Goal: Information Seeking & Learning: Learn about a topic

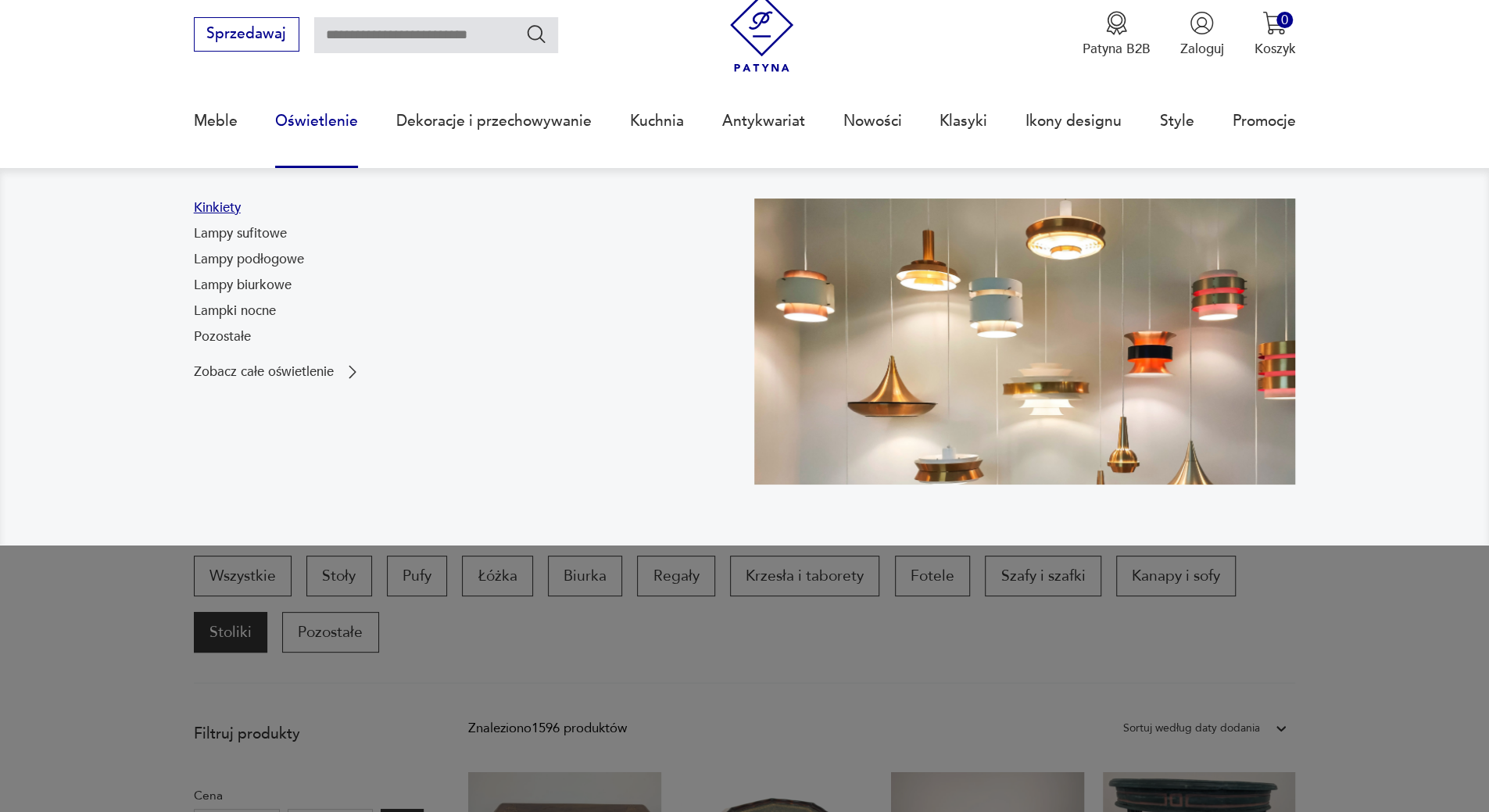
click at [218, 207] on link "Kinkiety" at bounding box center [218, 208] width 47 height 19
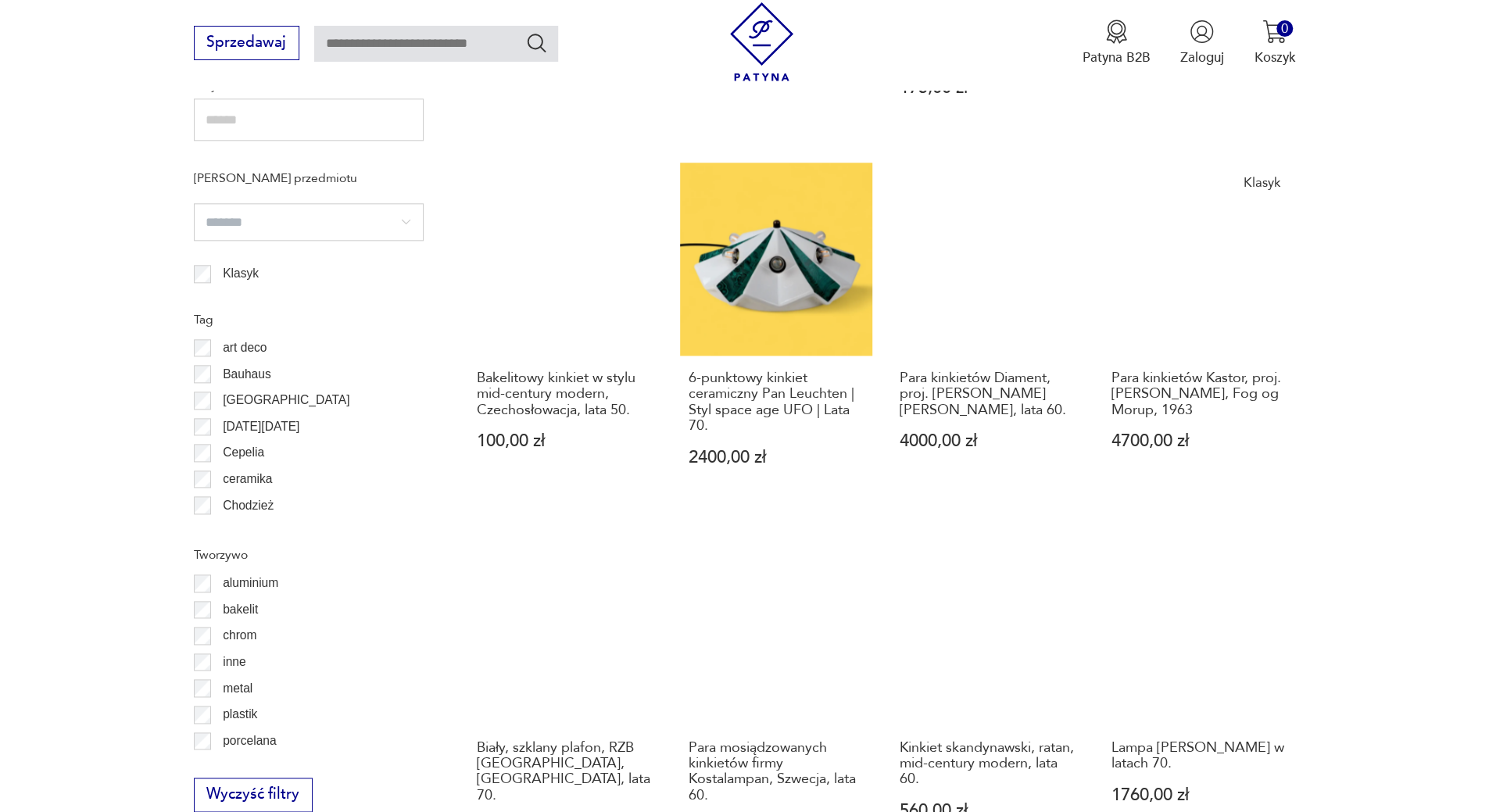
scroll to position [1536, 0]
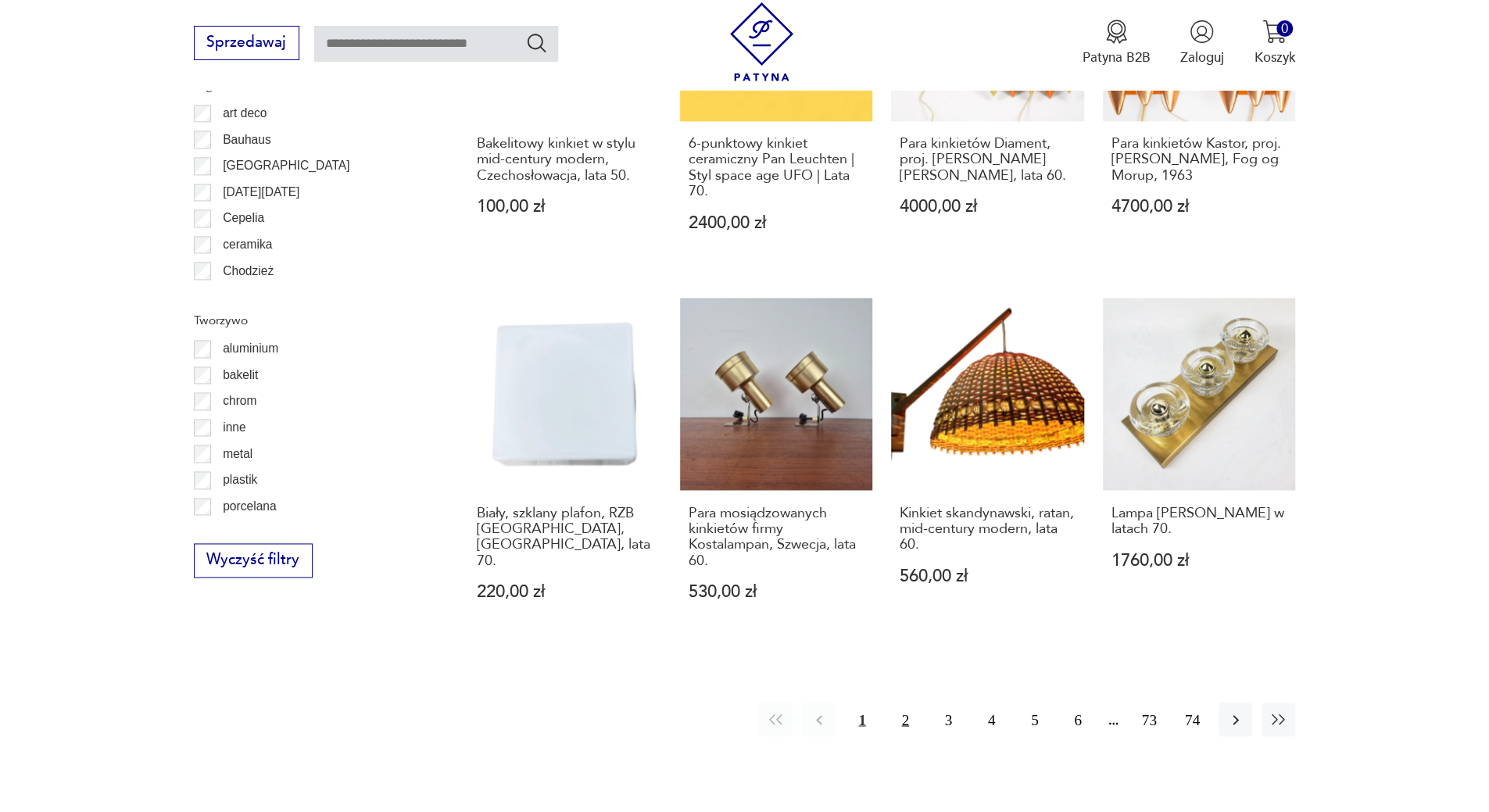
click at [908, 720] on button "2" at bounding box center [905, 719] width 34 height 34
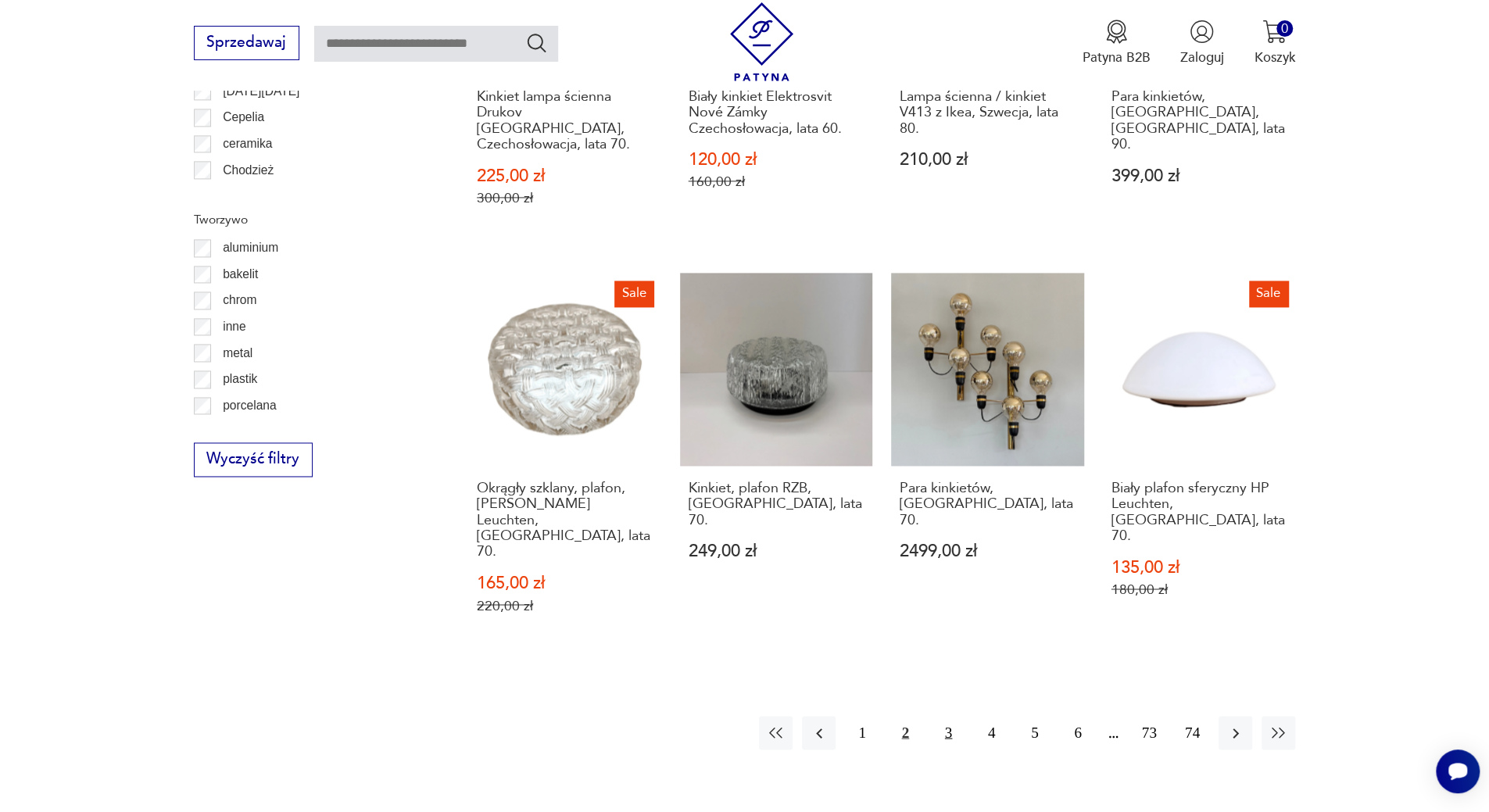
click at [941, 716] on button "3" at bounding box center [948, 732] width 34 height 34
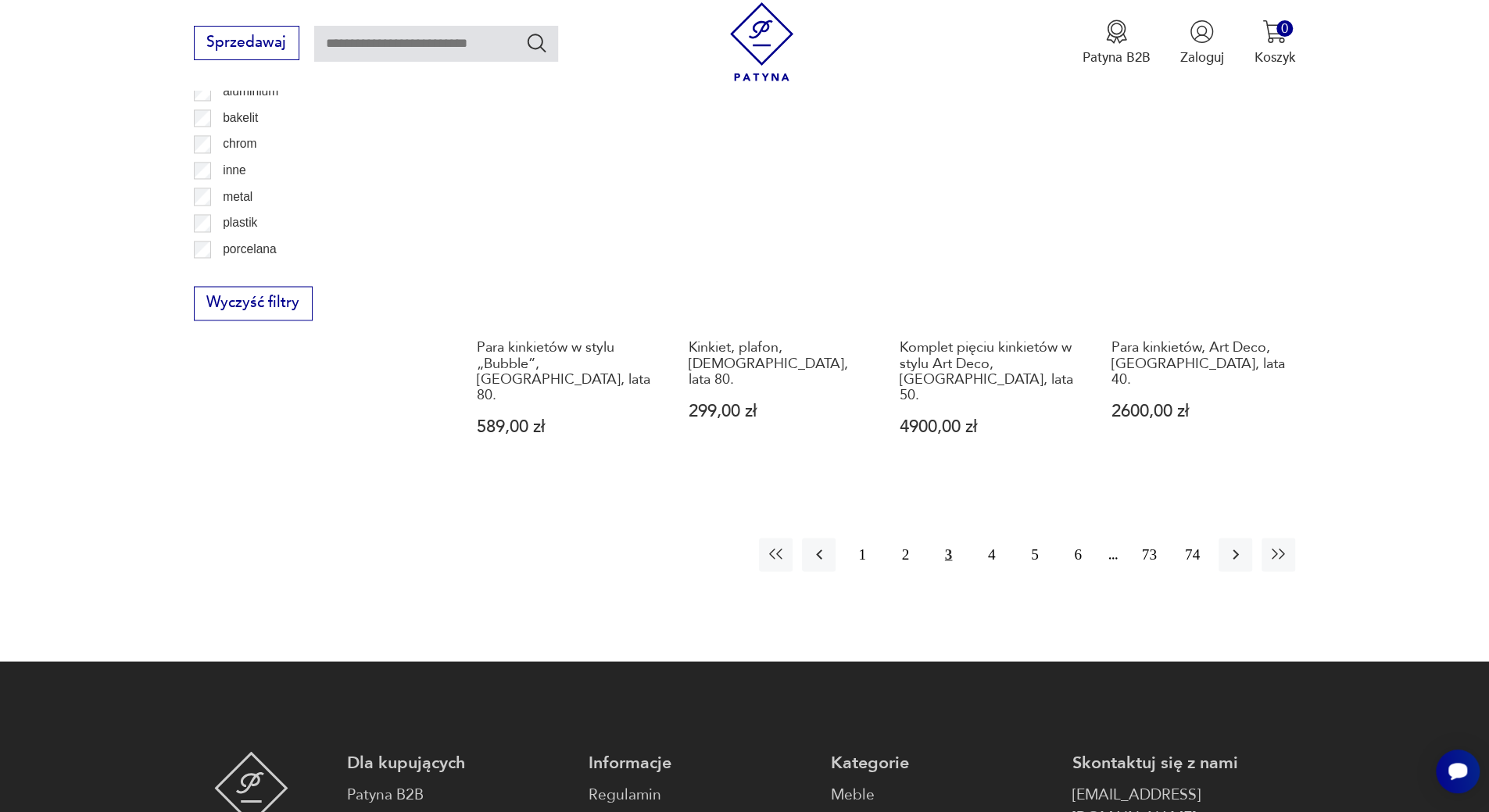
scroll to position [1949, 0]
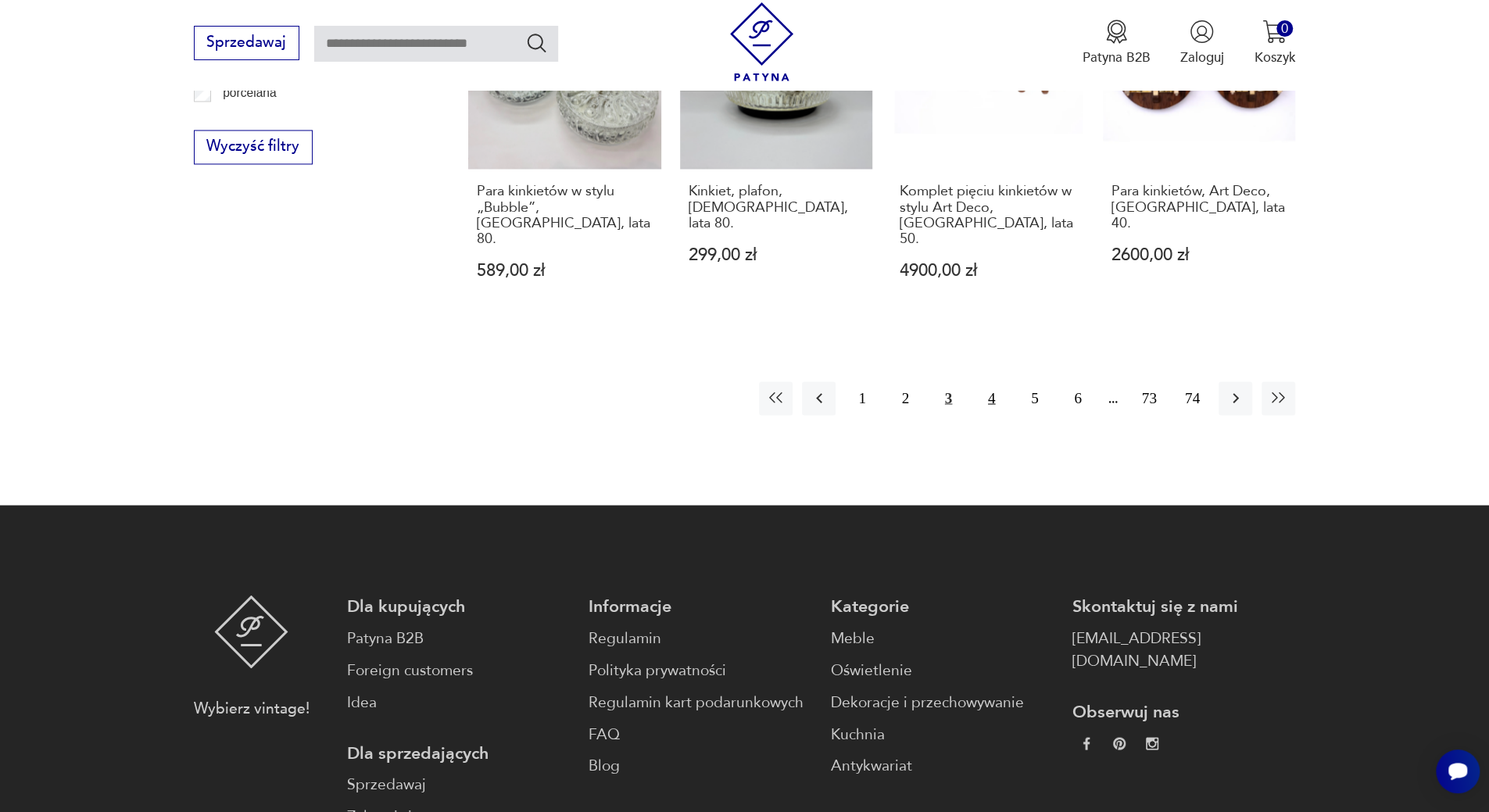
click at [986, 381] on button "4" at bounding box center [991, 397] width 34 height 34
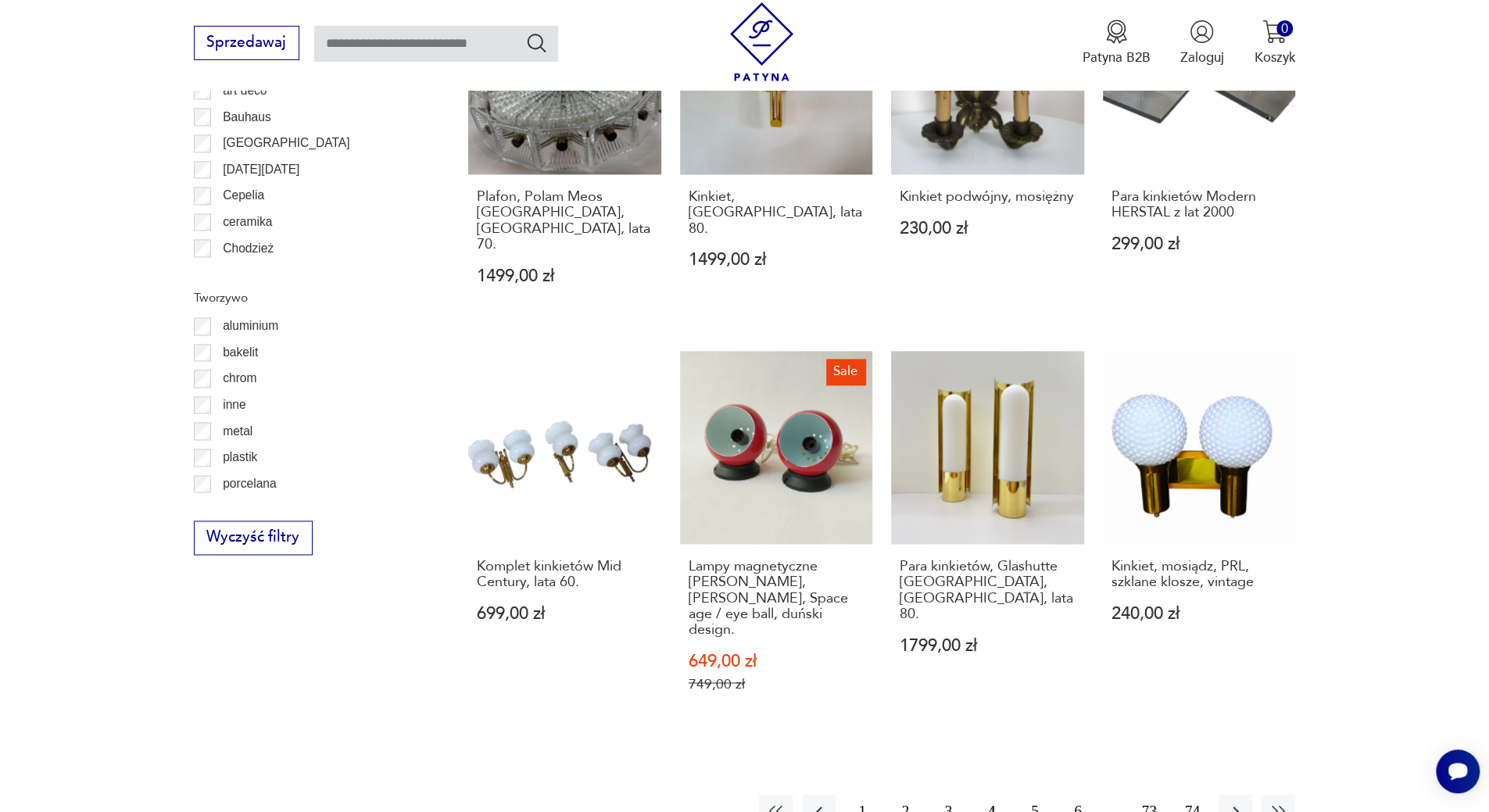
scroll to position [1637, 0]
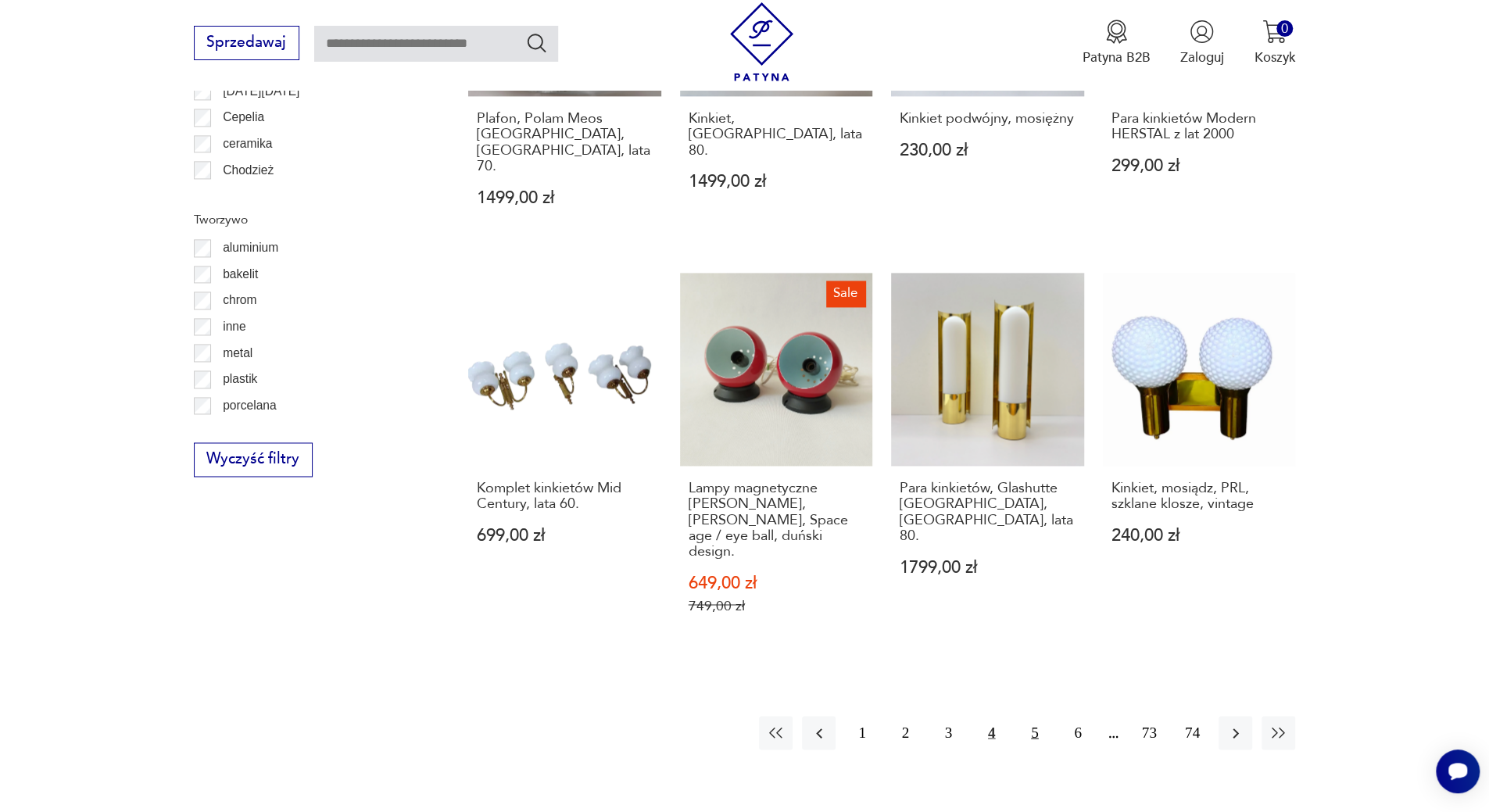
click at [1042, 716] on button "5" at bounding box center [1034, 732] width 34 height 34
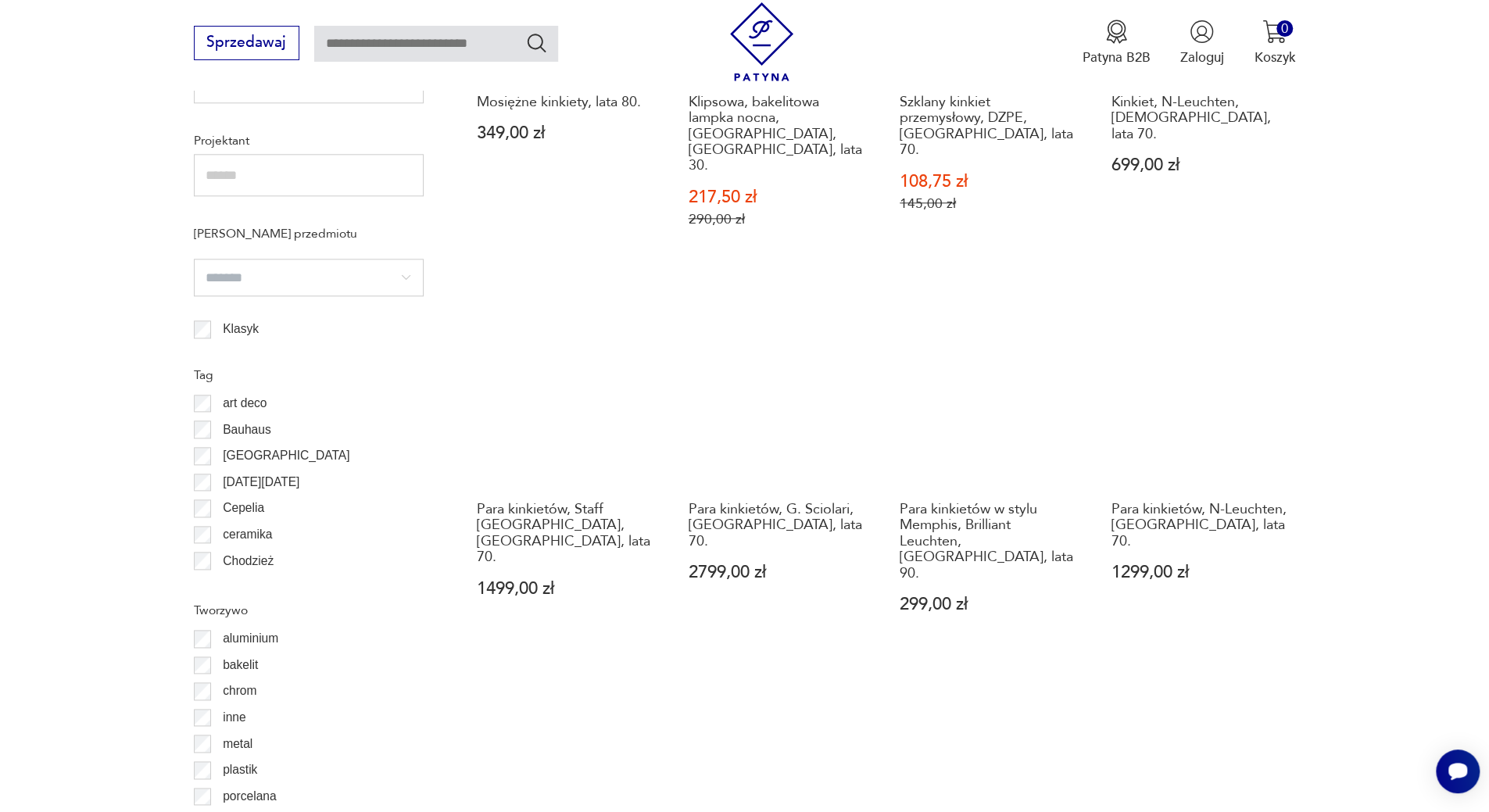
scroll to position [1558, 0]
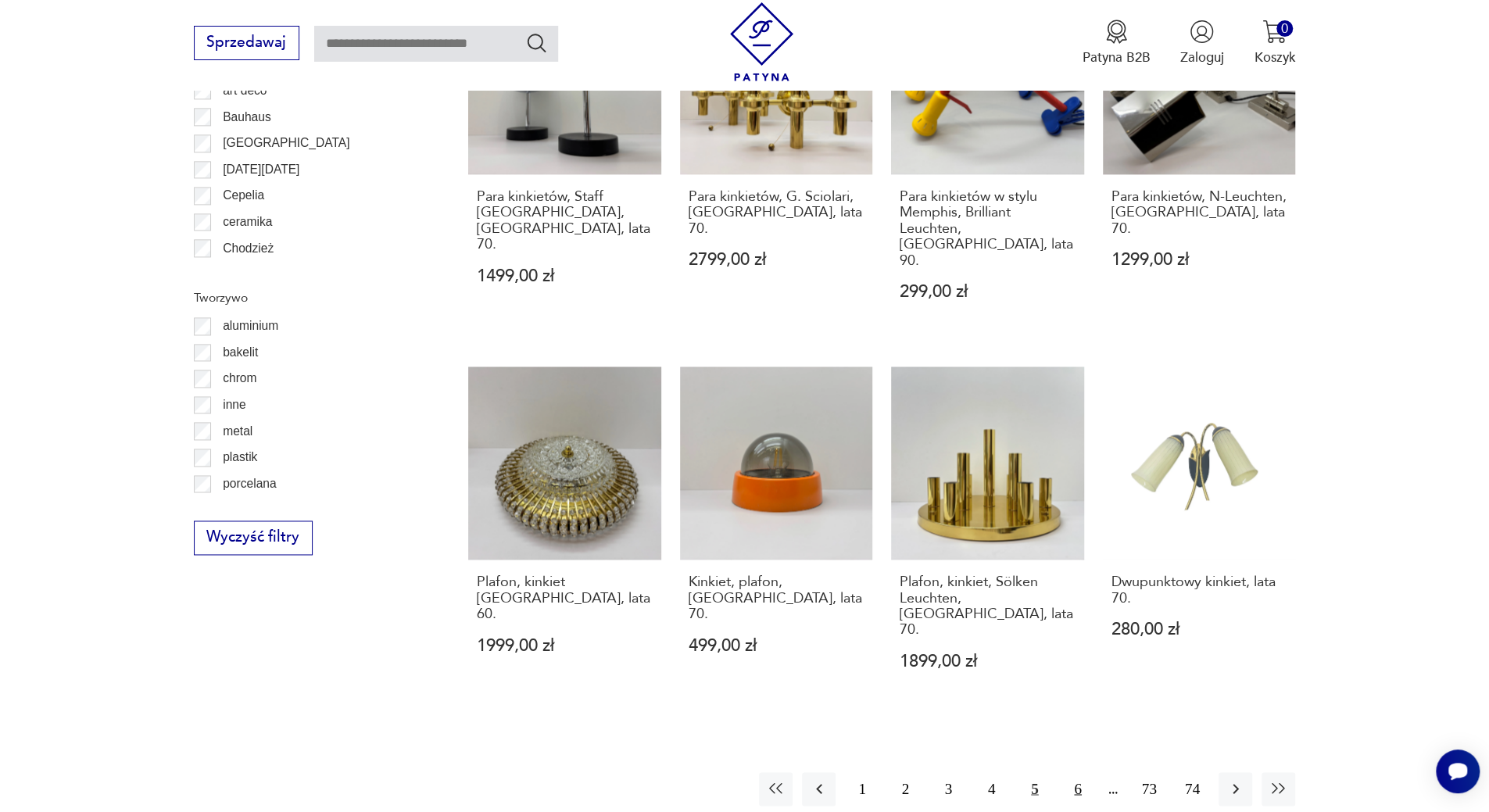
click at [1068, 772] on button "6" at bounding box center [1077, 789] width 34 height 34
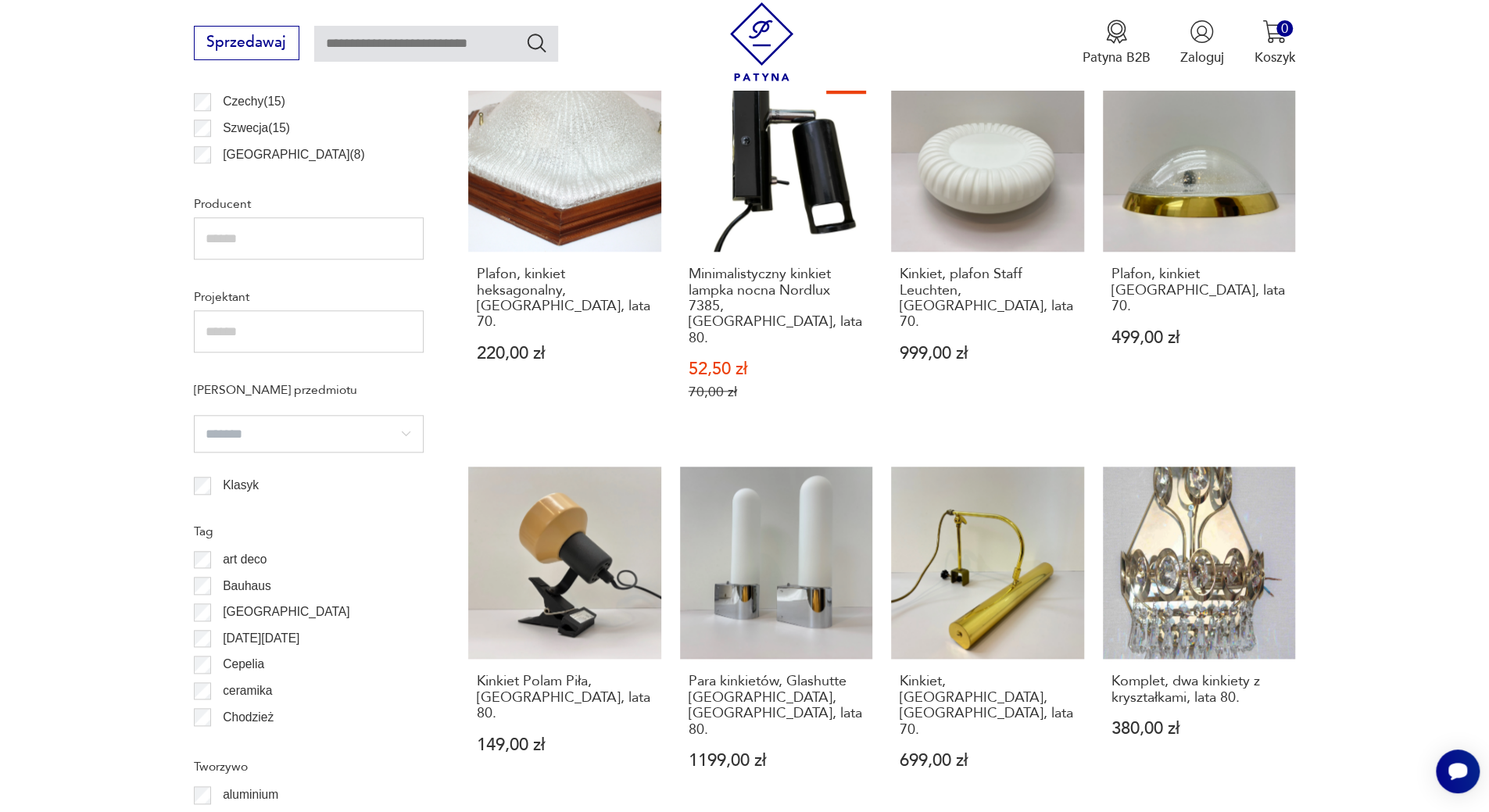
scroll to position [1637, 0]
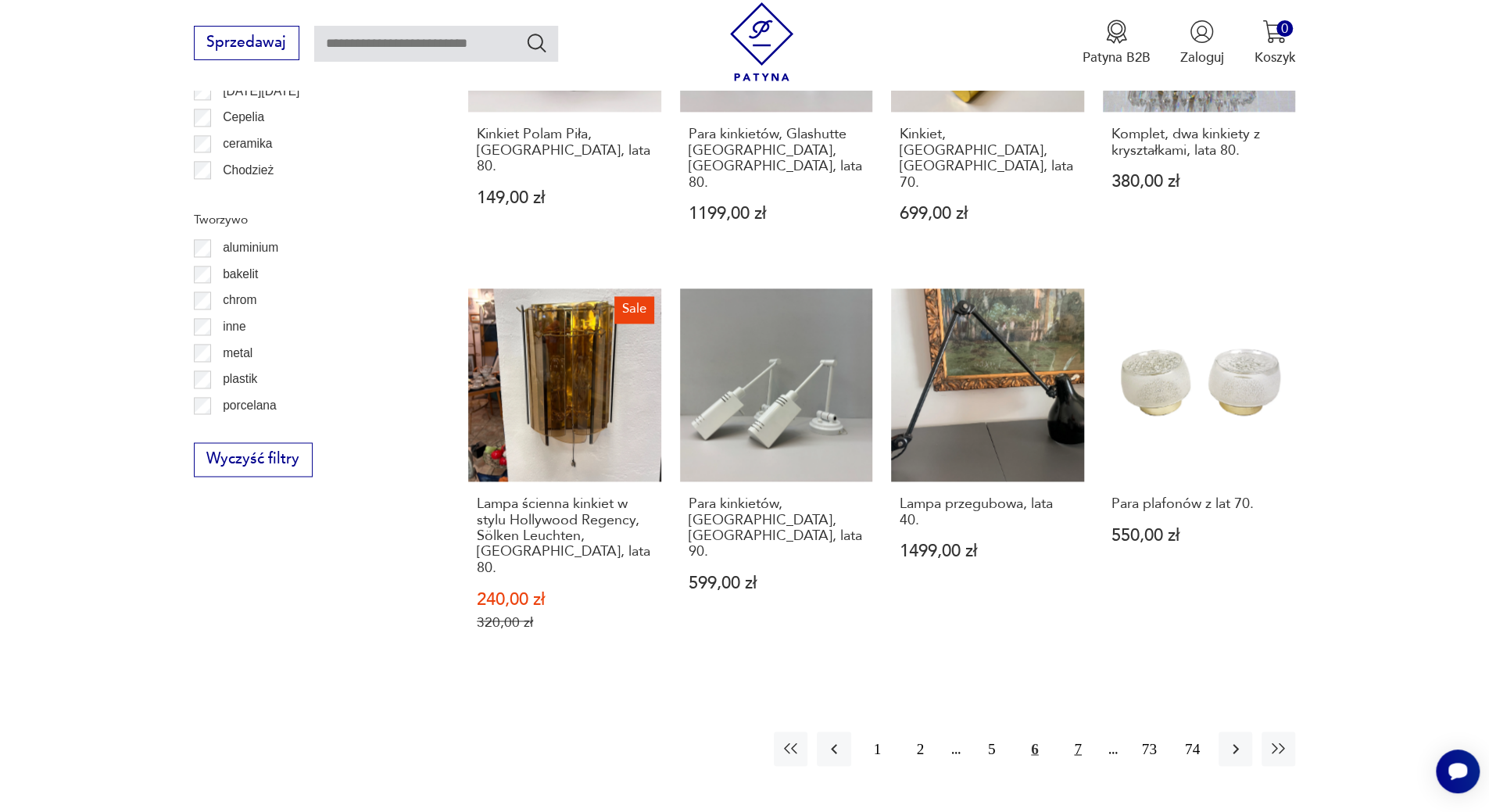
click at [1081, 731] on button "7" at bounding box center [1077, 748] width 34 height 34
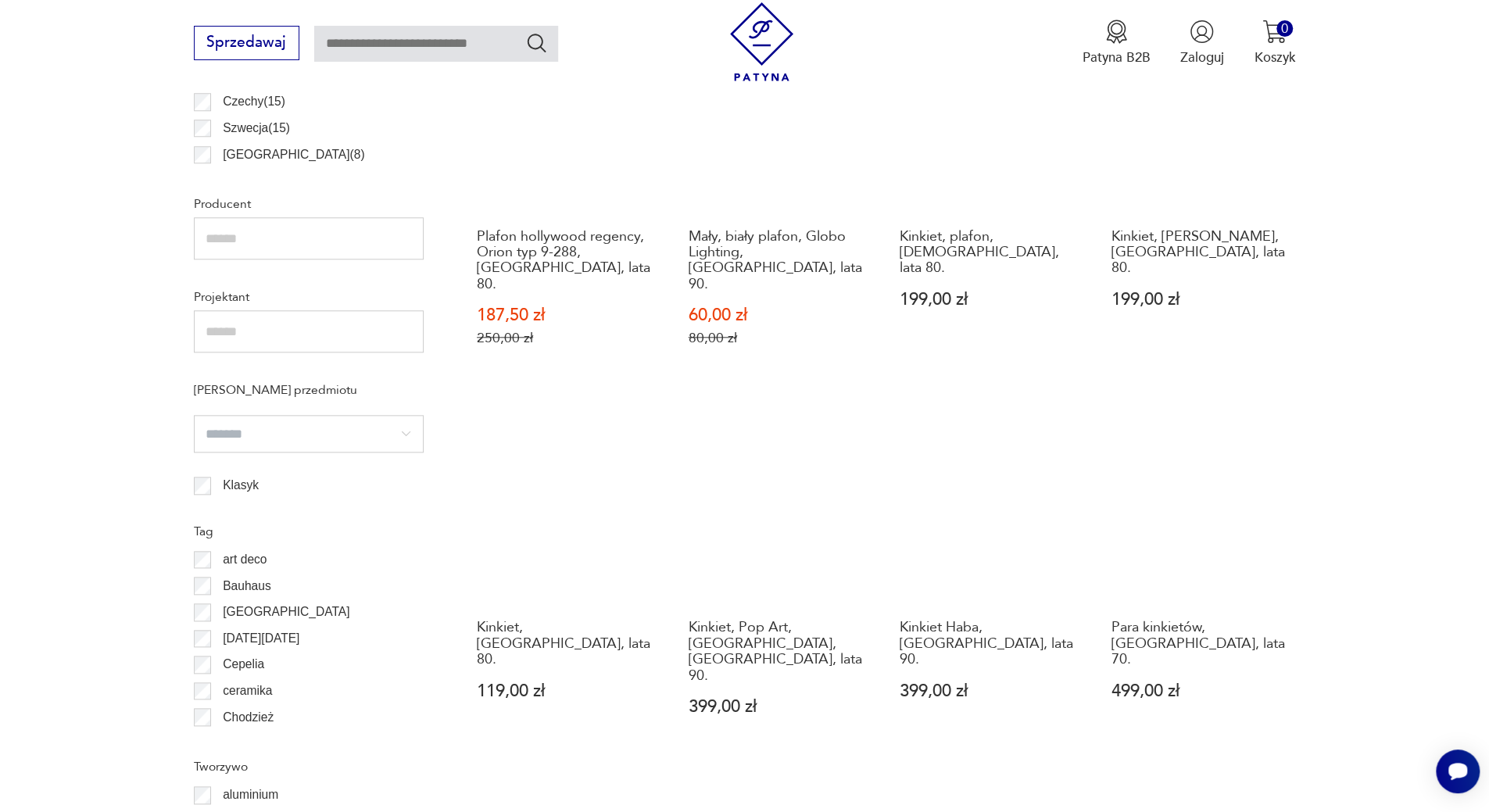
scroll to position [1480, 0]
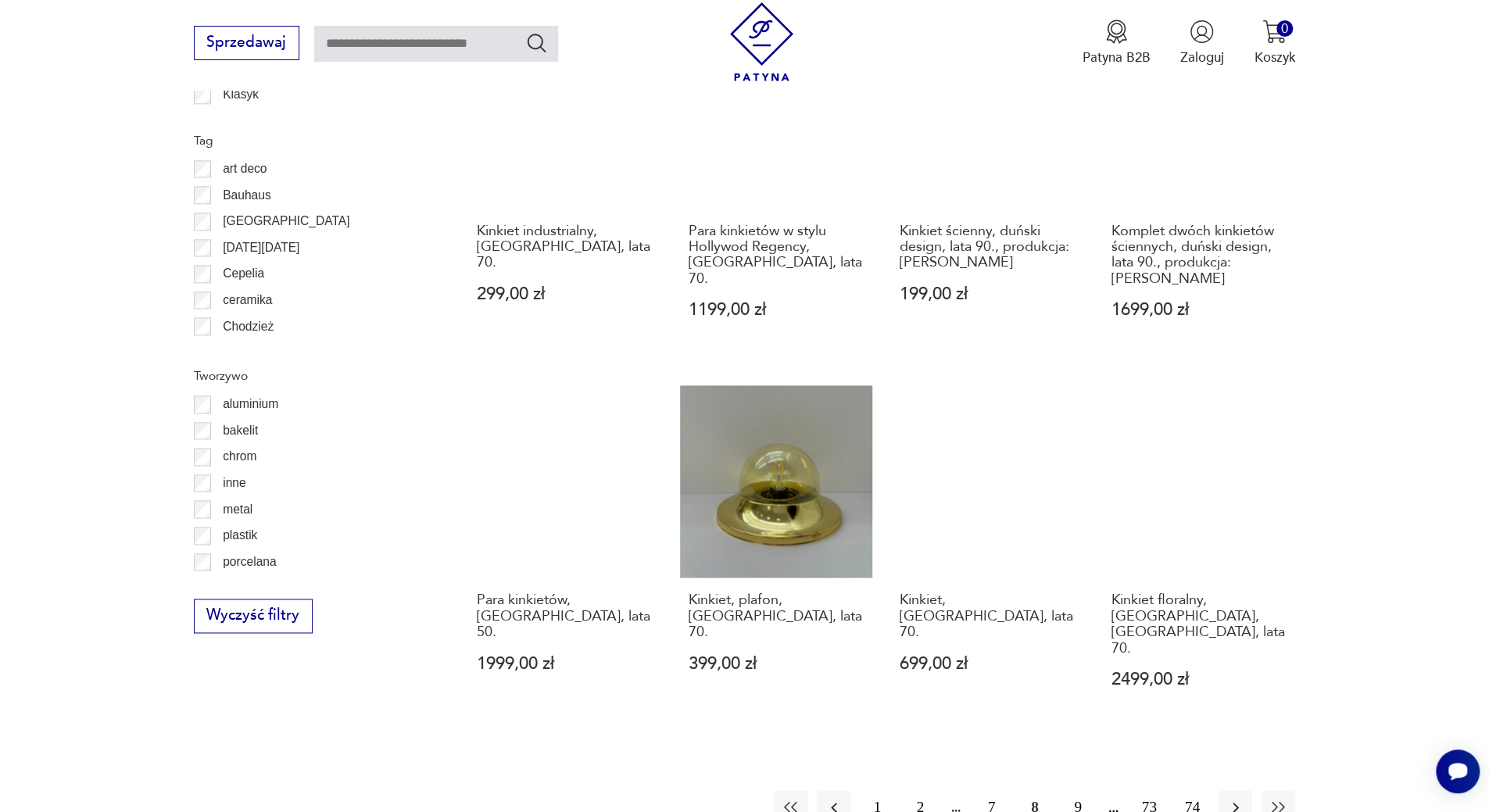
scroll to position [1637, 0]
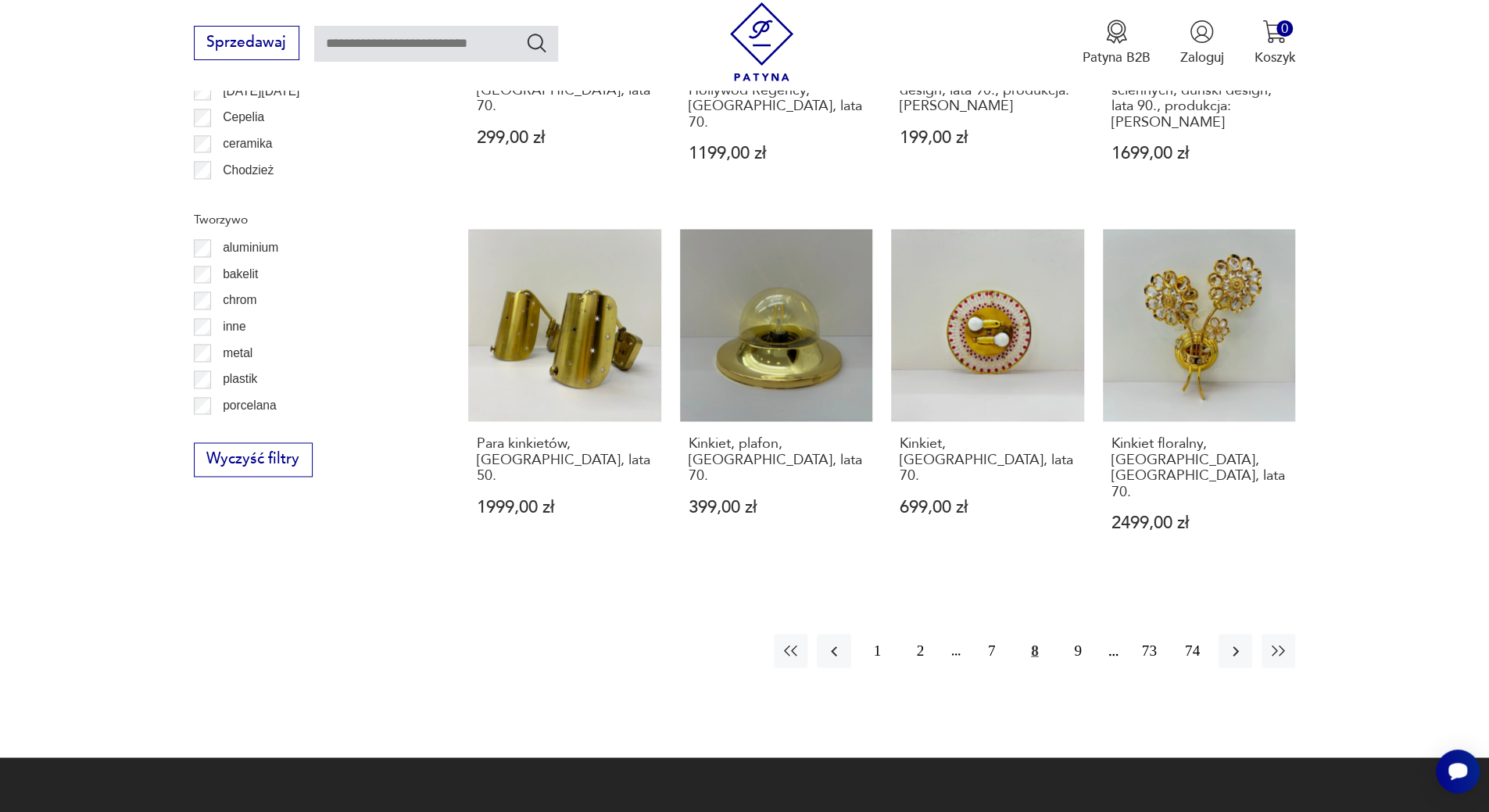
drag, startPoint x: 1075, startPoint y: 585, endPoint x: 1189, endPoint y: 508, distance: 137.6
click at [1075, 634] on button "9" at bounding box center [1077, 650] width 34 height 34
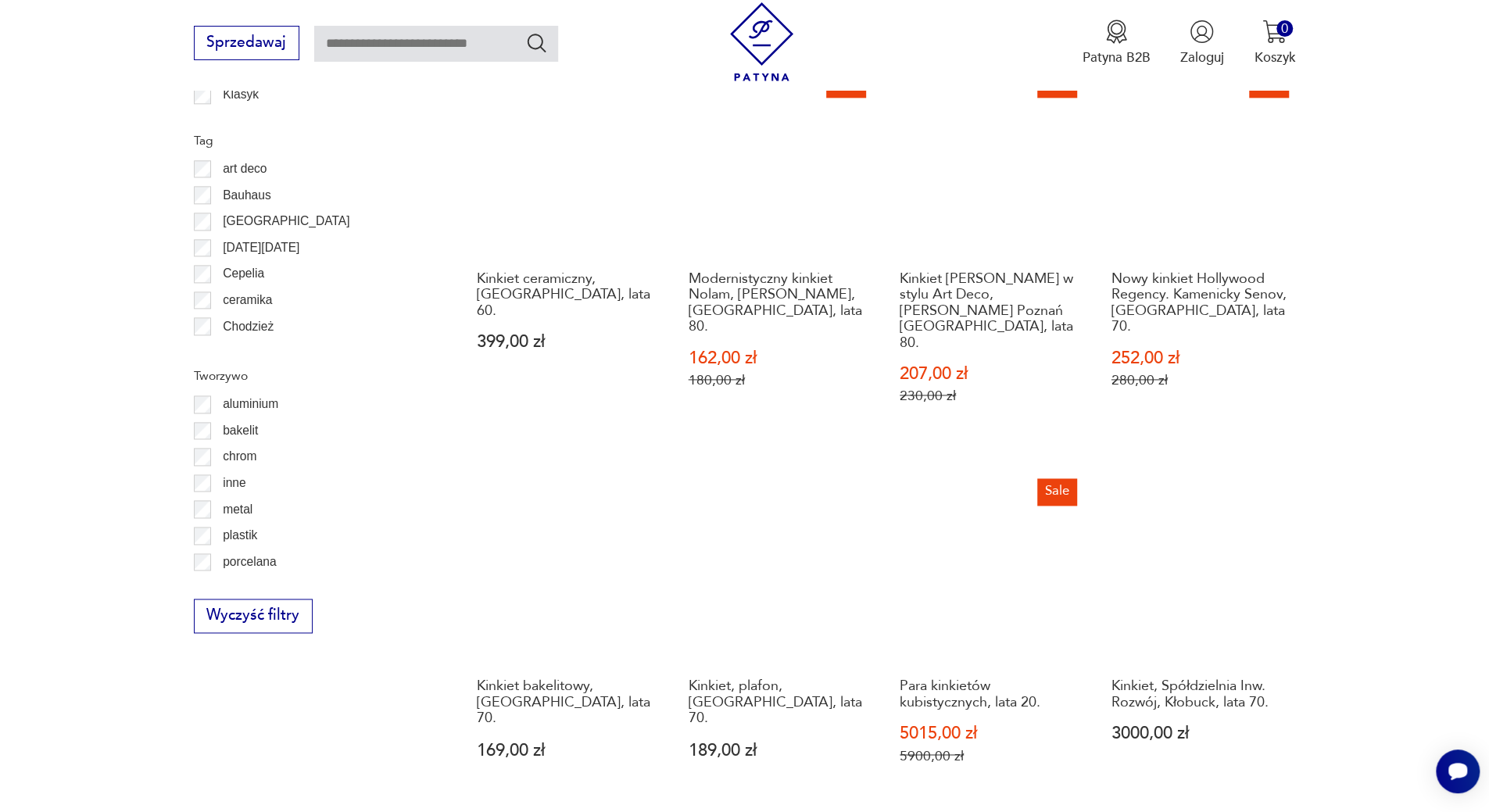
scroll to position [1637, 0]
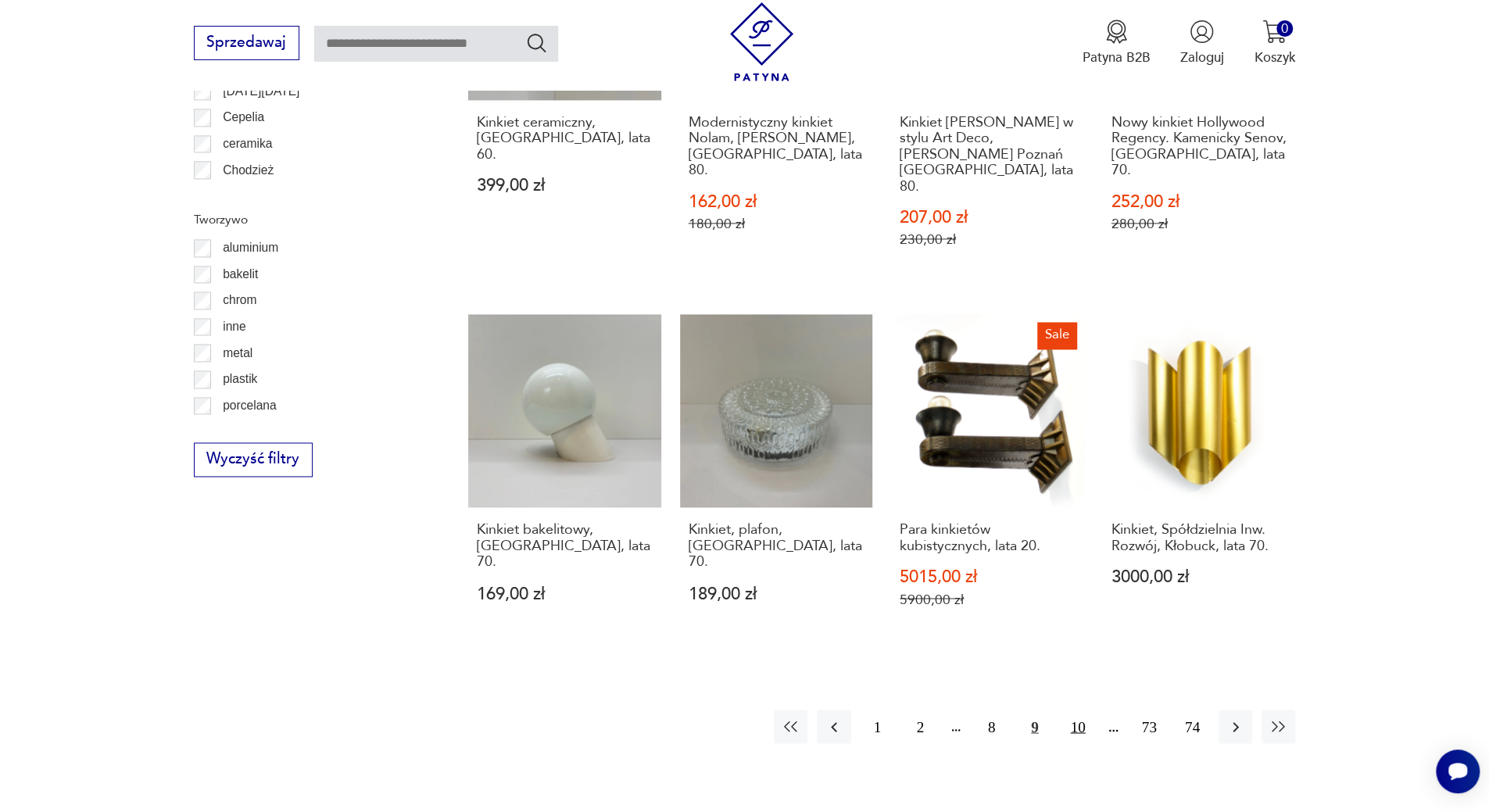
click at [1078, 710] on button "10" at bounding box center [1077, 726] width 34 height 34
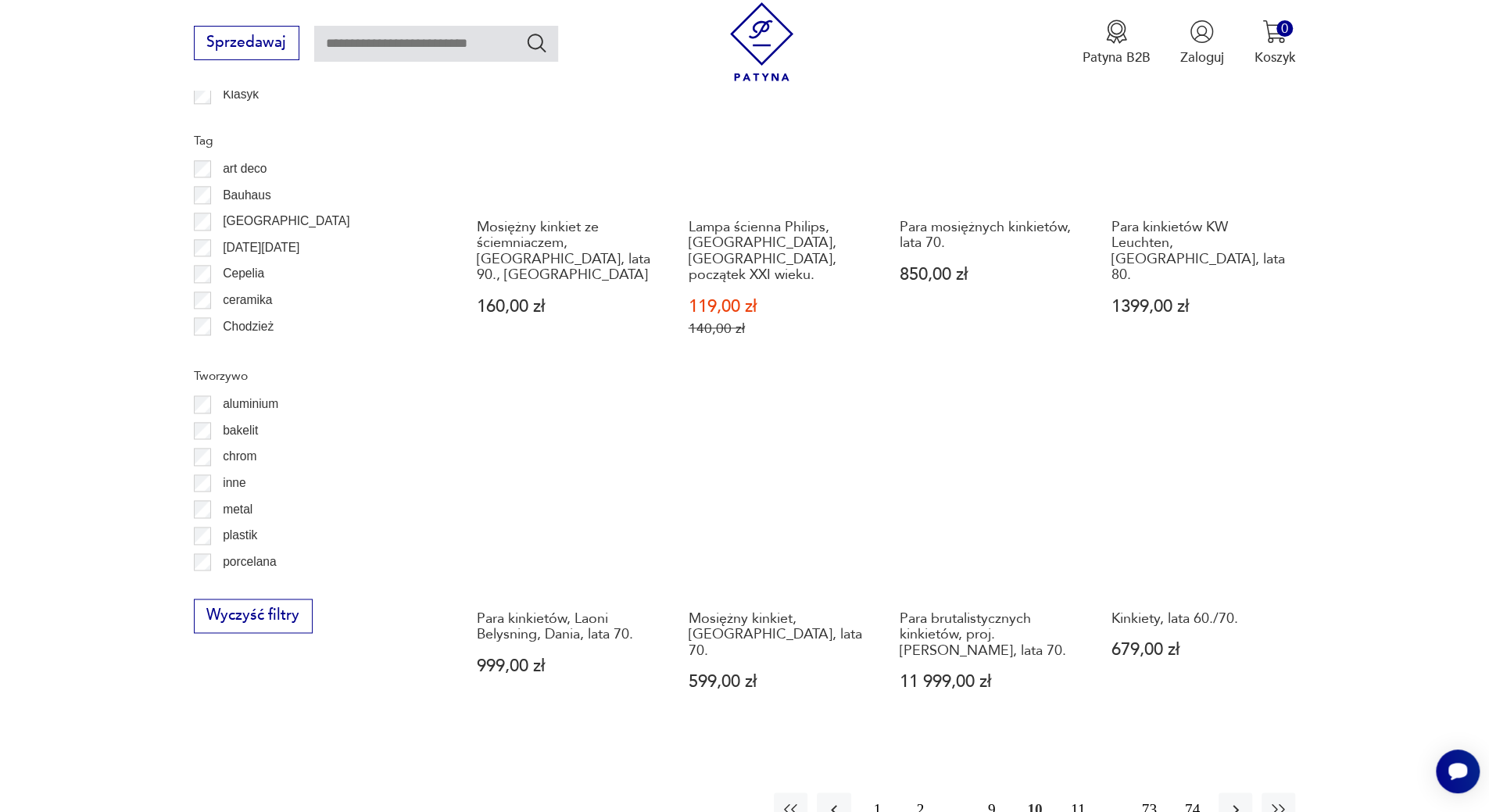
scroll to position [1637, 0]
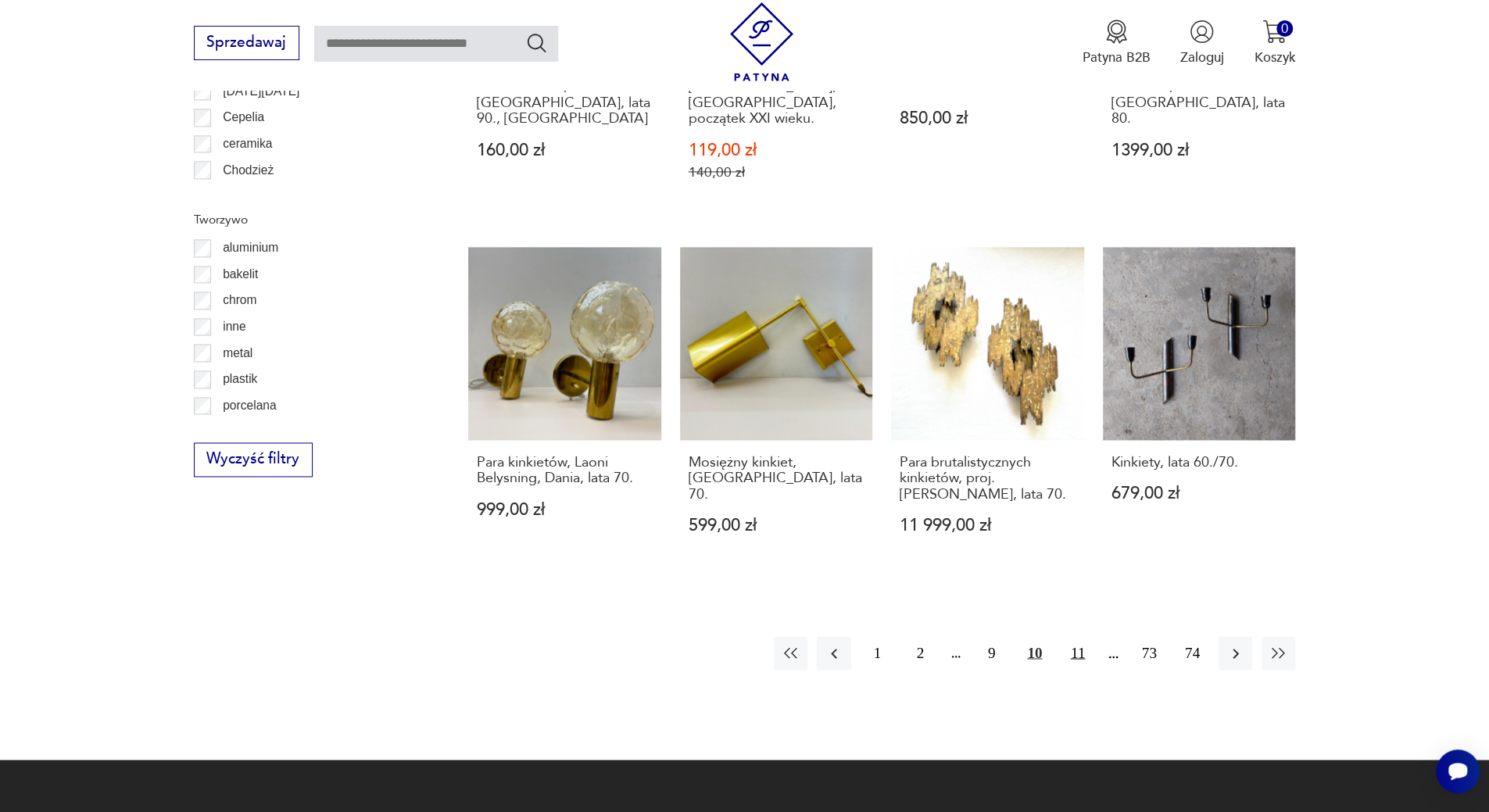
click at [1075, 656] on button "11" at bounding box center [1077, 652] width 34 height 34
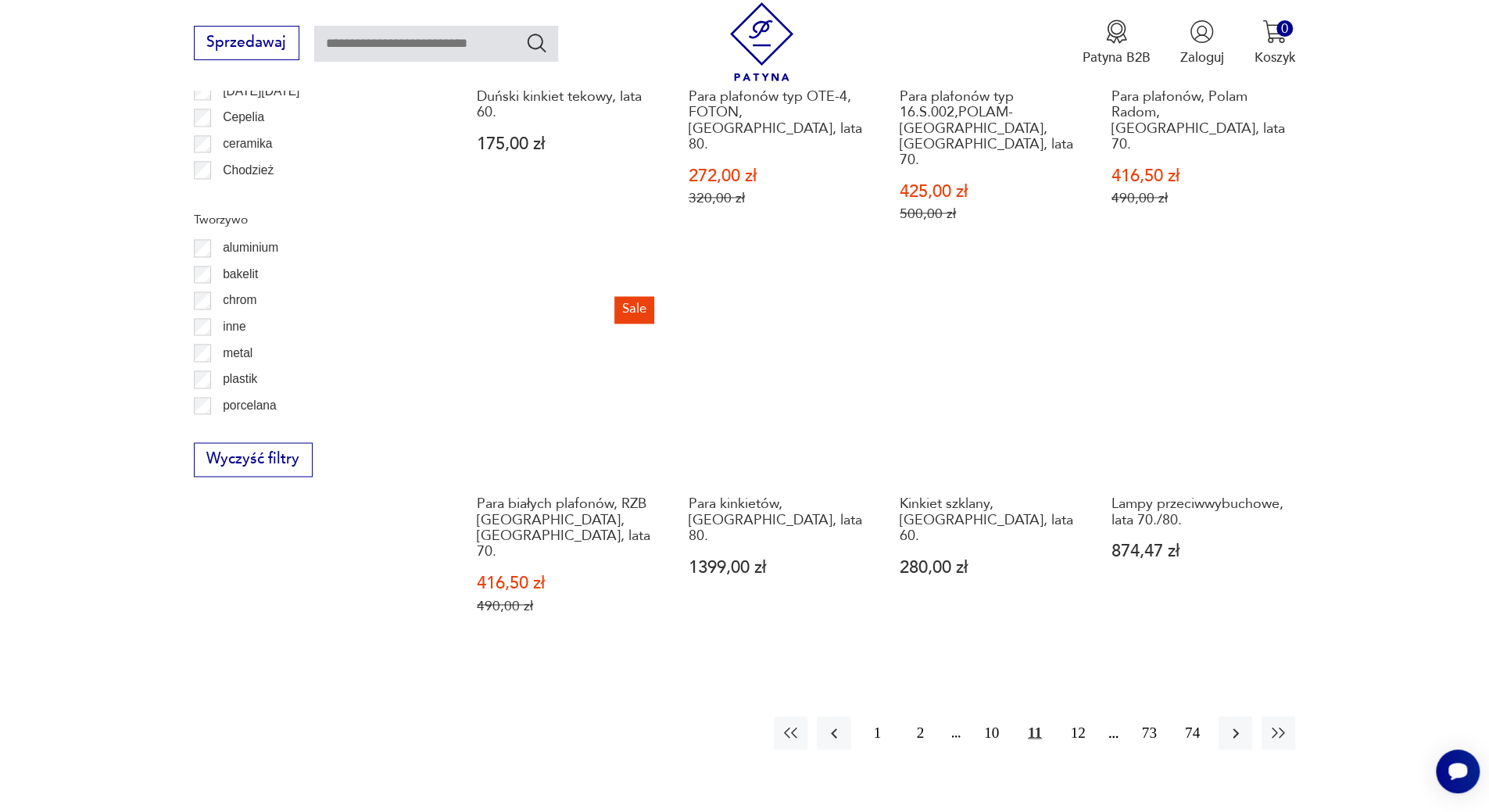
scroll to position [1793, 0]
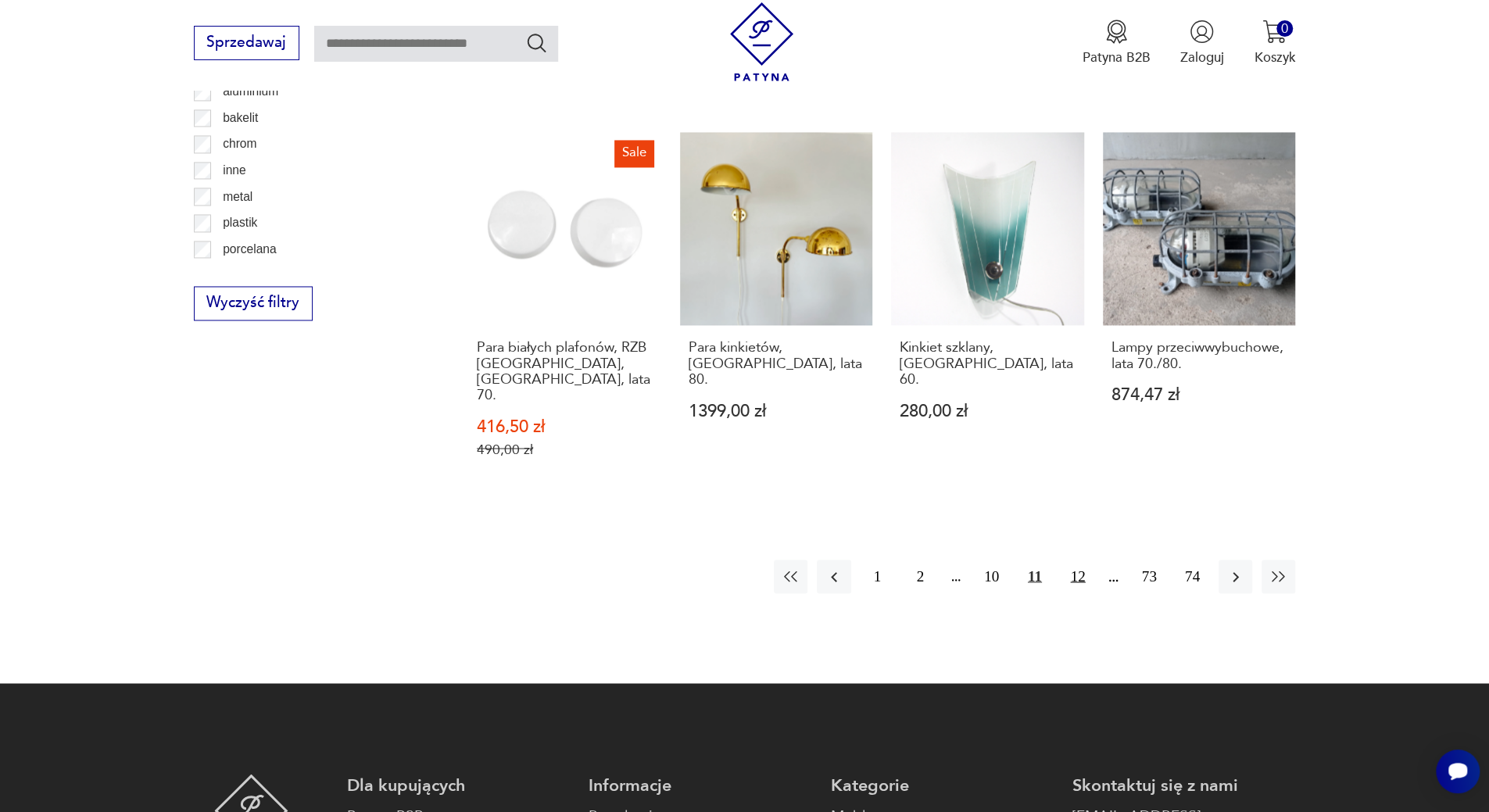
click at [1082, 559] on button "12" at bounding box center [1077, 576] width 34 height 34
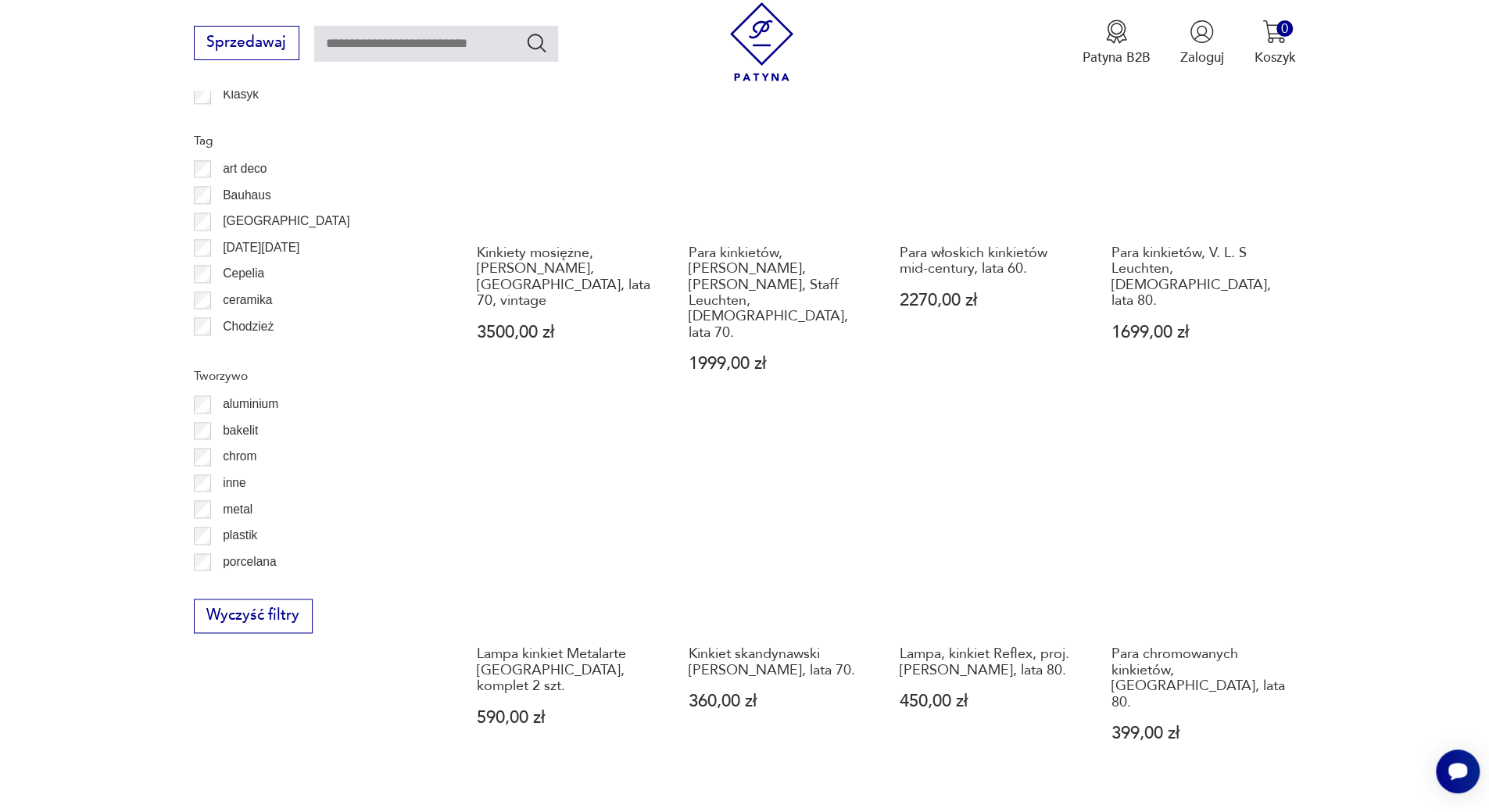
scroll to position [1558, 0]
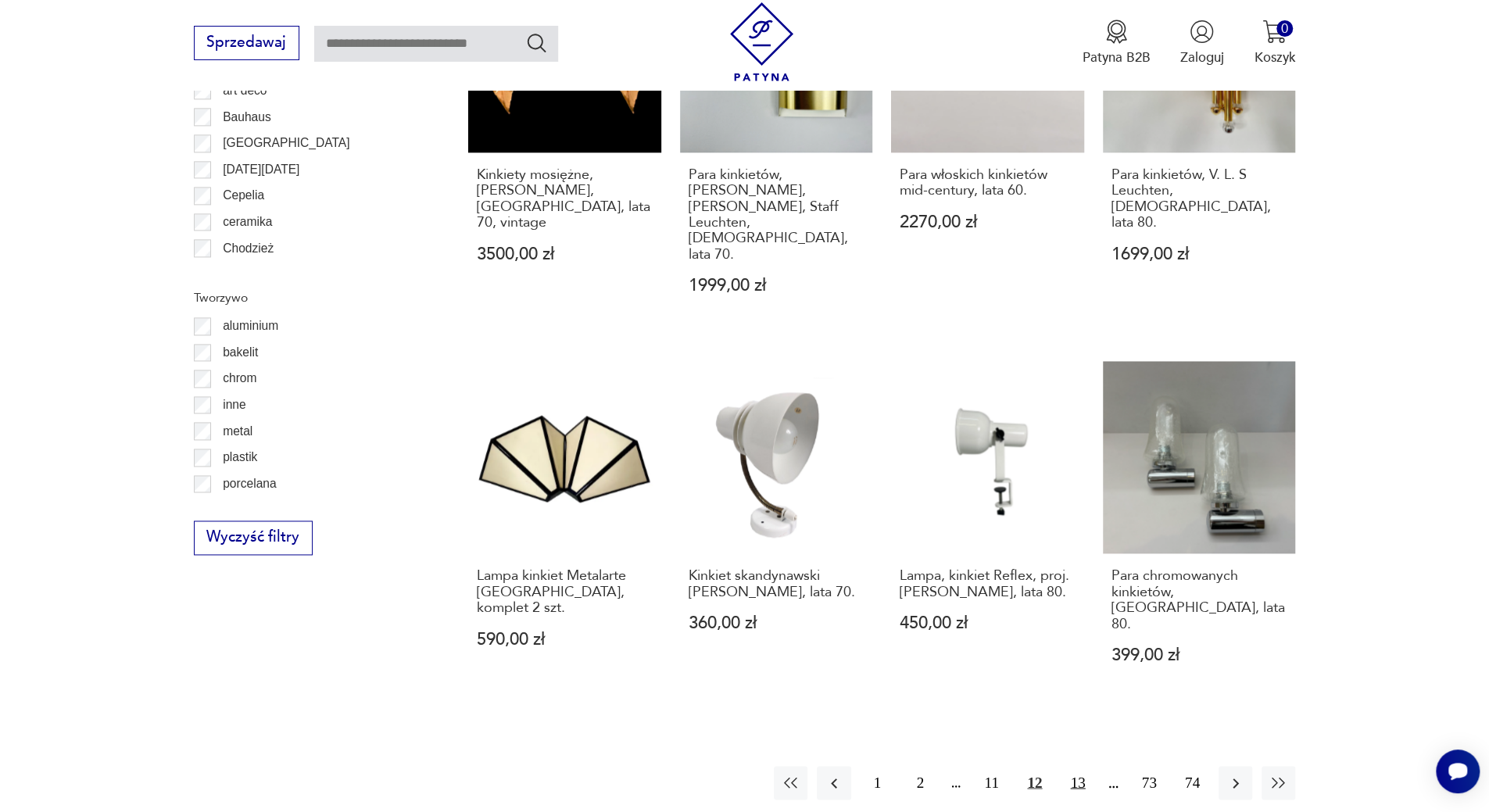
drag, startPoint x: 1077, startPoint y: 674, endPoint x: 1083, endPoint y: 666, distance: 10.0
click at [1077, 766] on button "13" at bounding box center [1077, 782] width 34 height 34
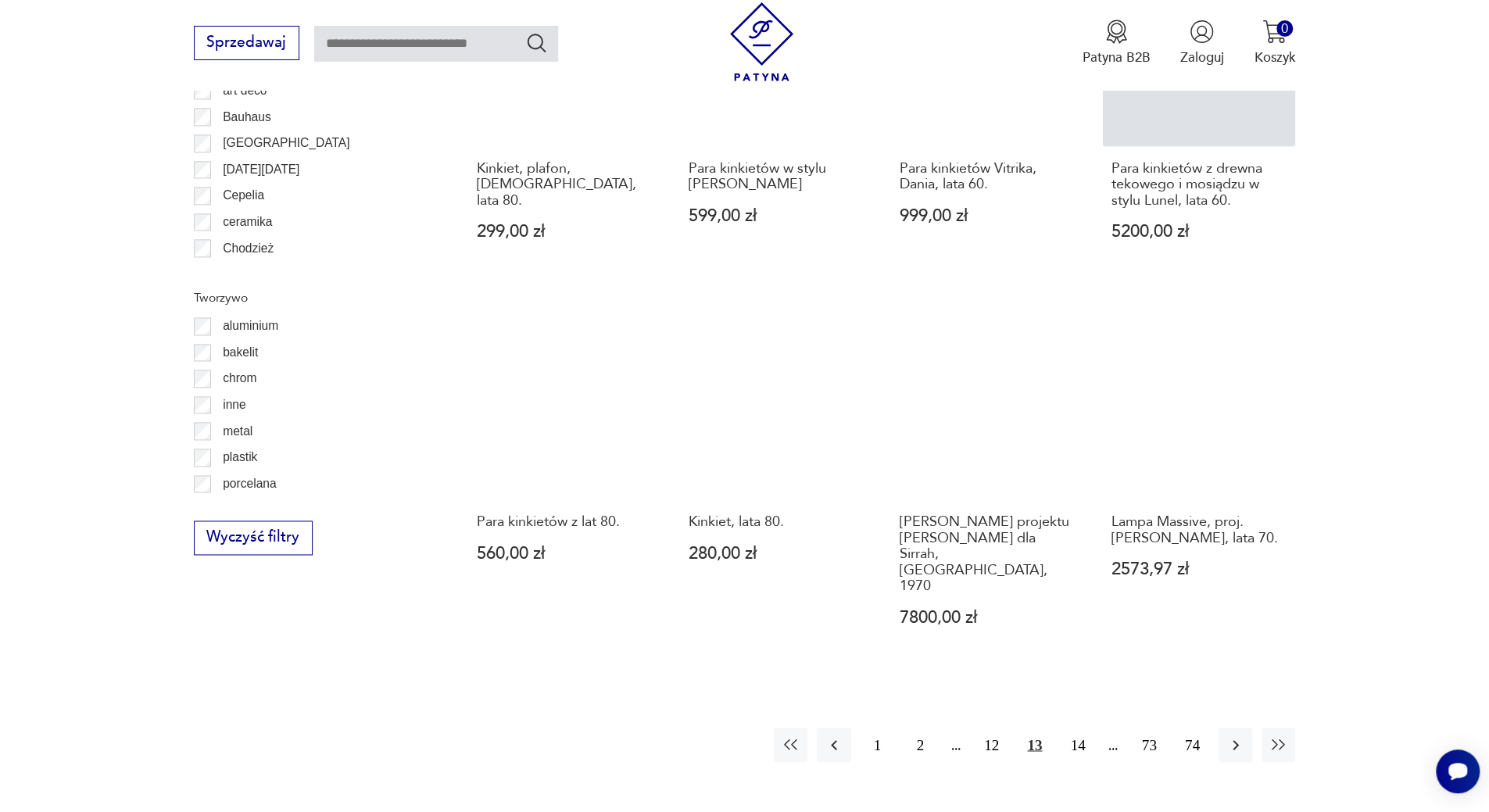
scroll to position [1637, 0]
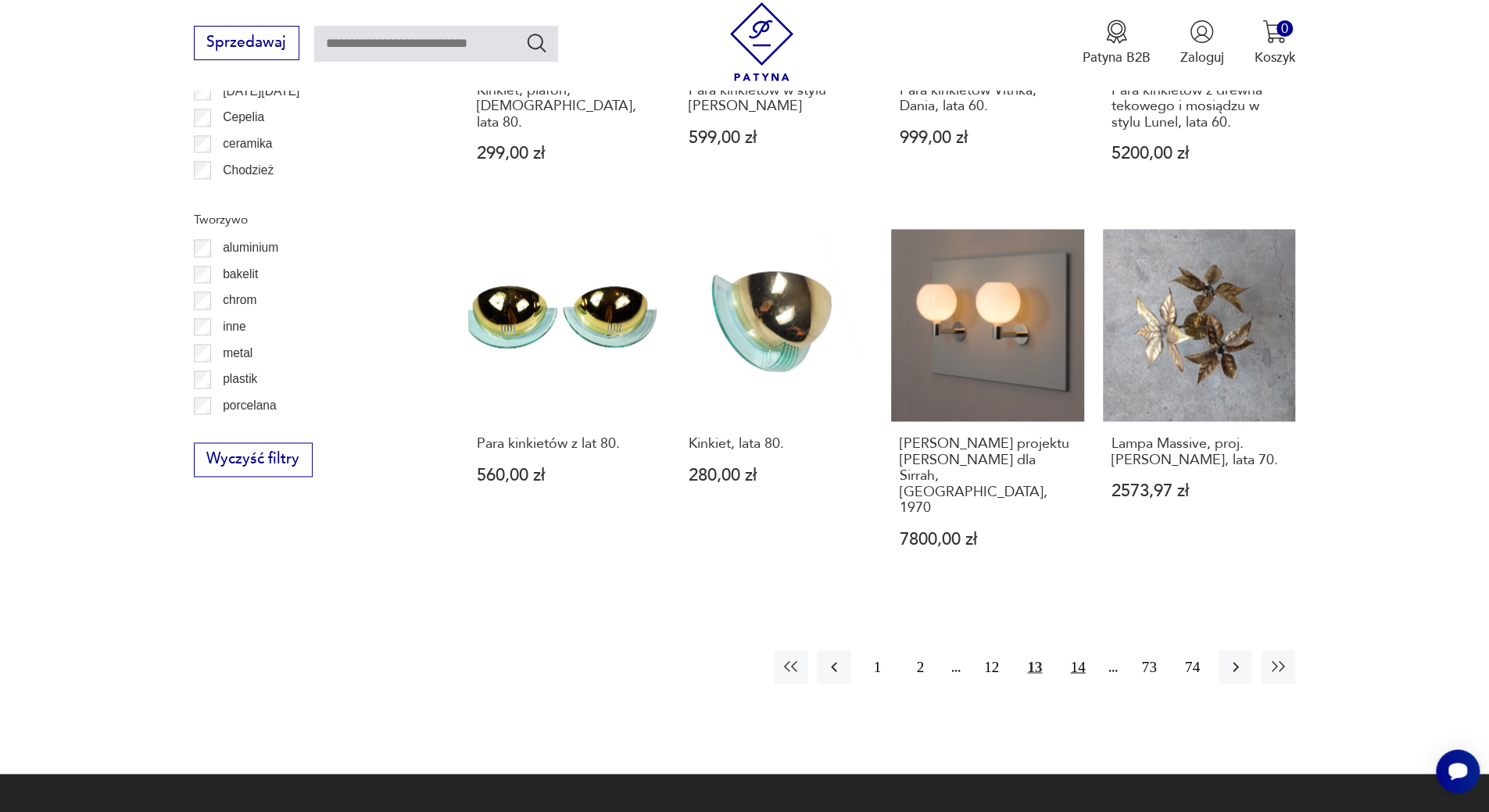
click at [1077, 649] on button "14" at bounding box center [1077, 666] width 34 height 34
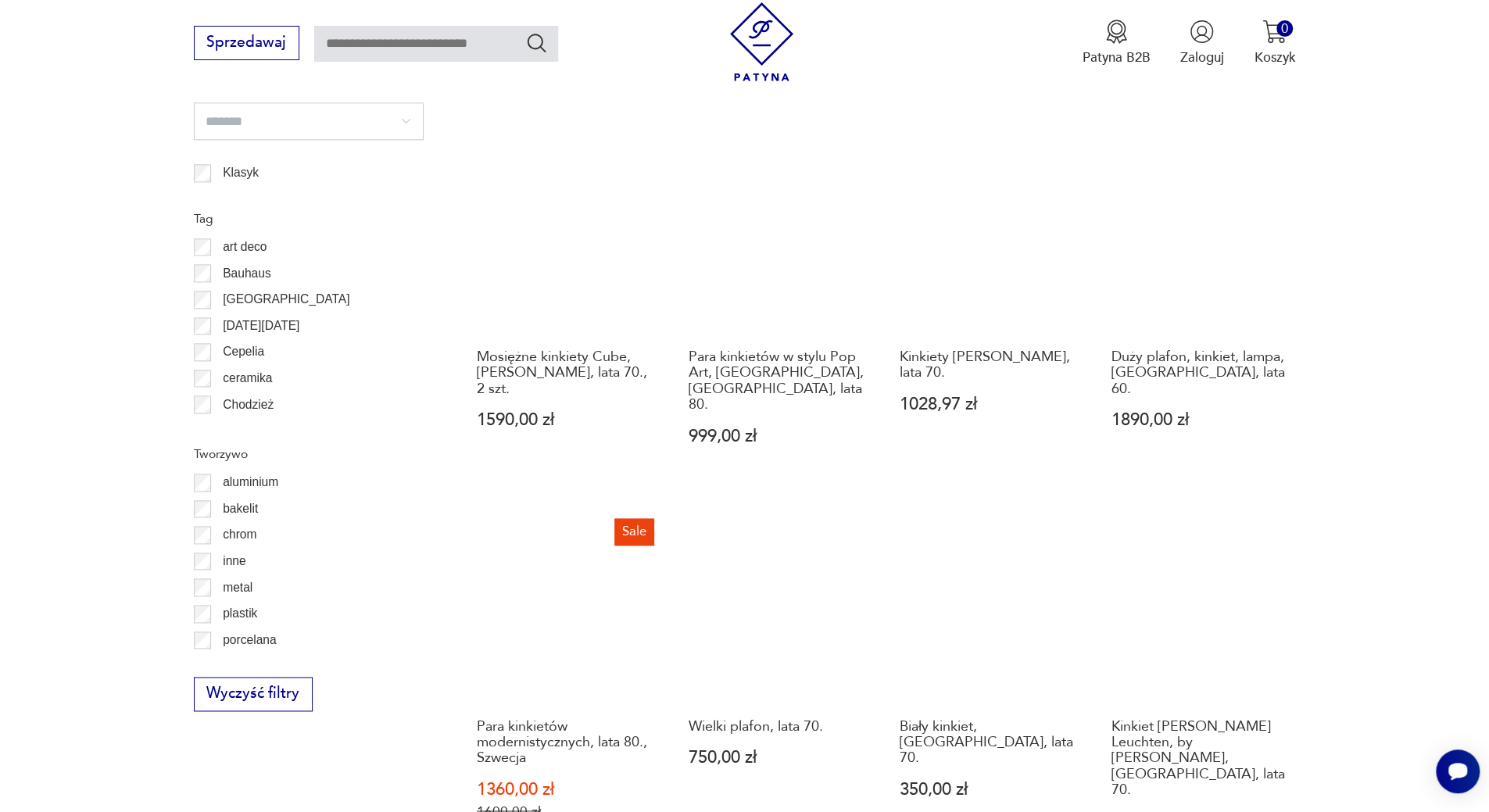
scroll to position [1637, 0]
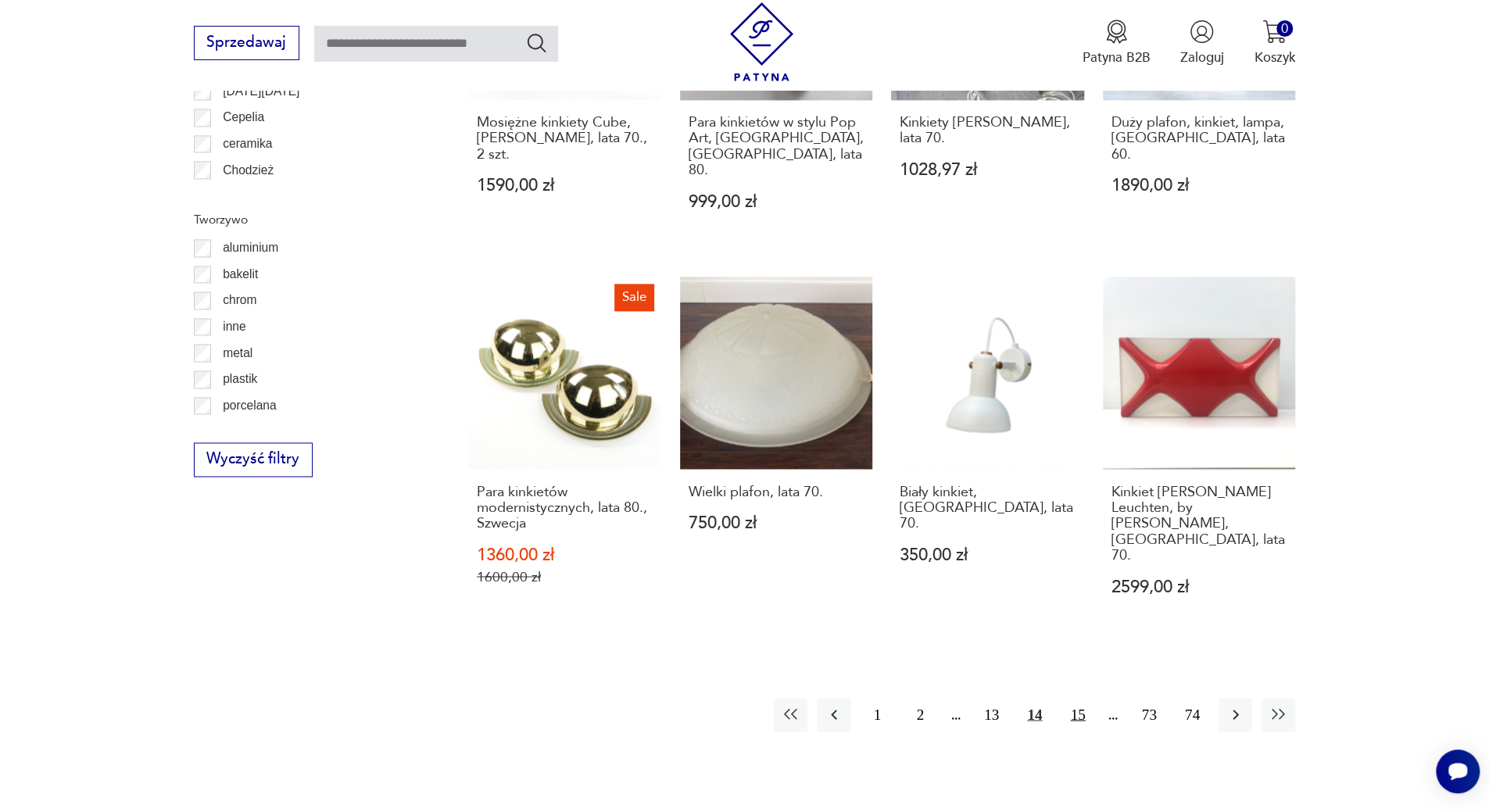
click at [1070, 698] on button "15" at bounding box center [1077, 714] width 34 height 34
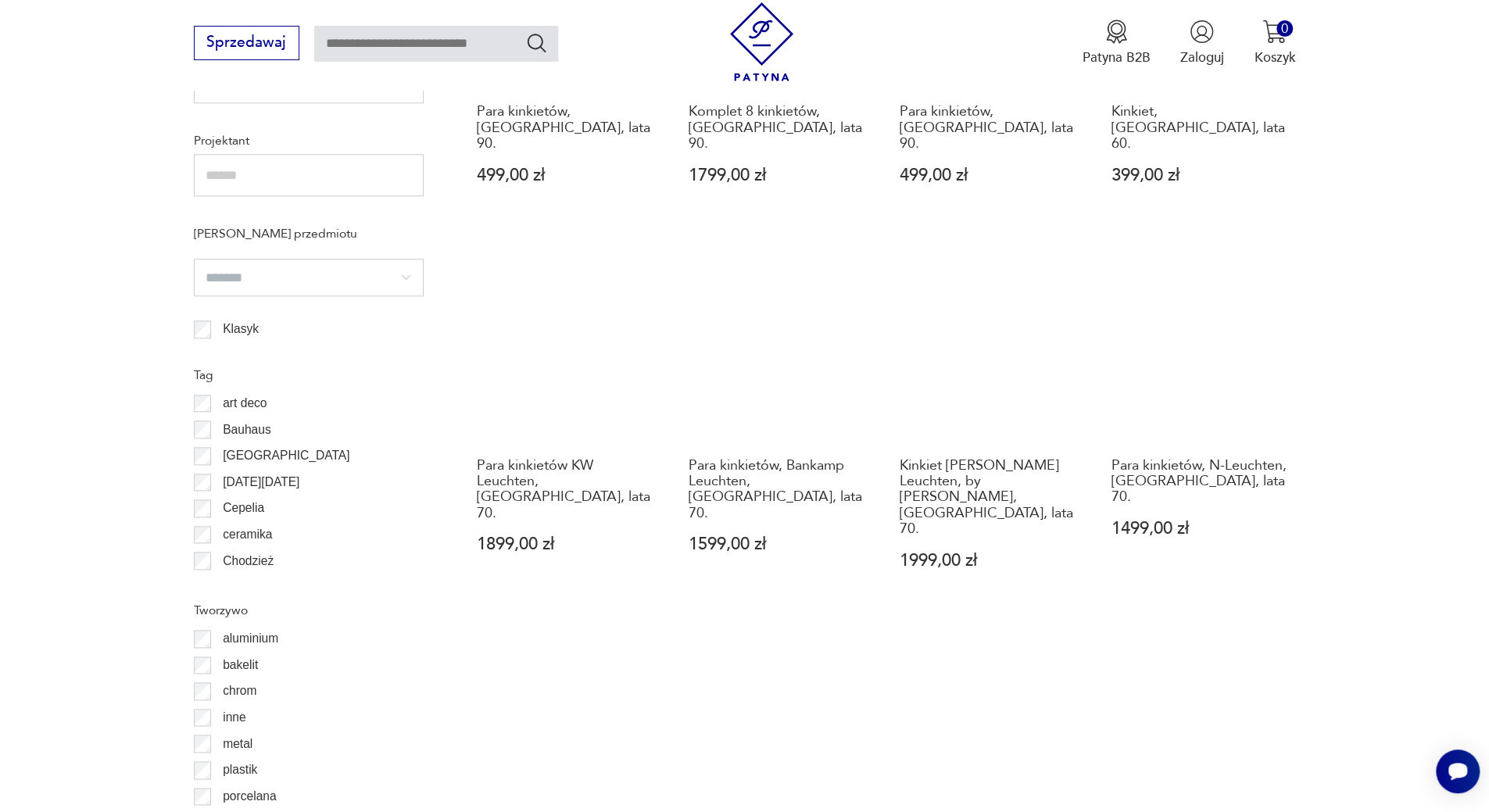
scroll to position [1480, 0]
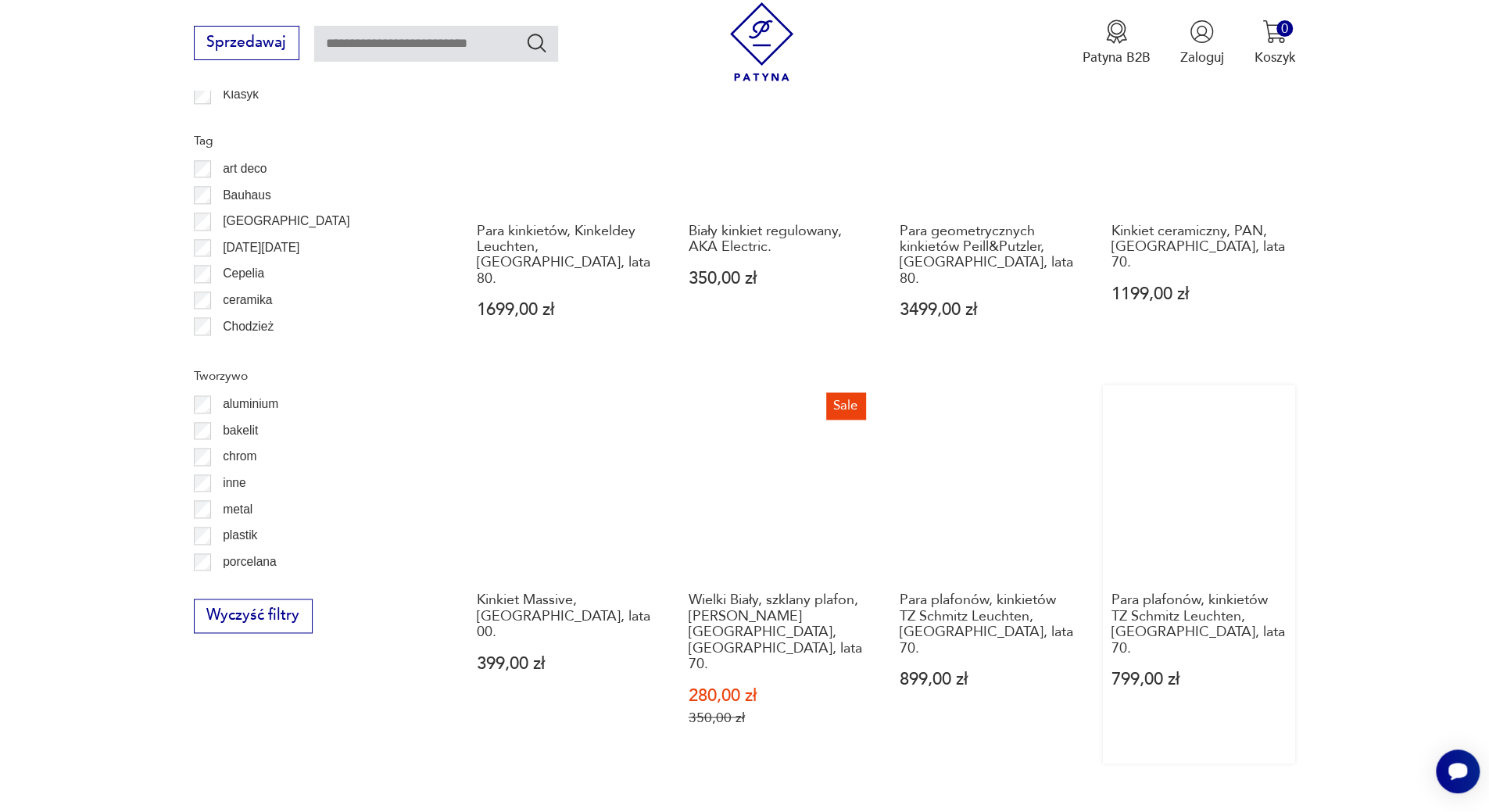
scroll to position [1637, 0]
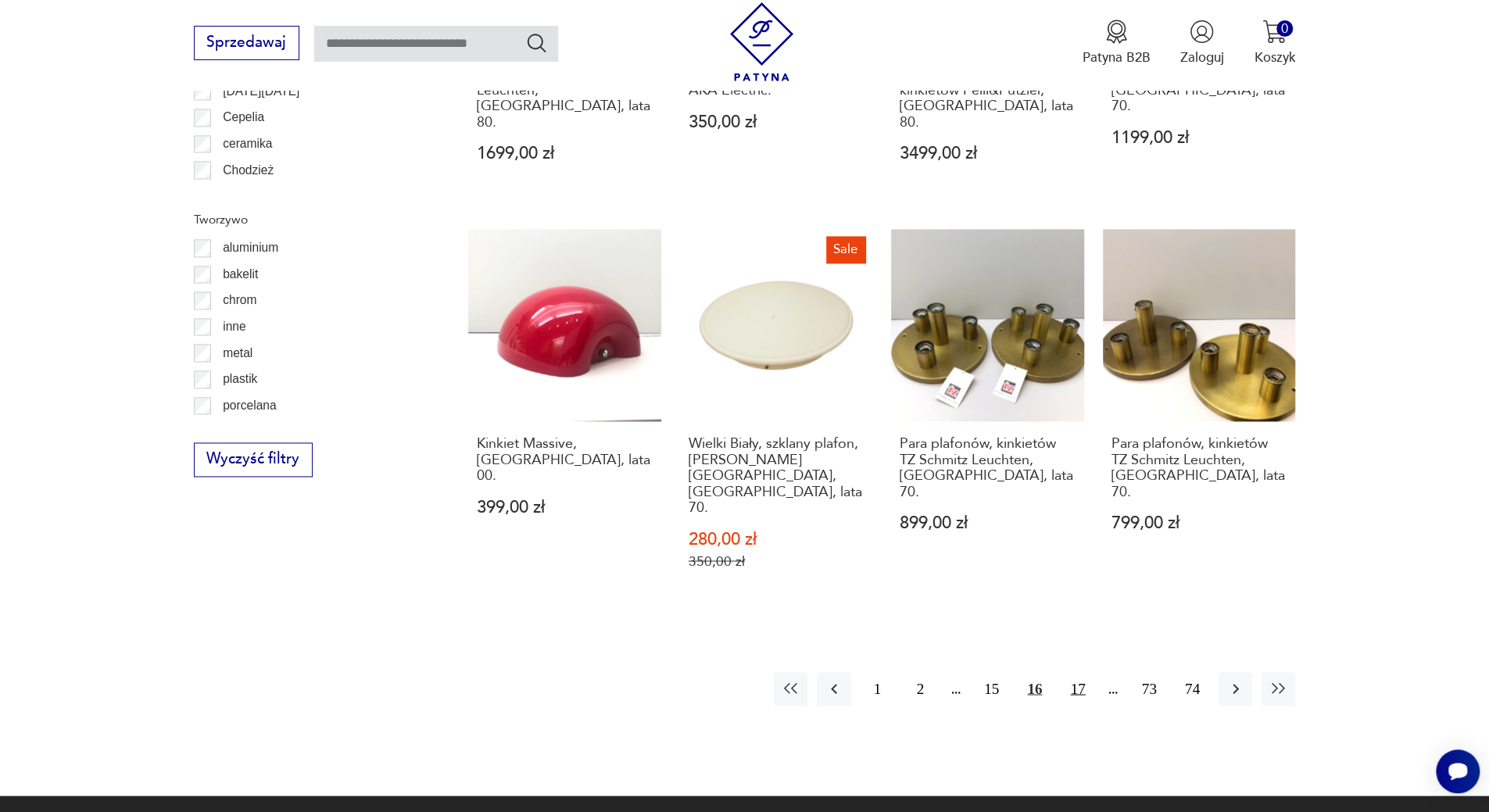
click at [1066, 672] on button "17" at bounding box center [1077, 688] width 34 height 34
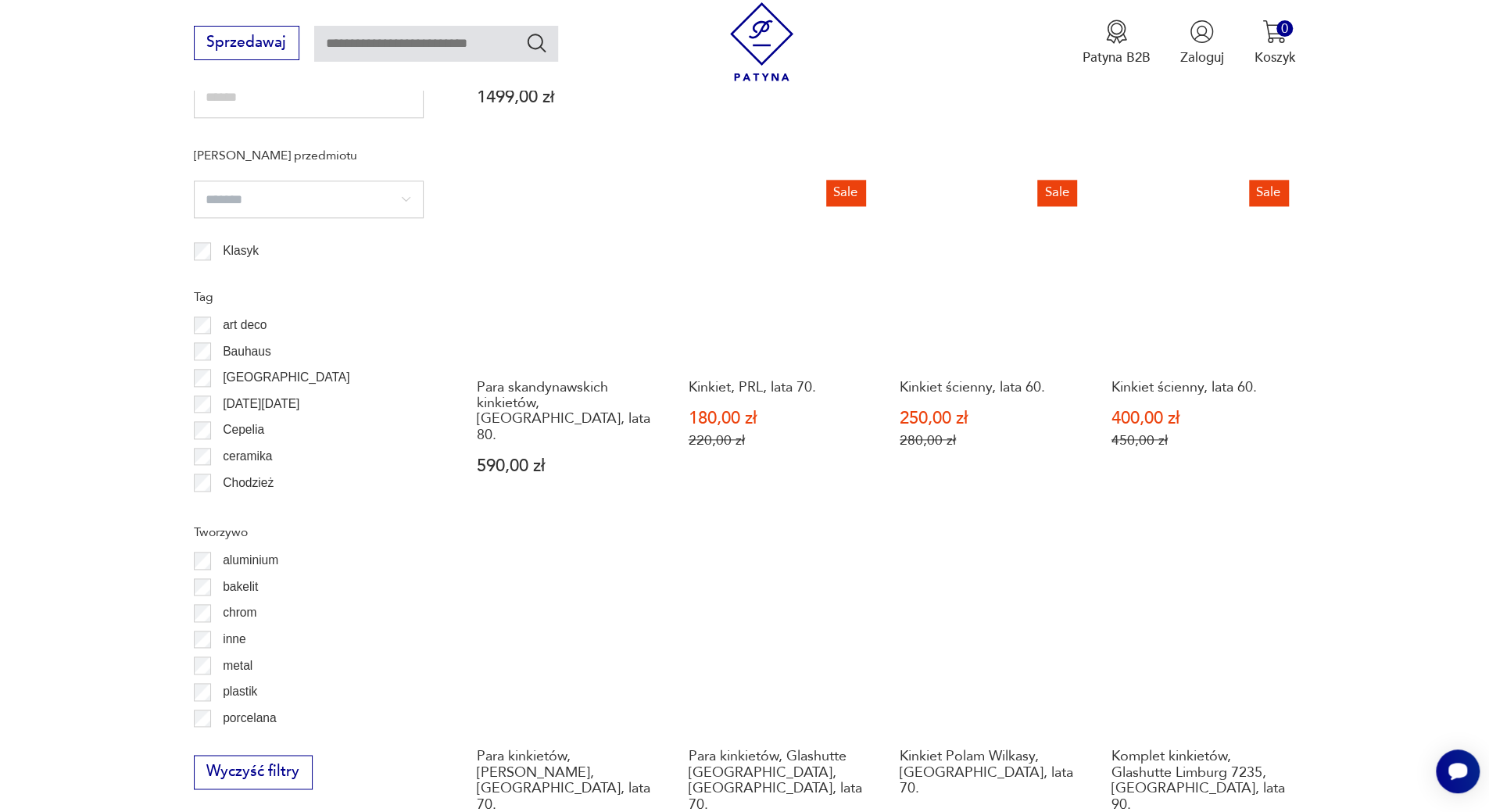
scroll to position [1480, 0]
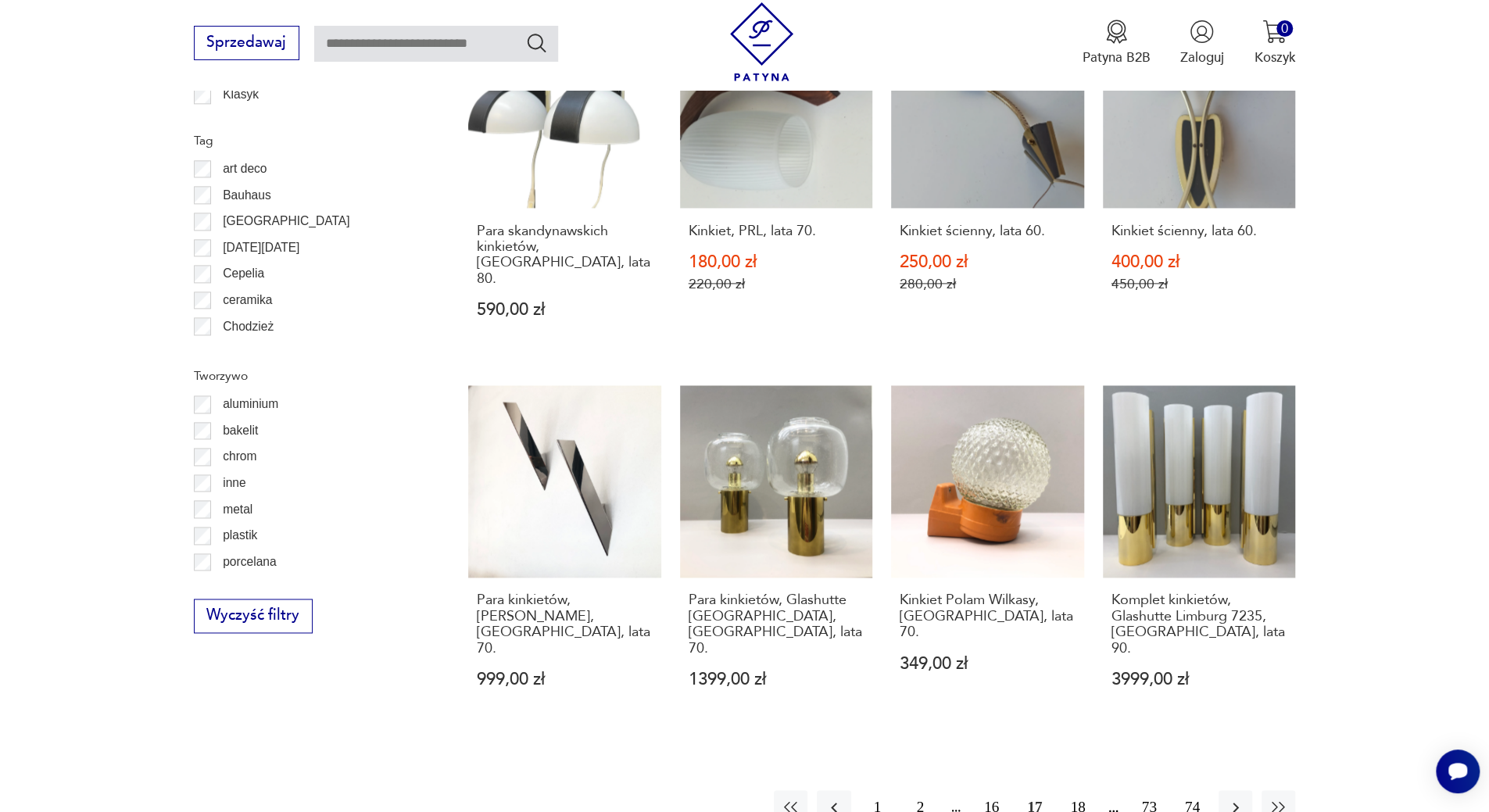
drag, startPoint x: 1072, startPoint y: 701, endPoint x: 1120, endPoint y: 653, distance: 67.9
click at [1073, 790] on button "18" at bounding box center [1077, 807] width 34 height 34
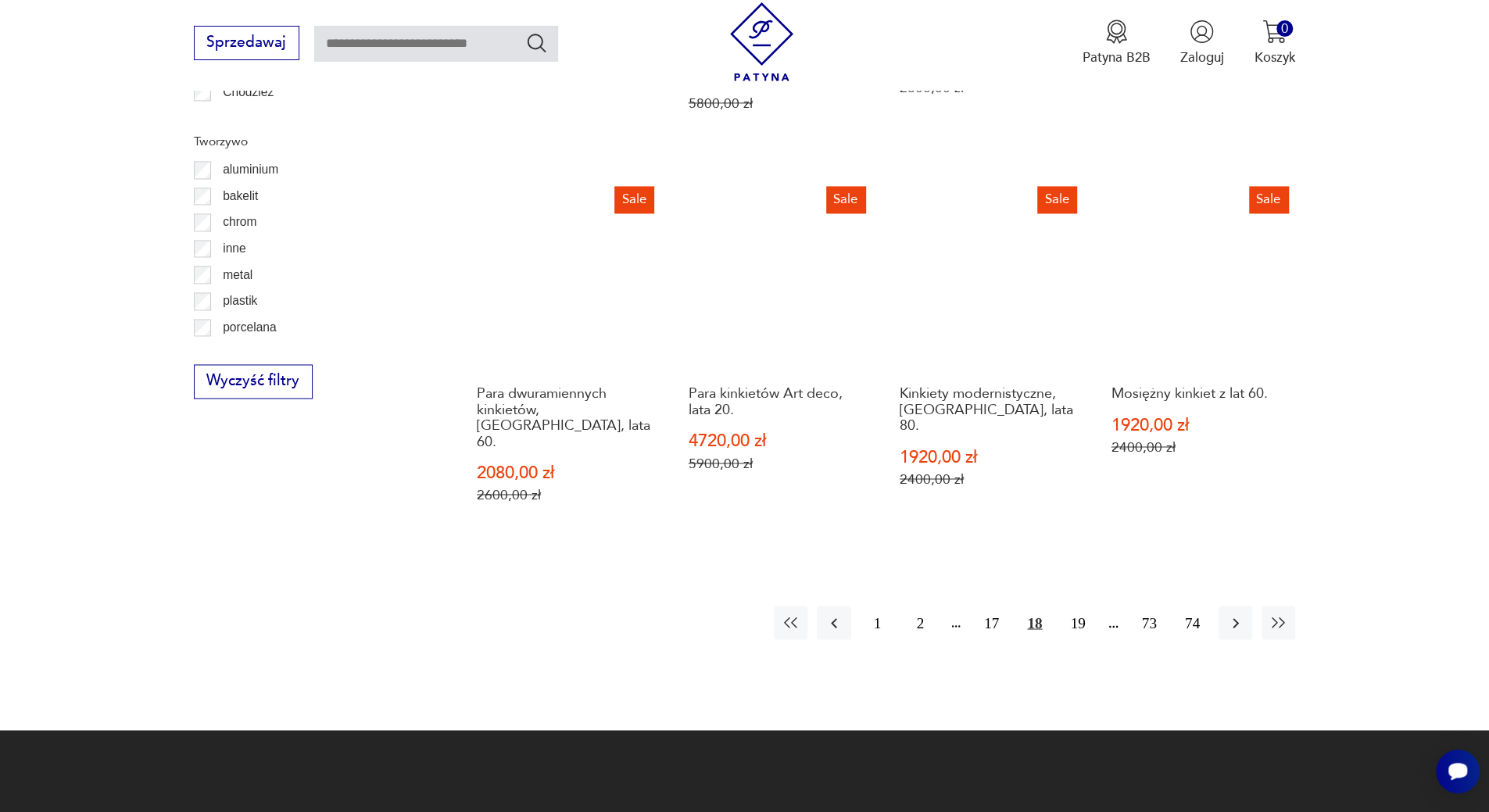
scroll to position [1793, 0]
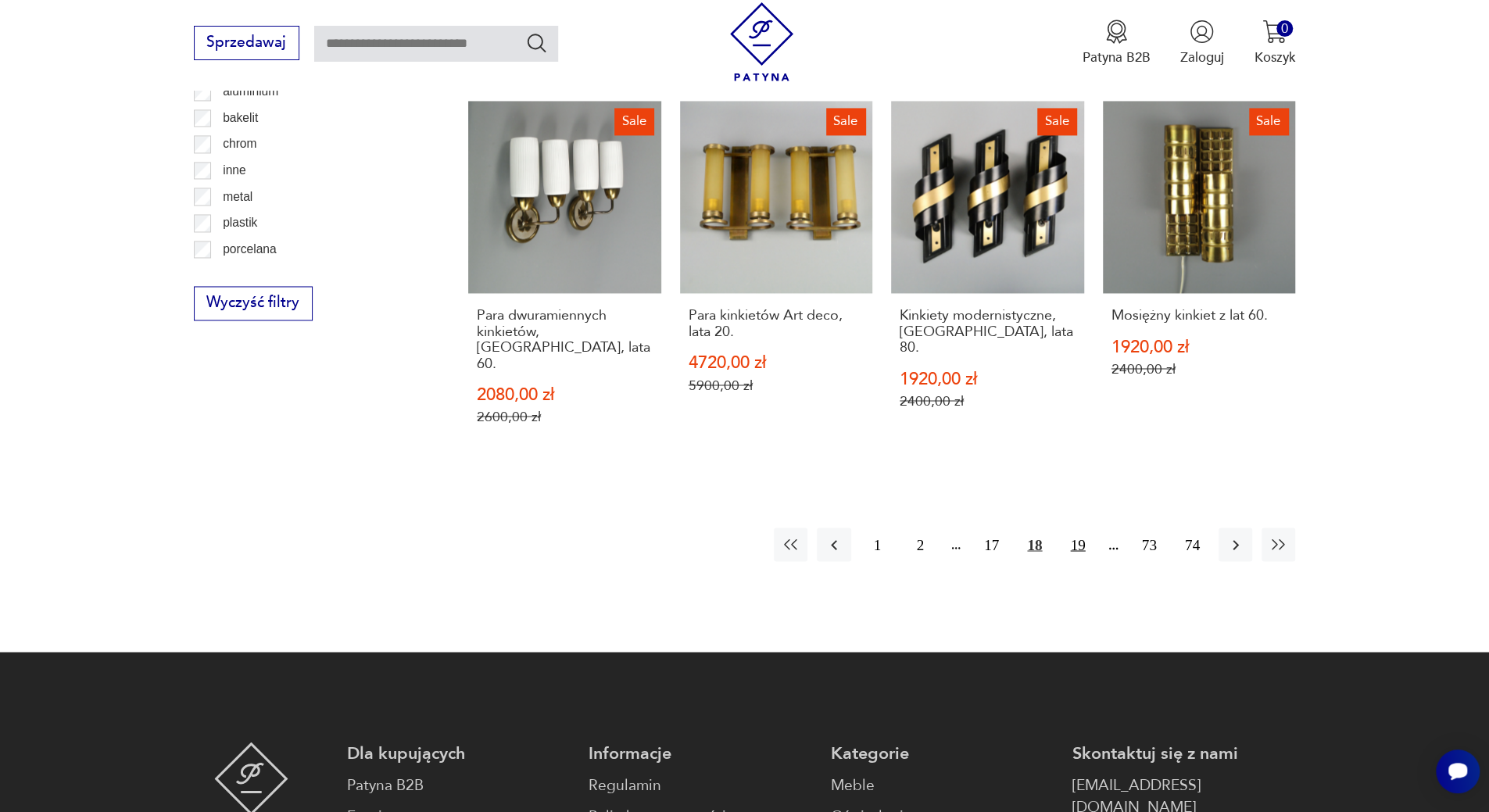
click at [1081, 527] on button "19" at bounding box center [1077, 544] width 34 height 34
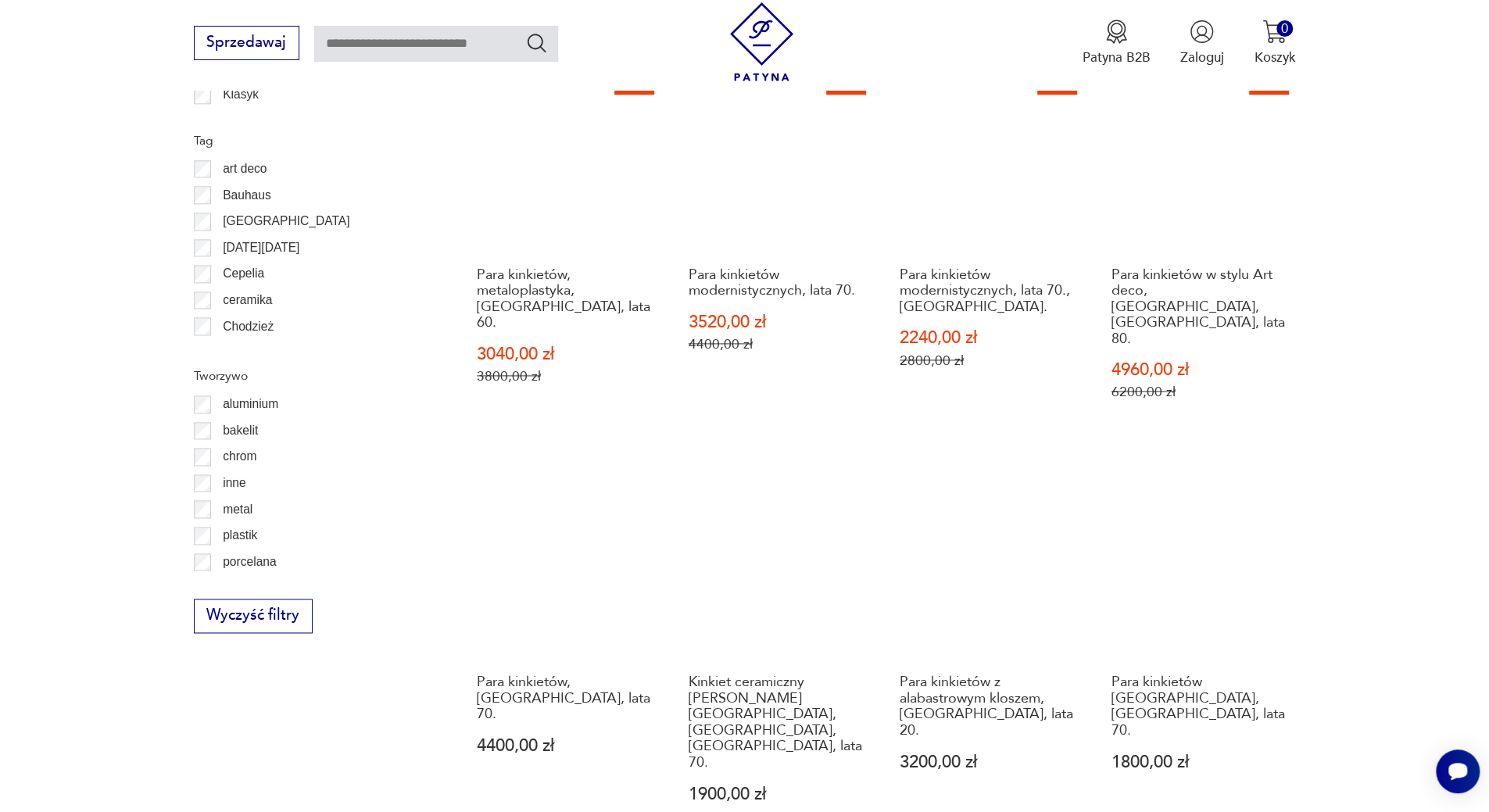
scroll to position [1715, 0]
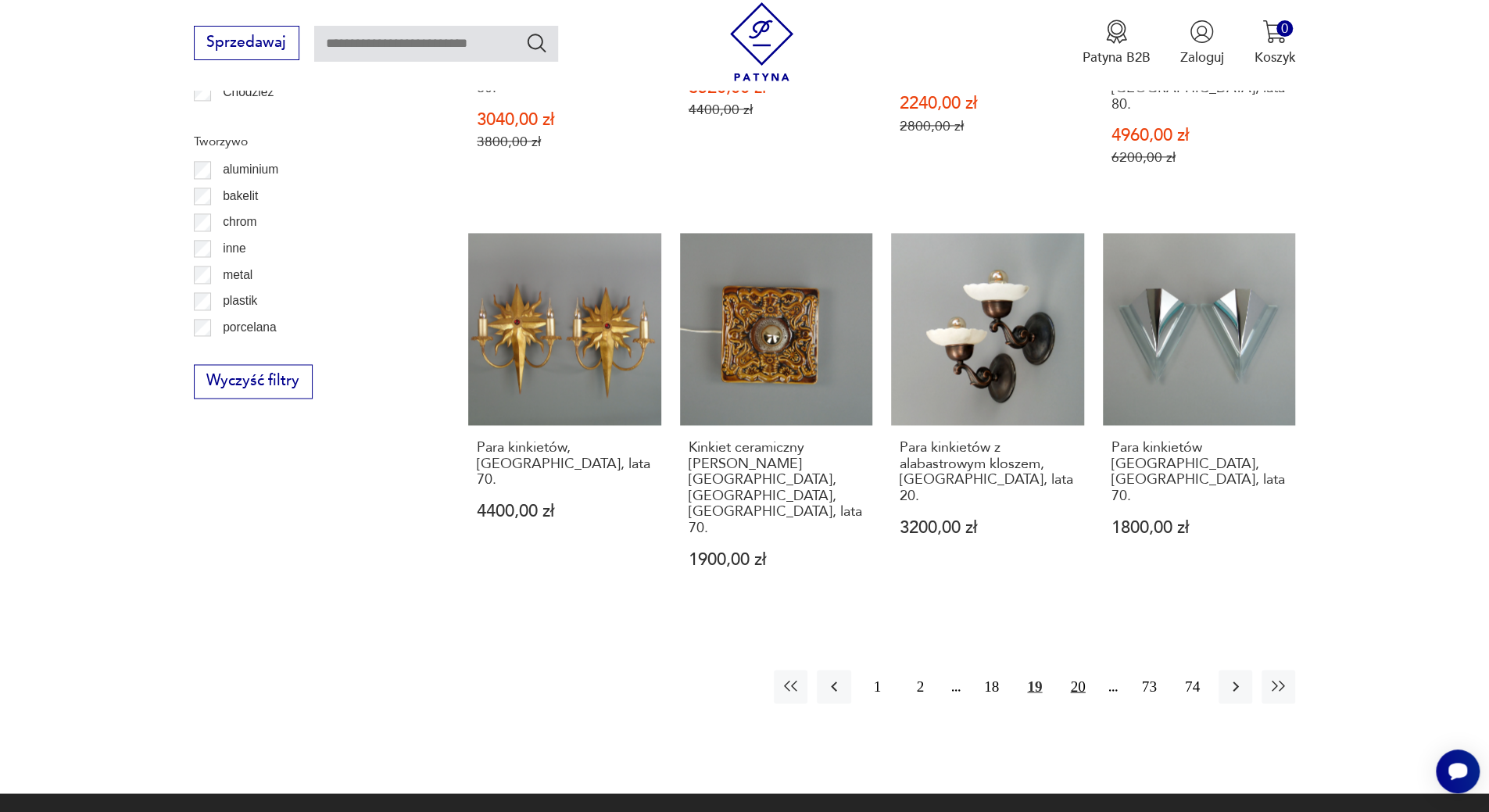
click at [1079, 670] on button "20" at bounding box center [1077, 686] width 34 height 34
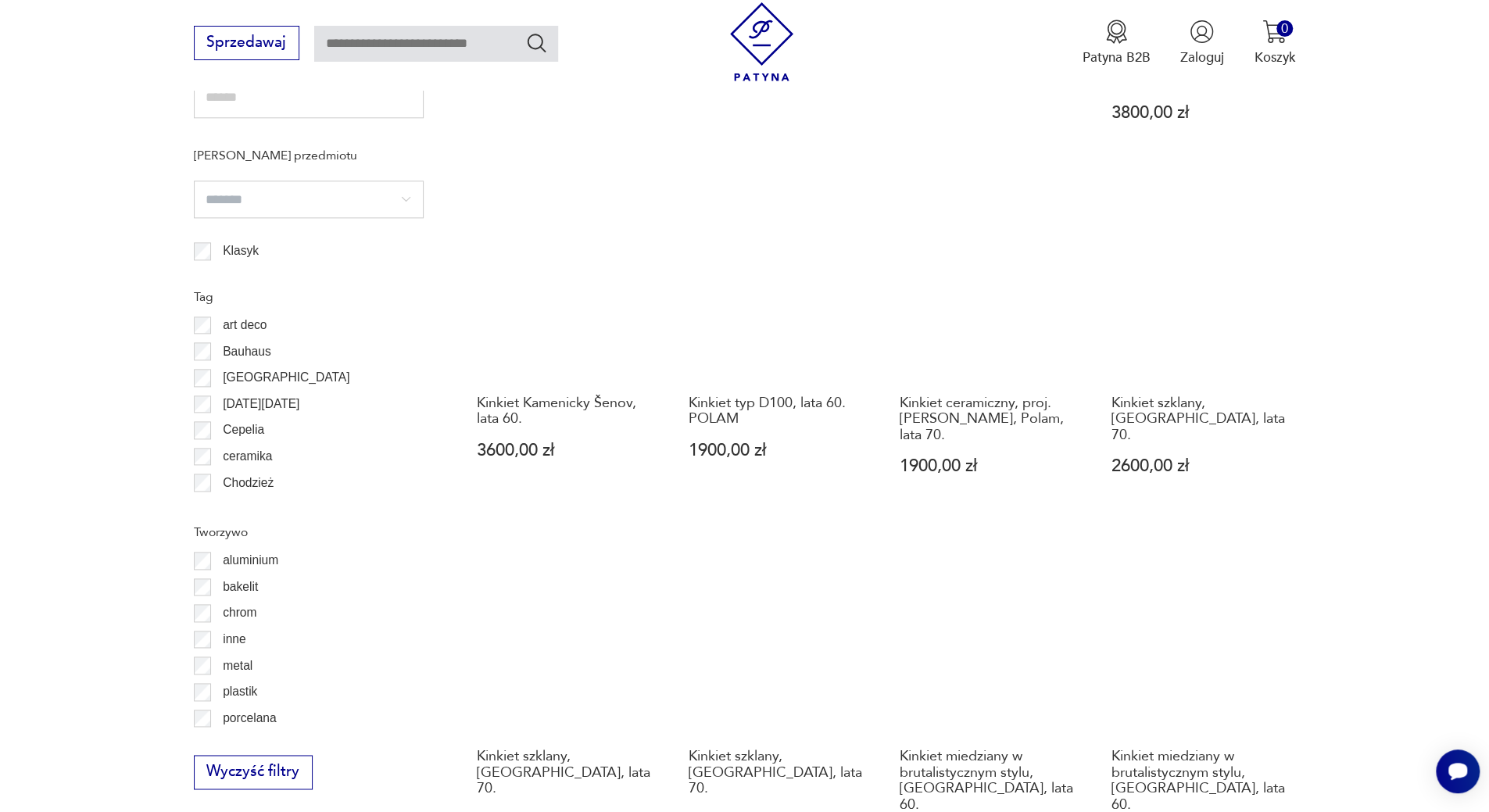
scroll to position [1637, 0]
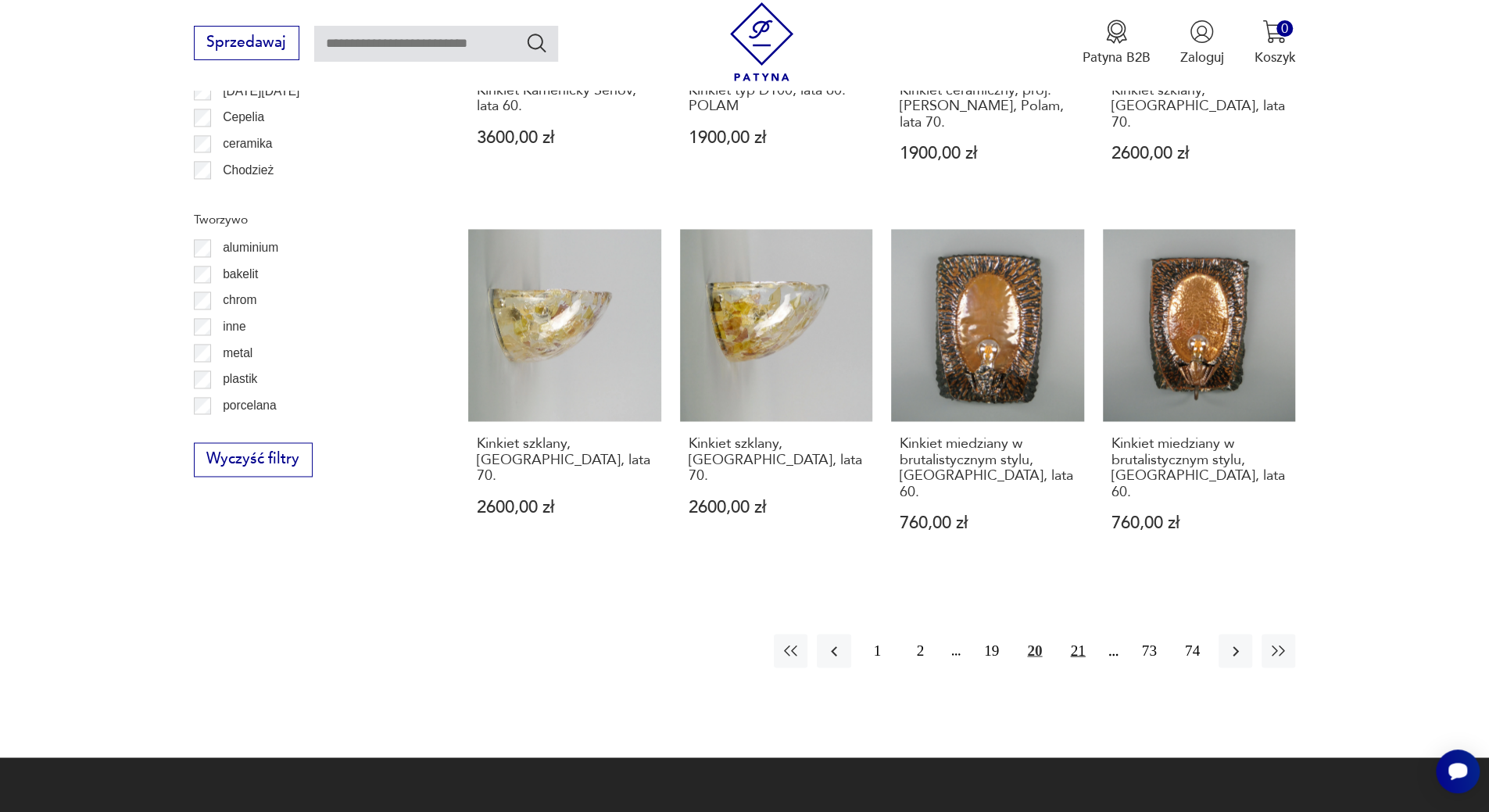
click at [1077, 634] on button "21" at bounding box center [1077, 650] width 34 height 34
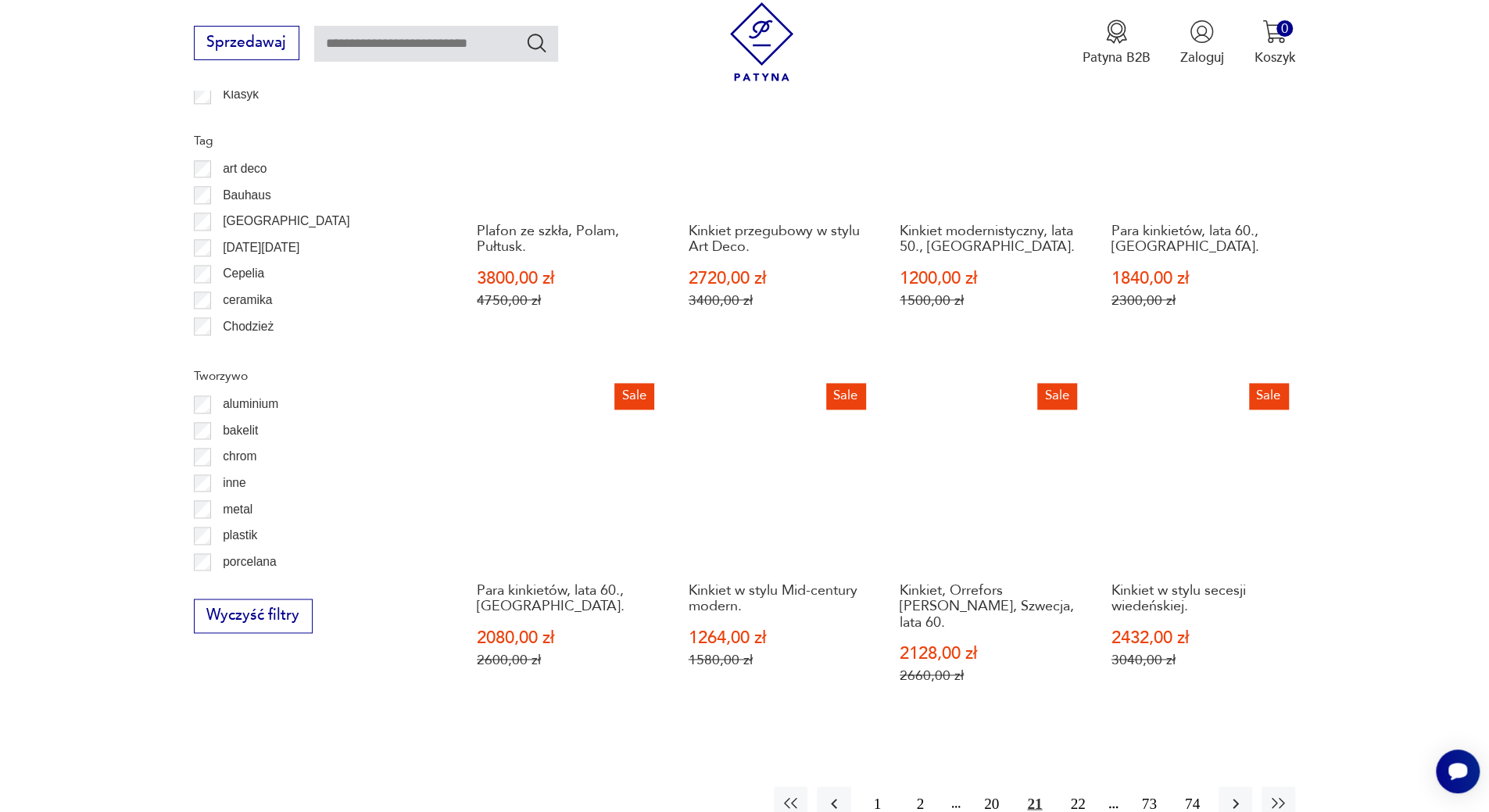
scroll to position [1637, 0]
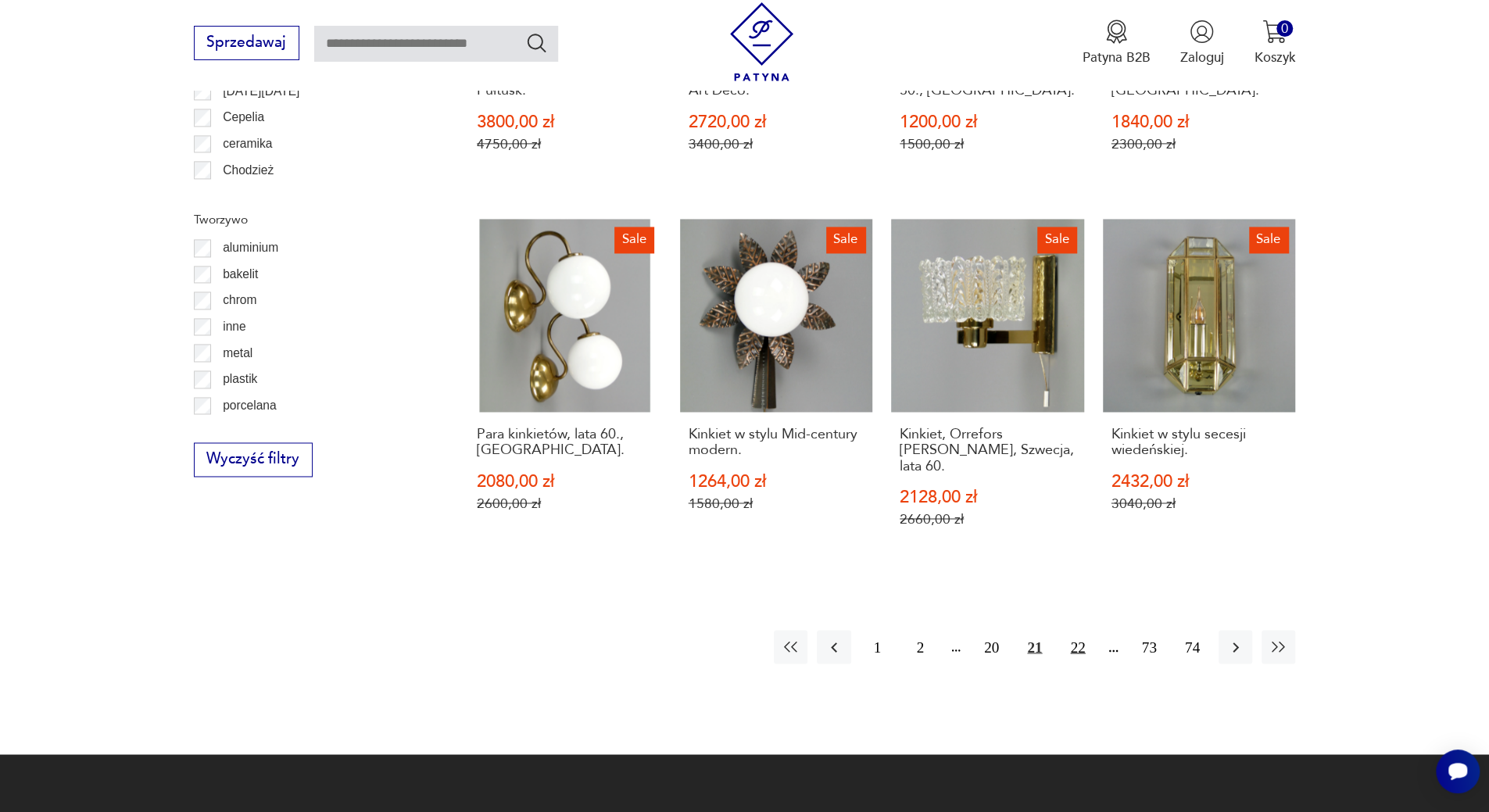
click at [1076, 630] on button "22" at bounding box center [1077, 646] width 34 height 34
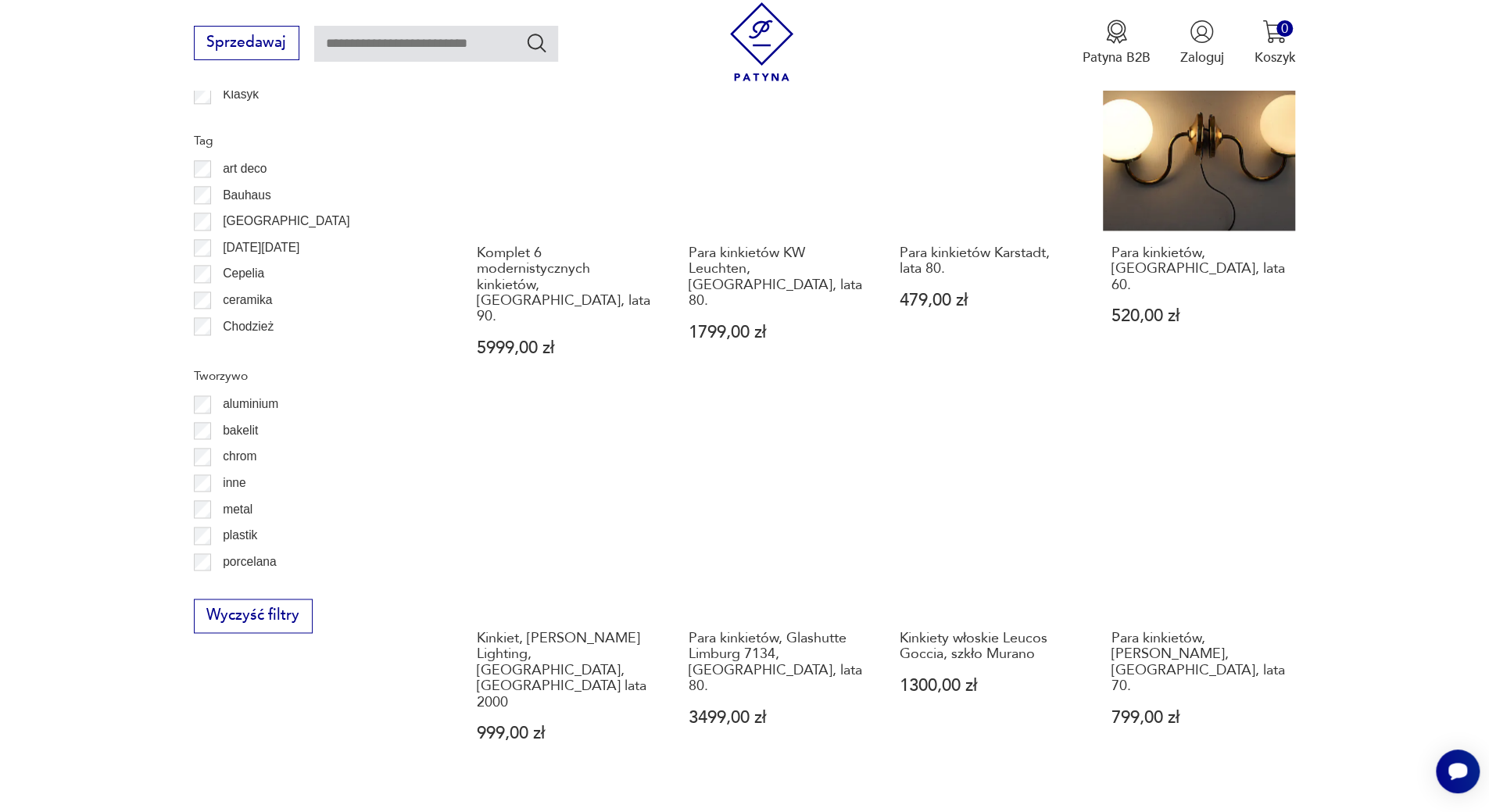
scroll to position [1558, 0]
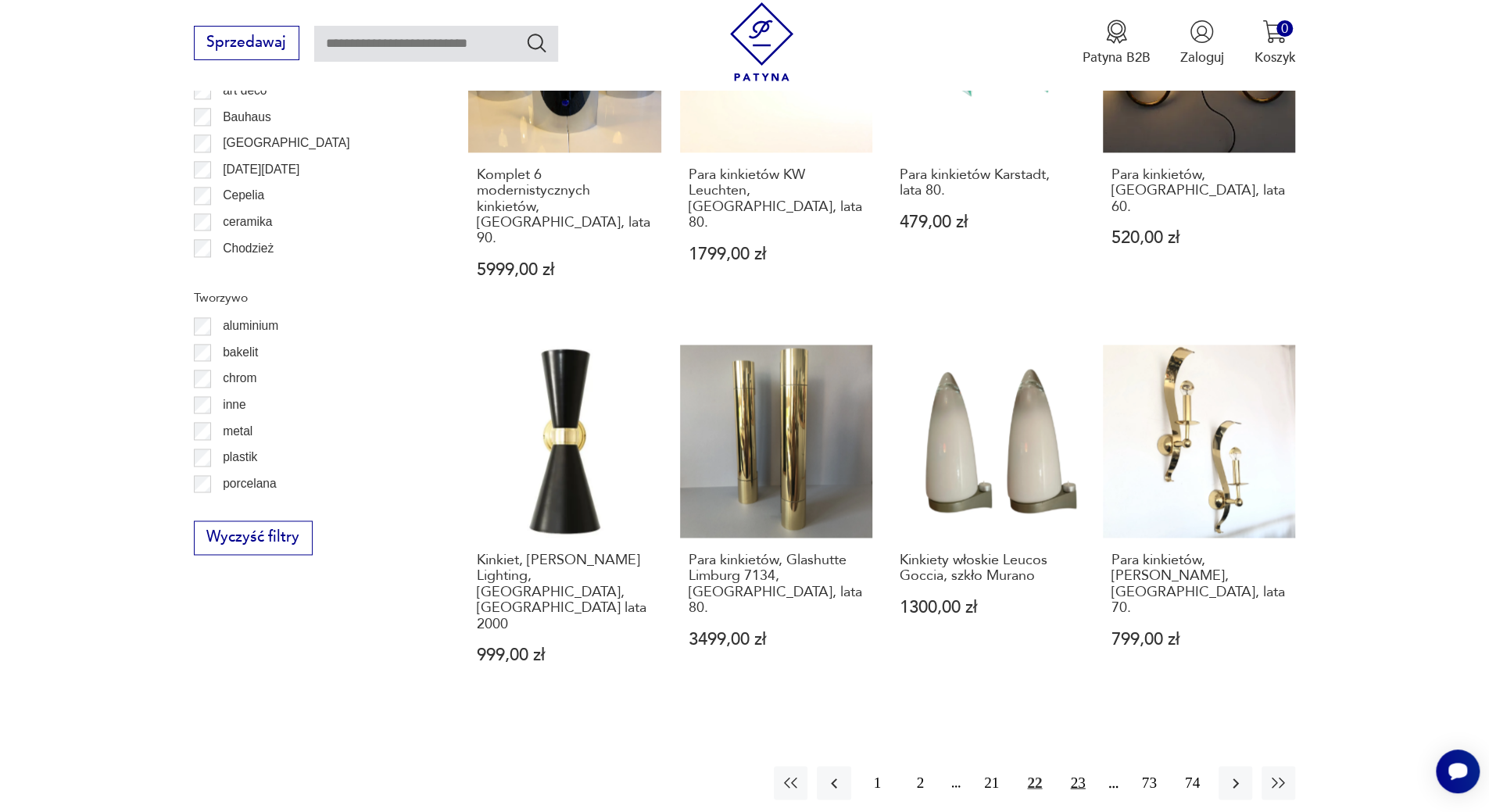
click at [1075, 766] on button "23" at bounding box center [1077, 782] width 34 height 34
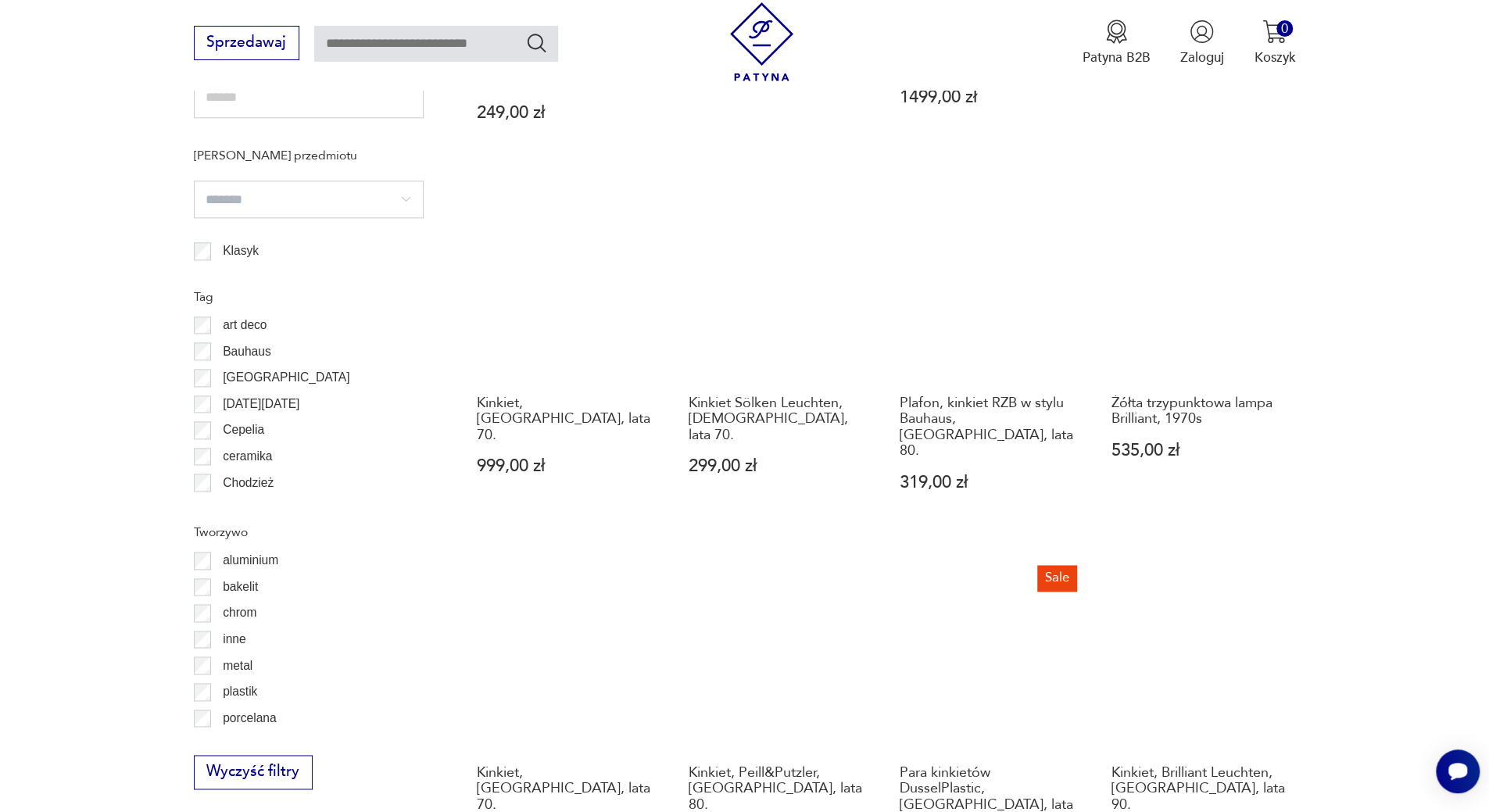
scroll to position [1480, 0]
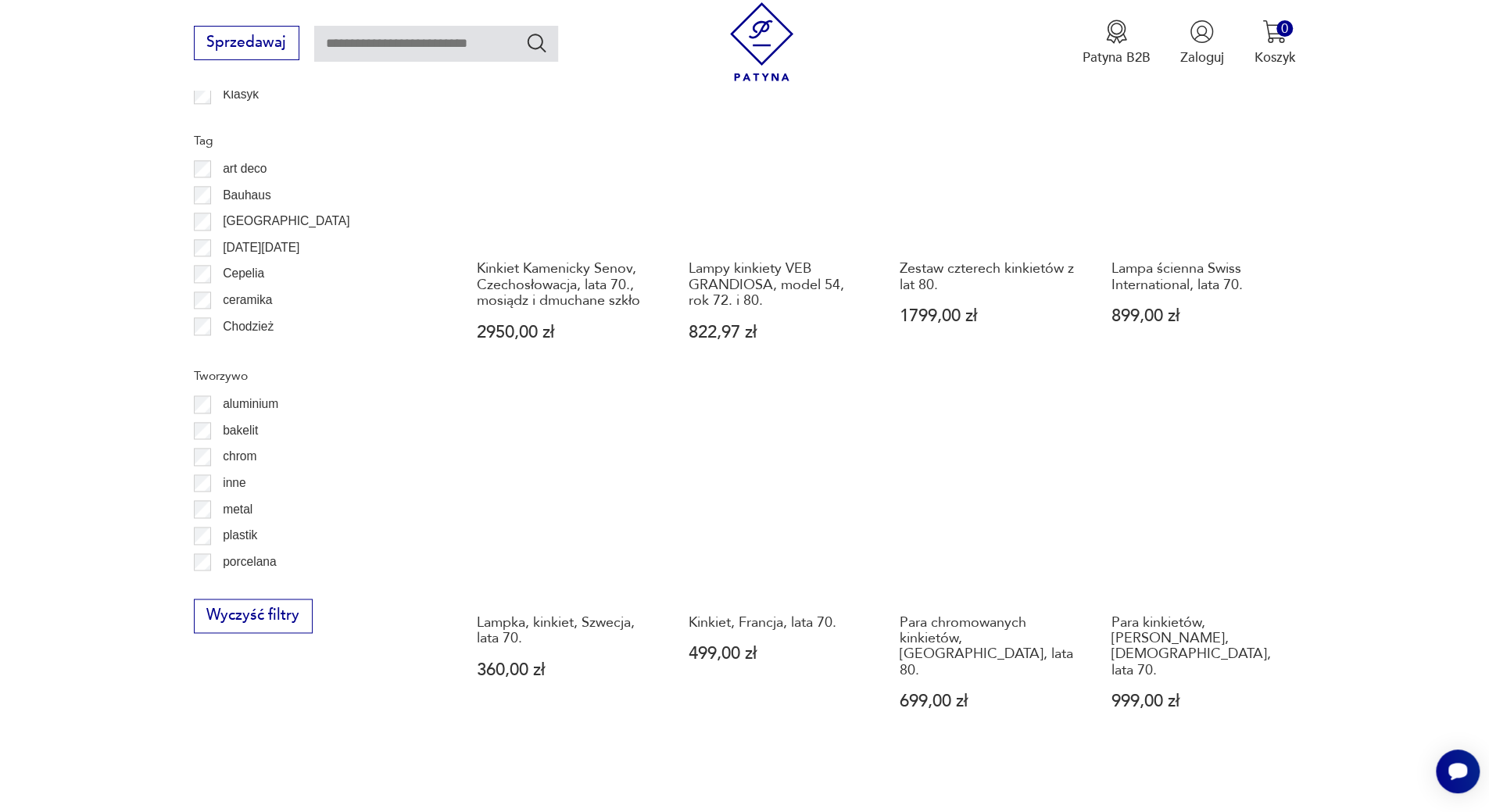
scroll to position [1558, 0]
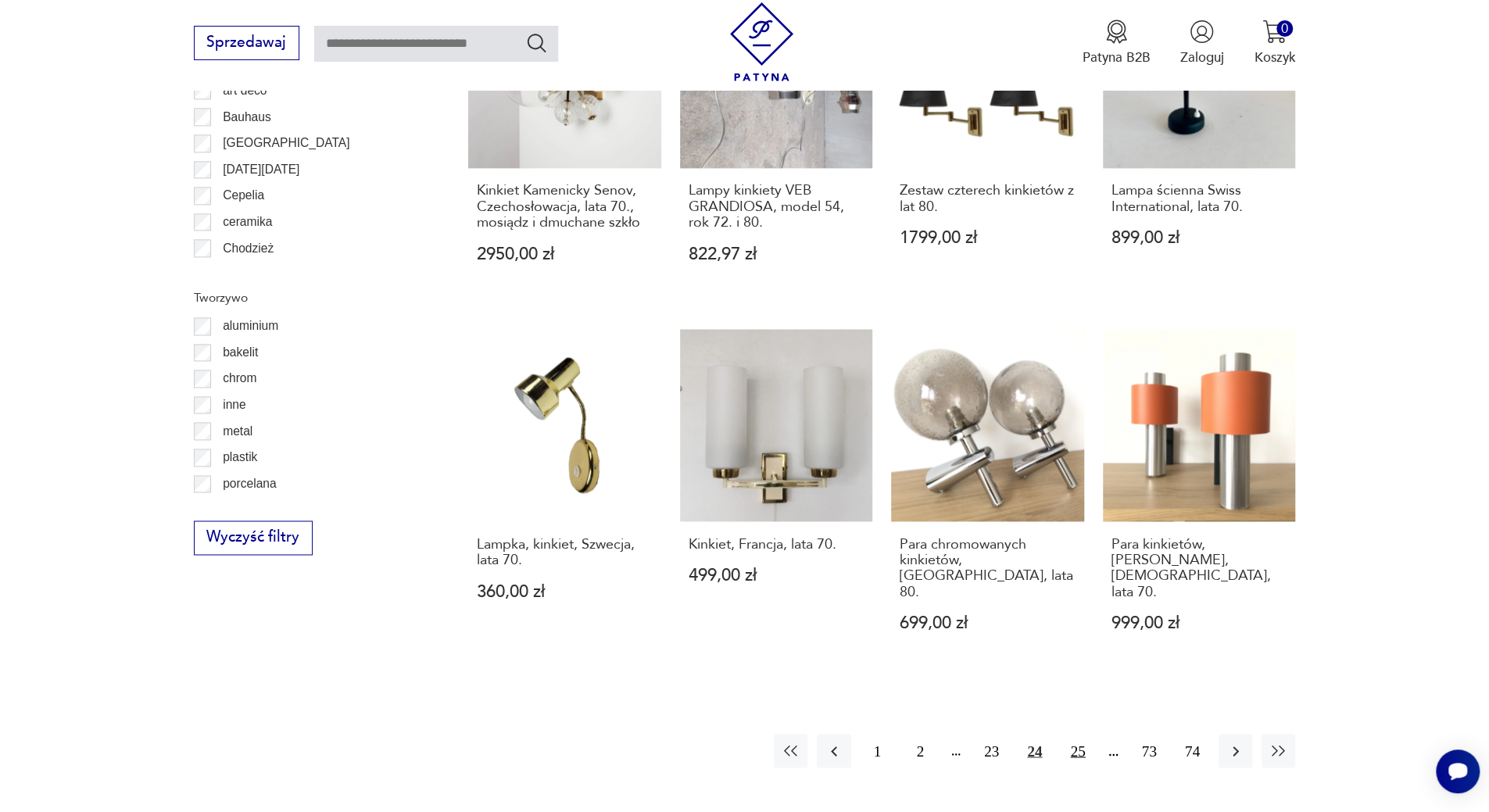
click at [1080, 734] on button "25" at bounding box center [1077, 750] width 34 height 34
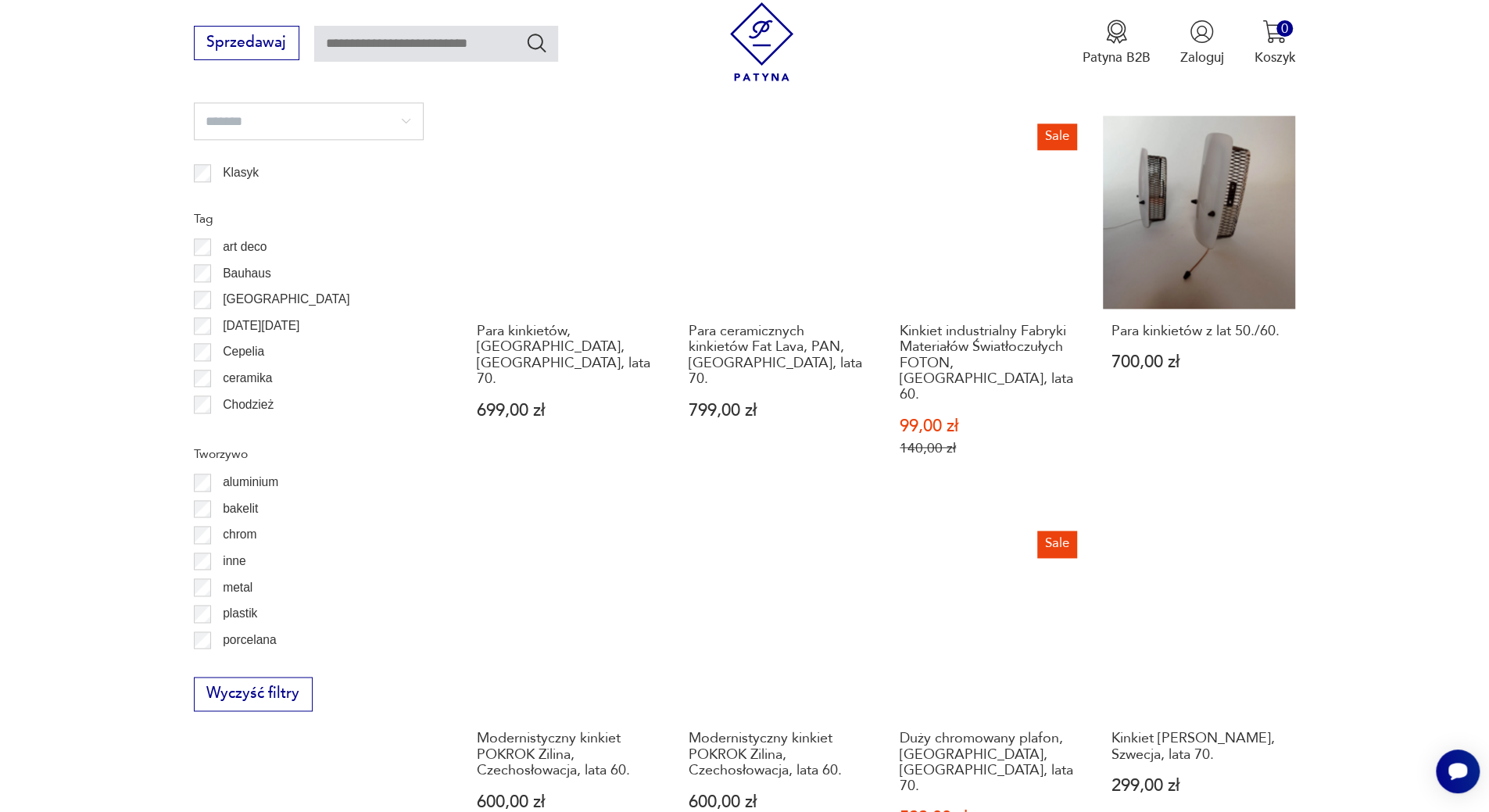
scroll to position [1558, 0]
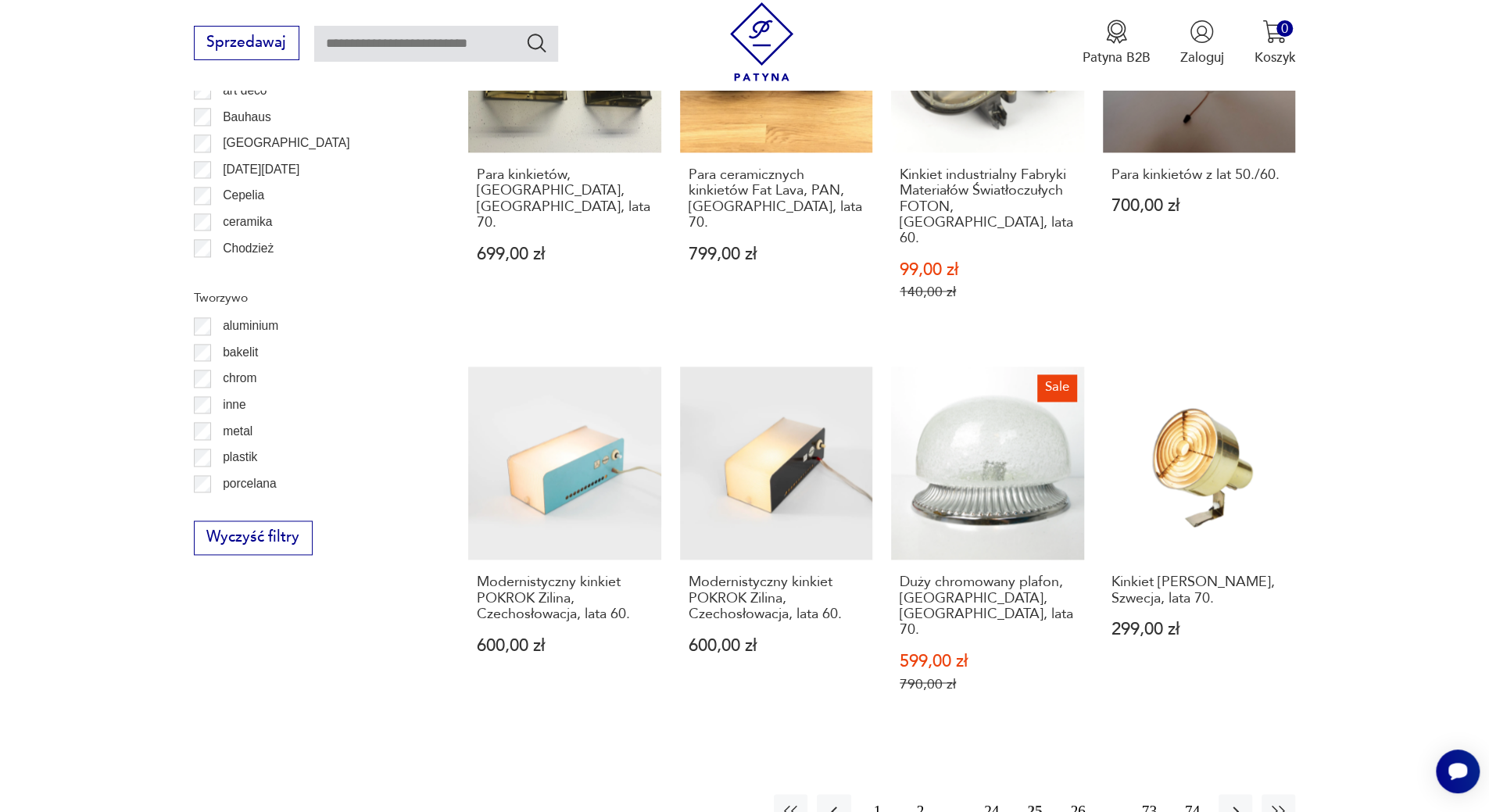
click at [1081, 794] on button "26" at bounding box center [1077, 810] width 34 height 34
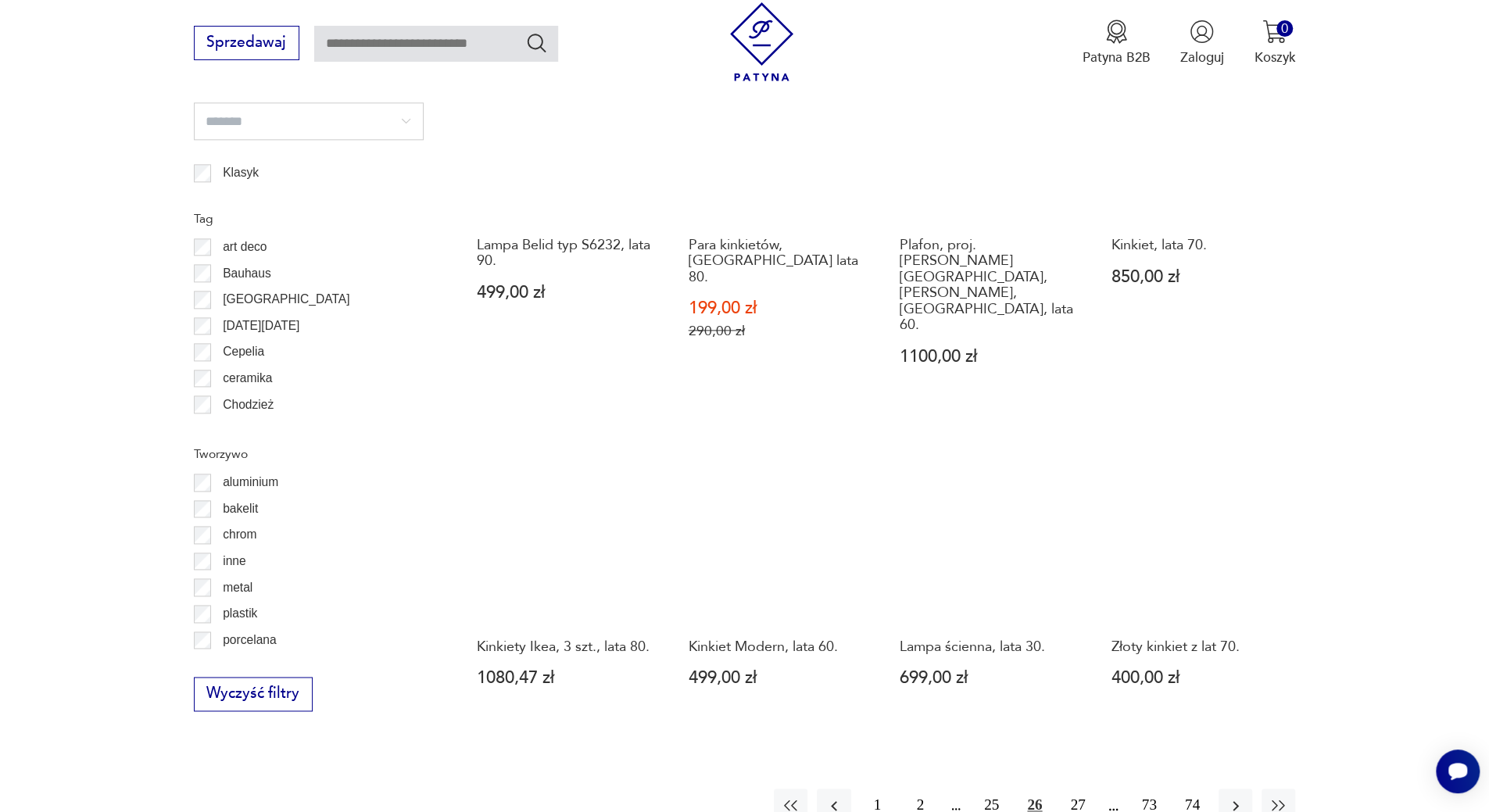
scroll to position [1558, 0]
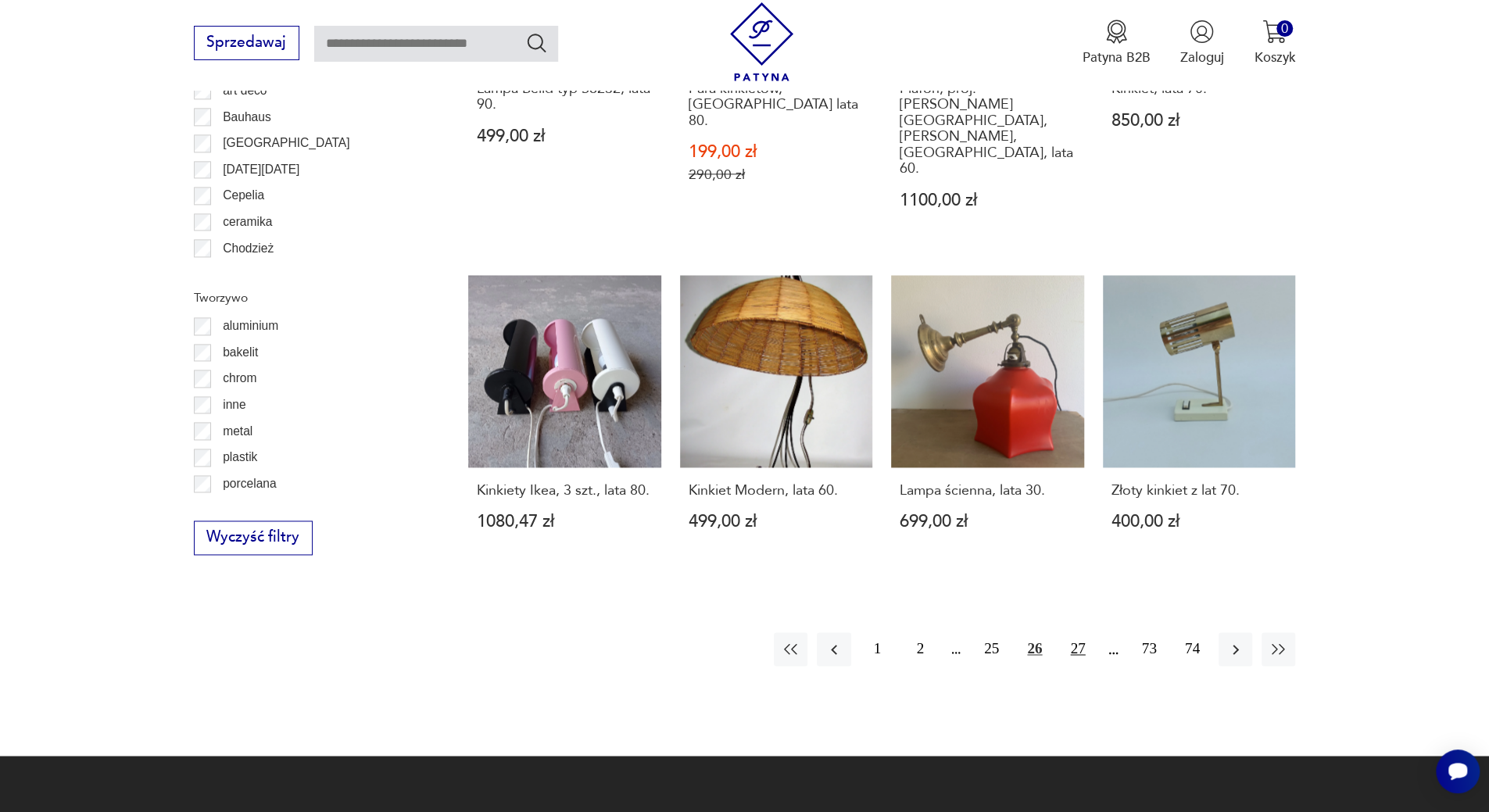
click at [1077, 632] on button "27" at bounding box center [1077, 649] width 34 height 34
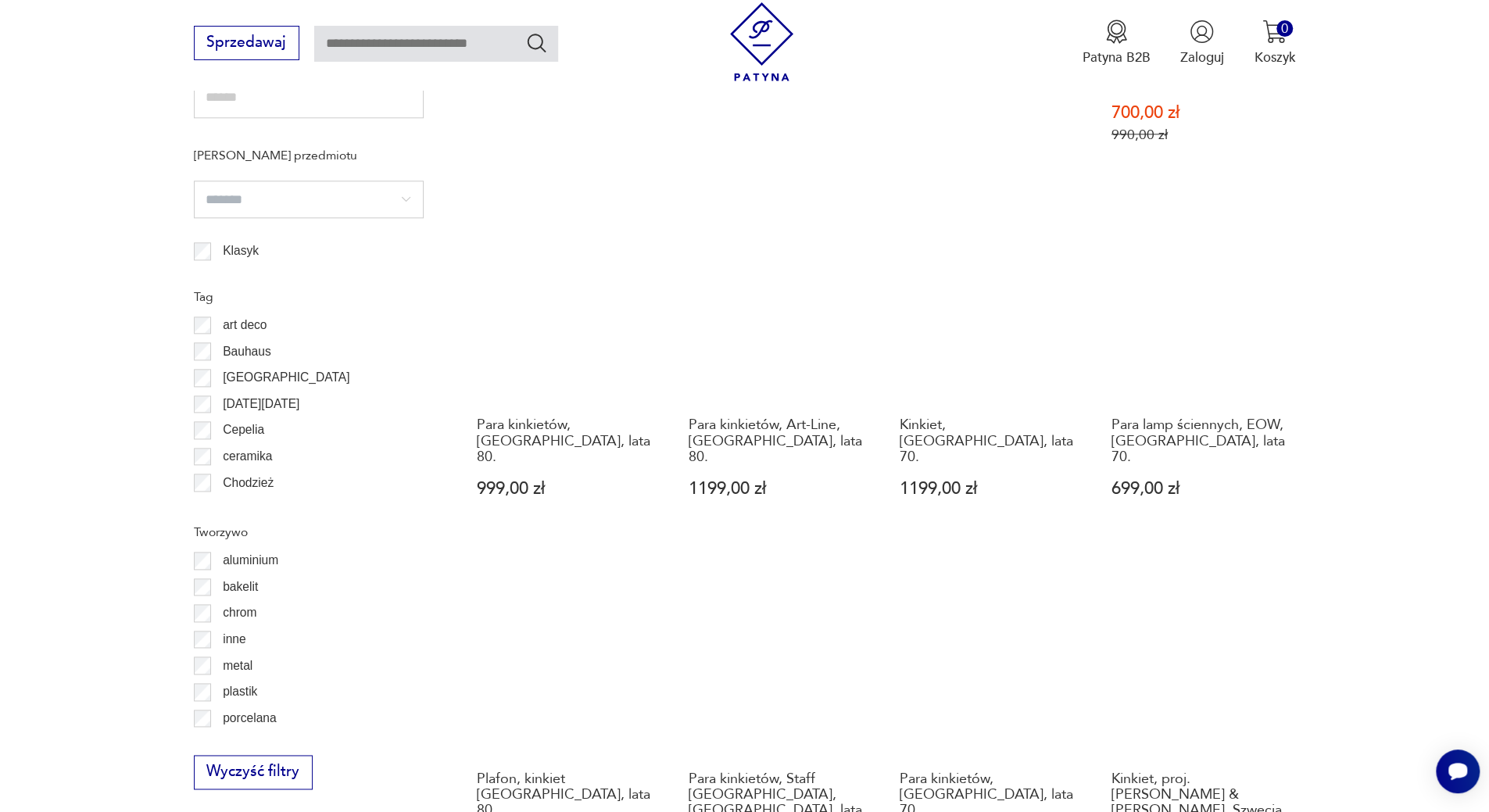
scroll to position [1637, 0]
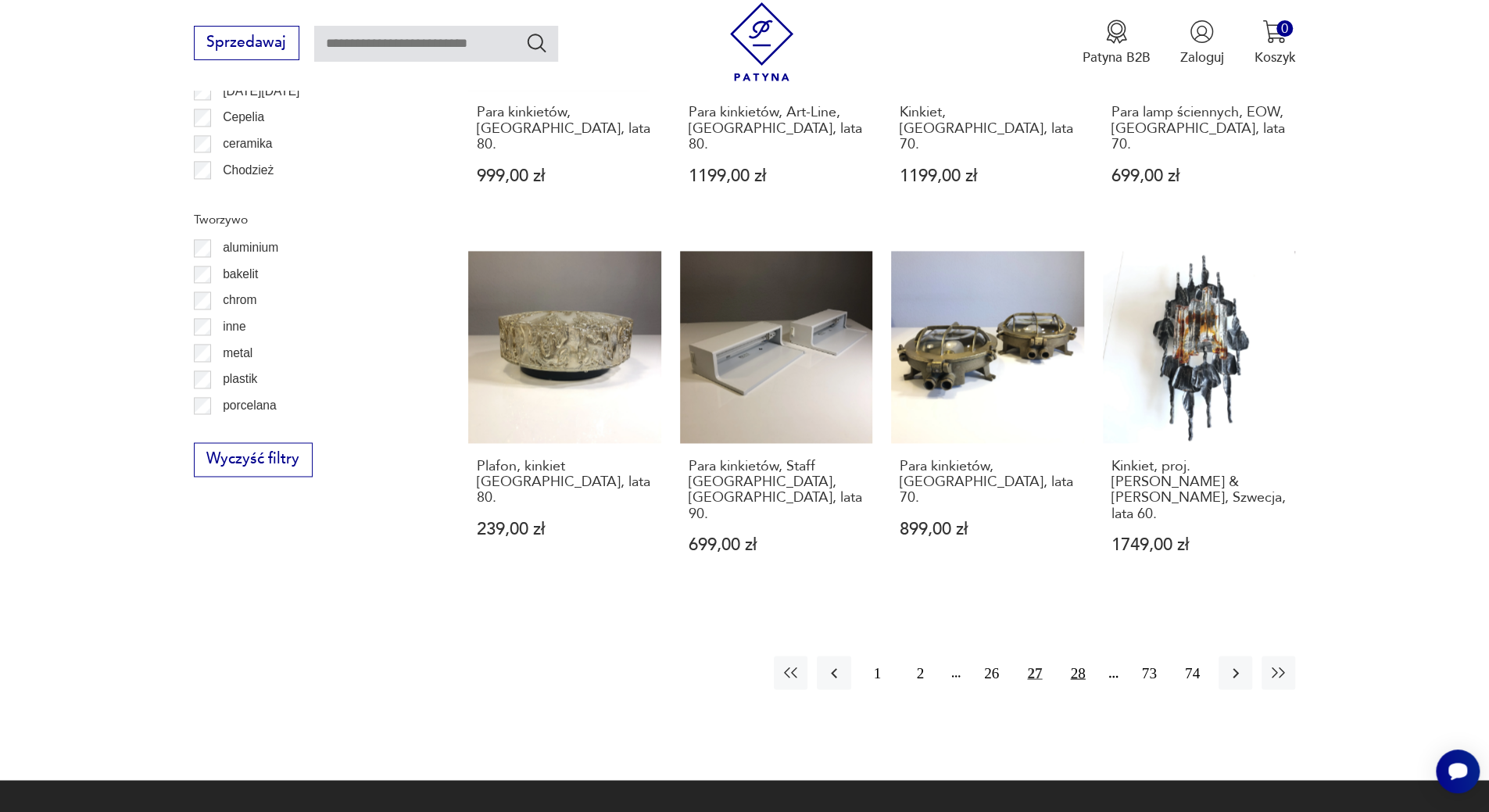
click at [1077, 656] on button "28" at bounding box center [1077, 672] width 34 height 34
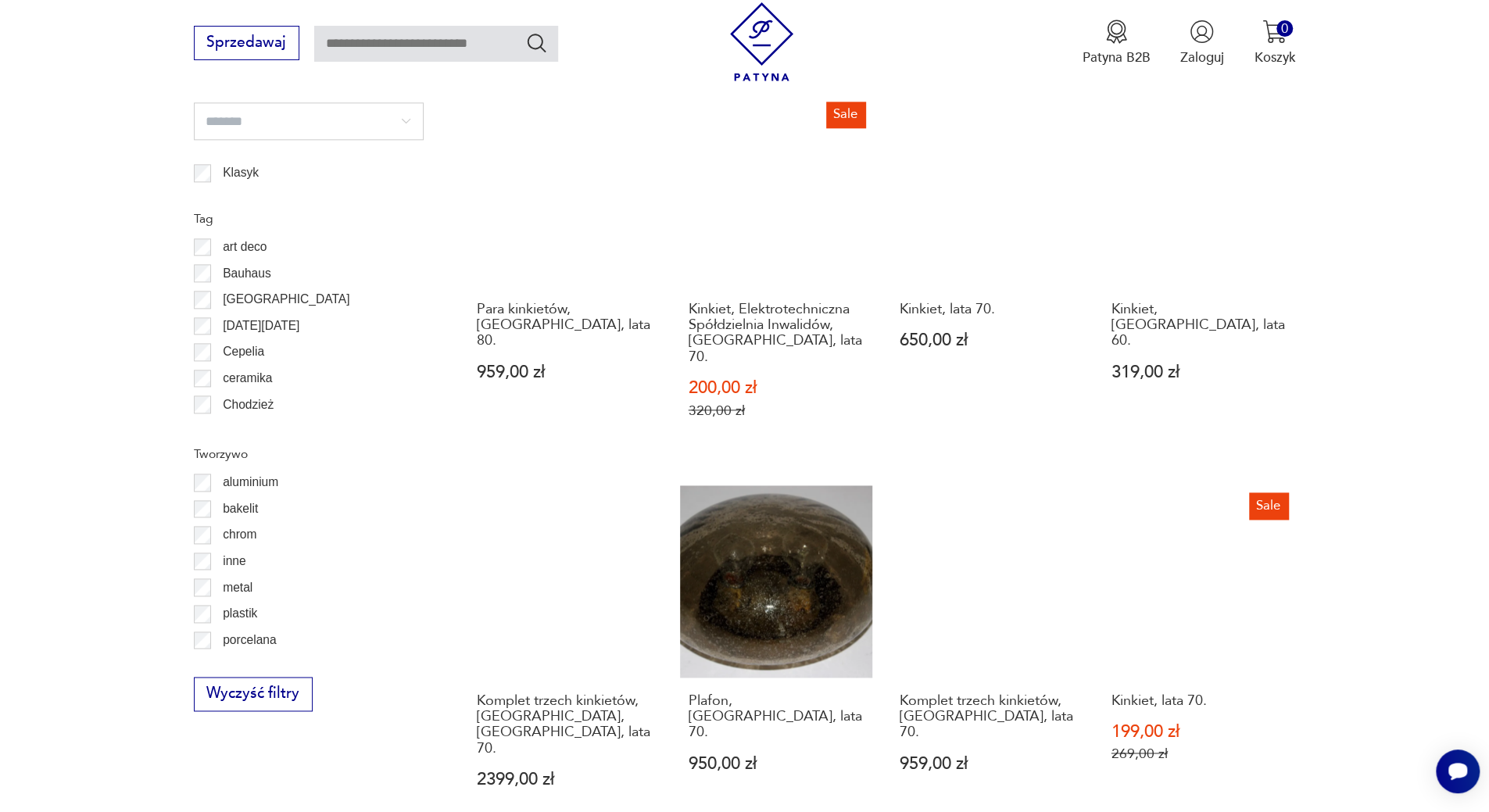
scroll to position [1480, 0]
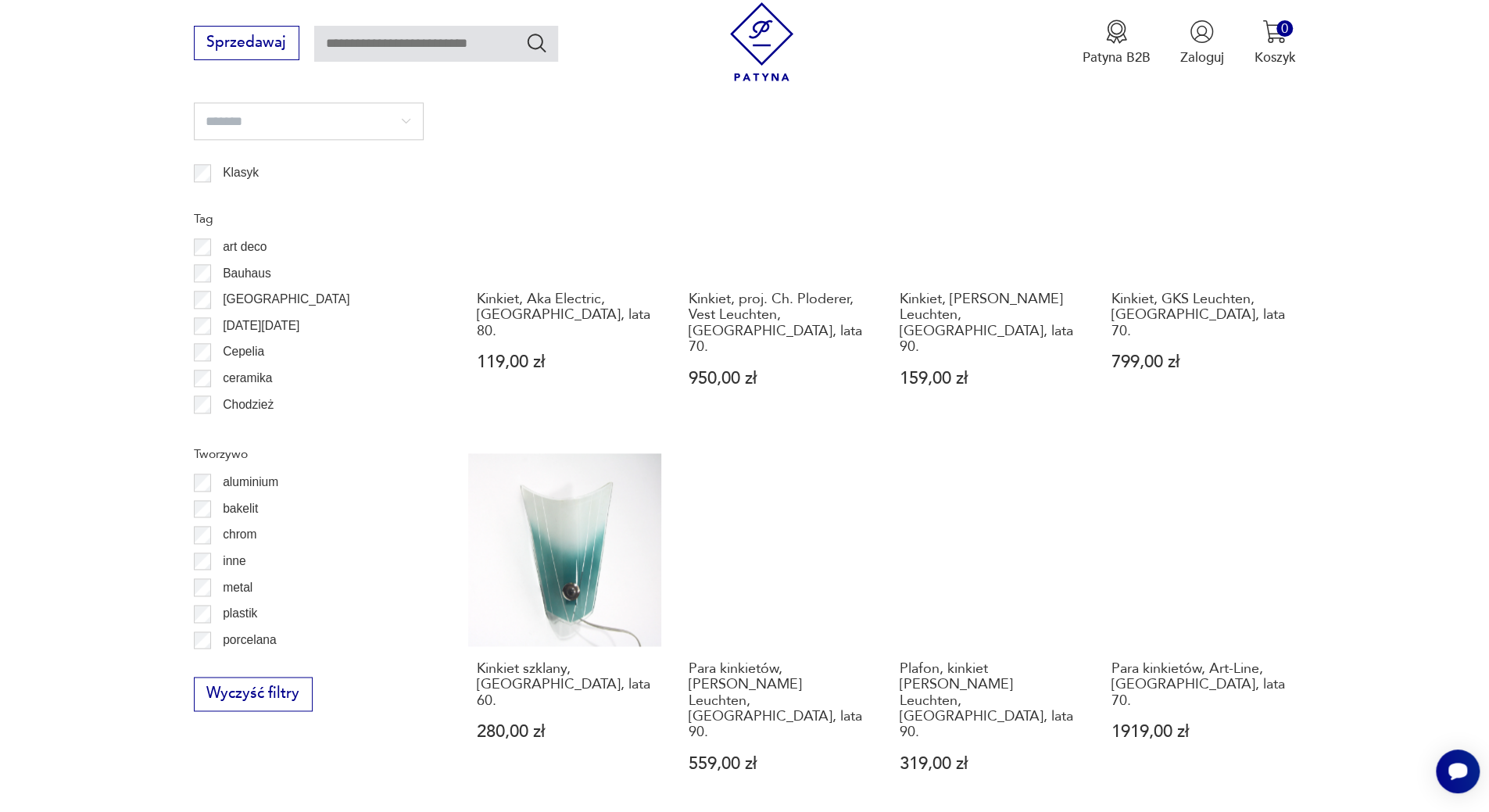
scroll to position [1558, 0]
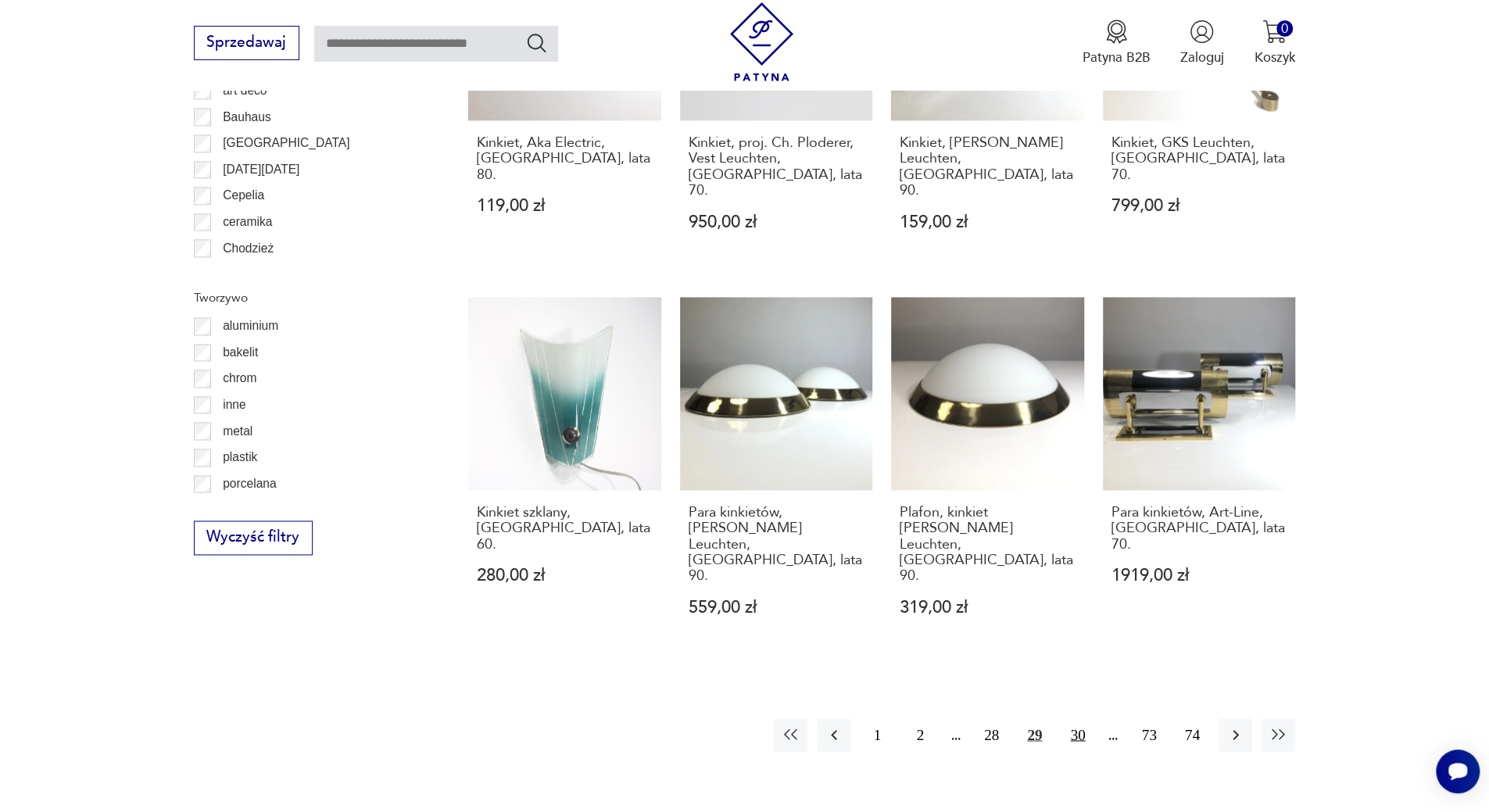
click at [1074, 718] on button "30" at bounding box center [1077, 735] width 34 height 34
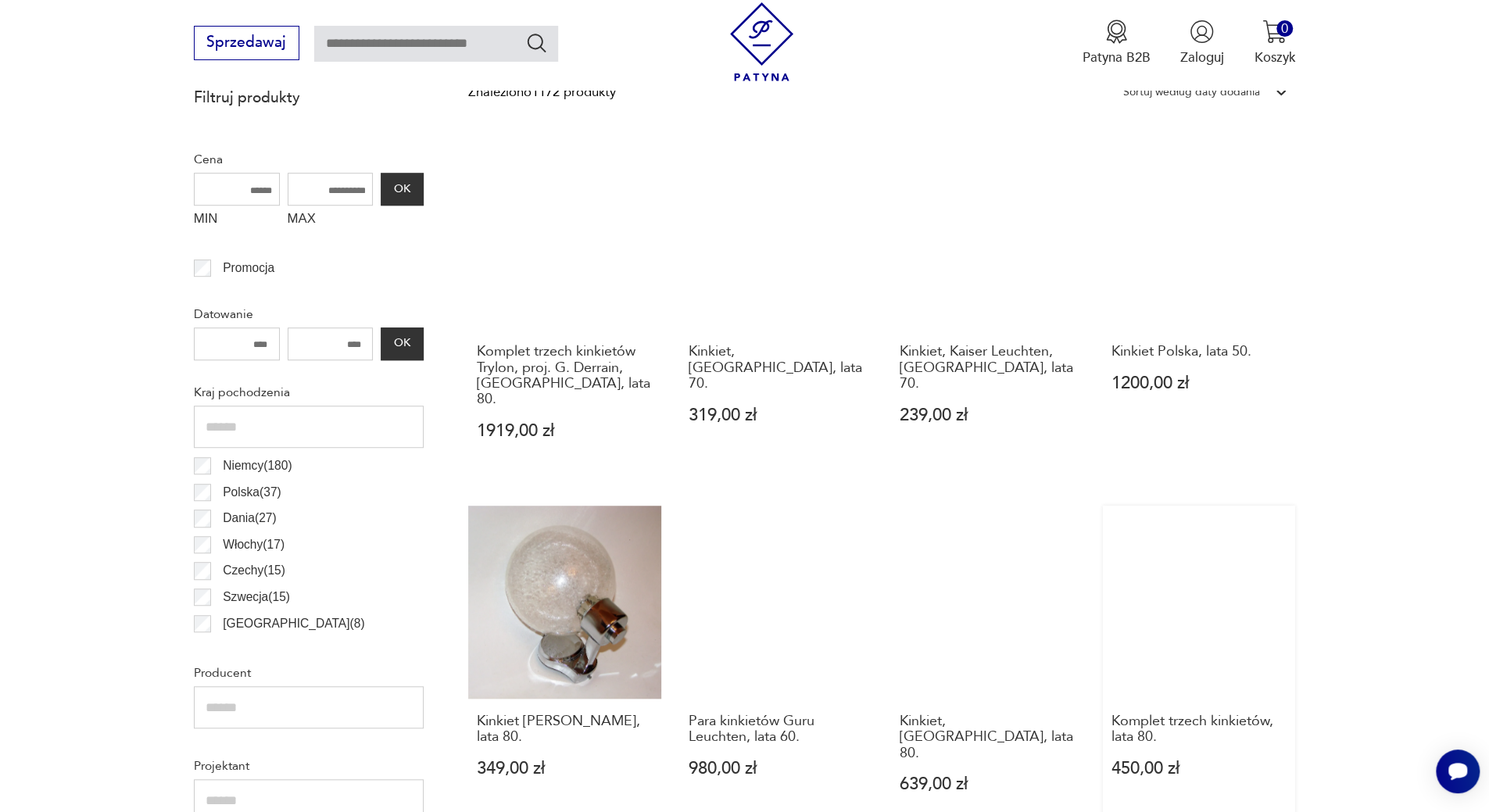
scroll to position [699, 0]
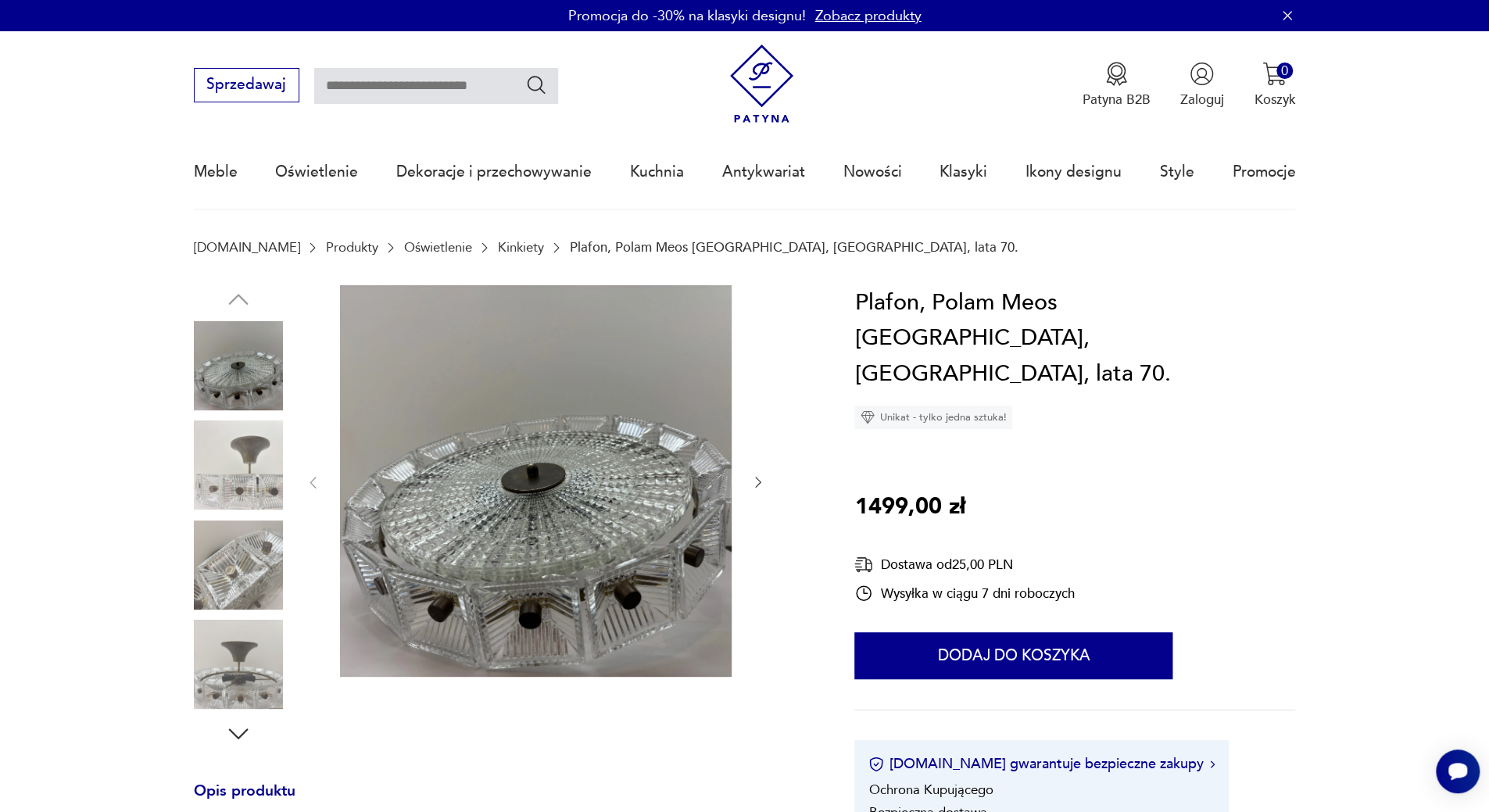
click at [248, 443] on img at bounding box center [239, 465] width 89 height 89
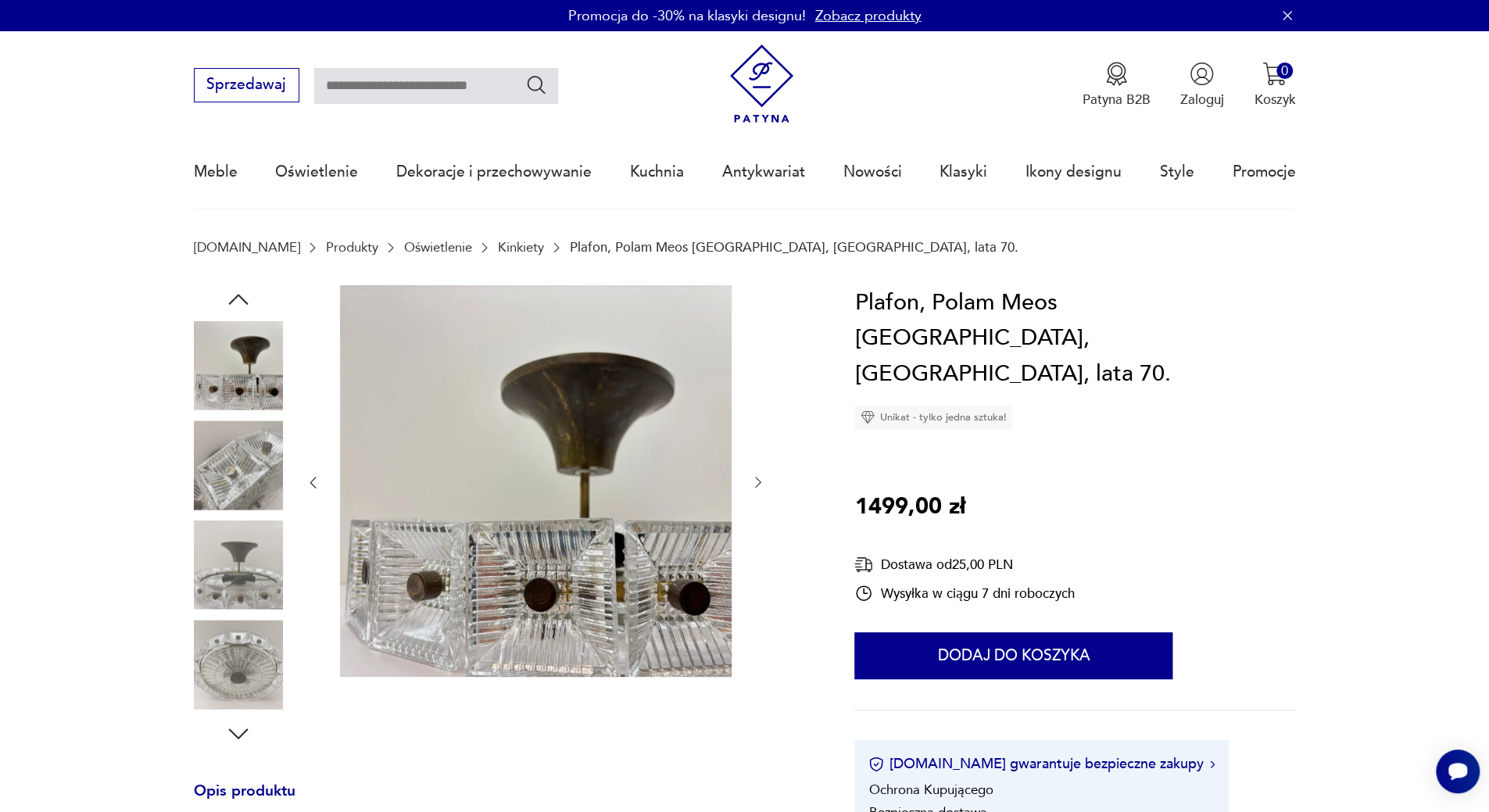
click at [264, 512] on div at bounding box center [239, 416] width 89 height 390
click at [258, 564] on img at bounding box center [239, 565] width 89 height 89
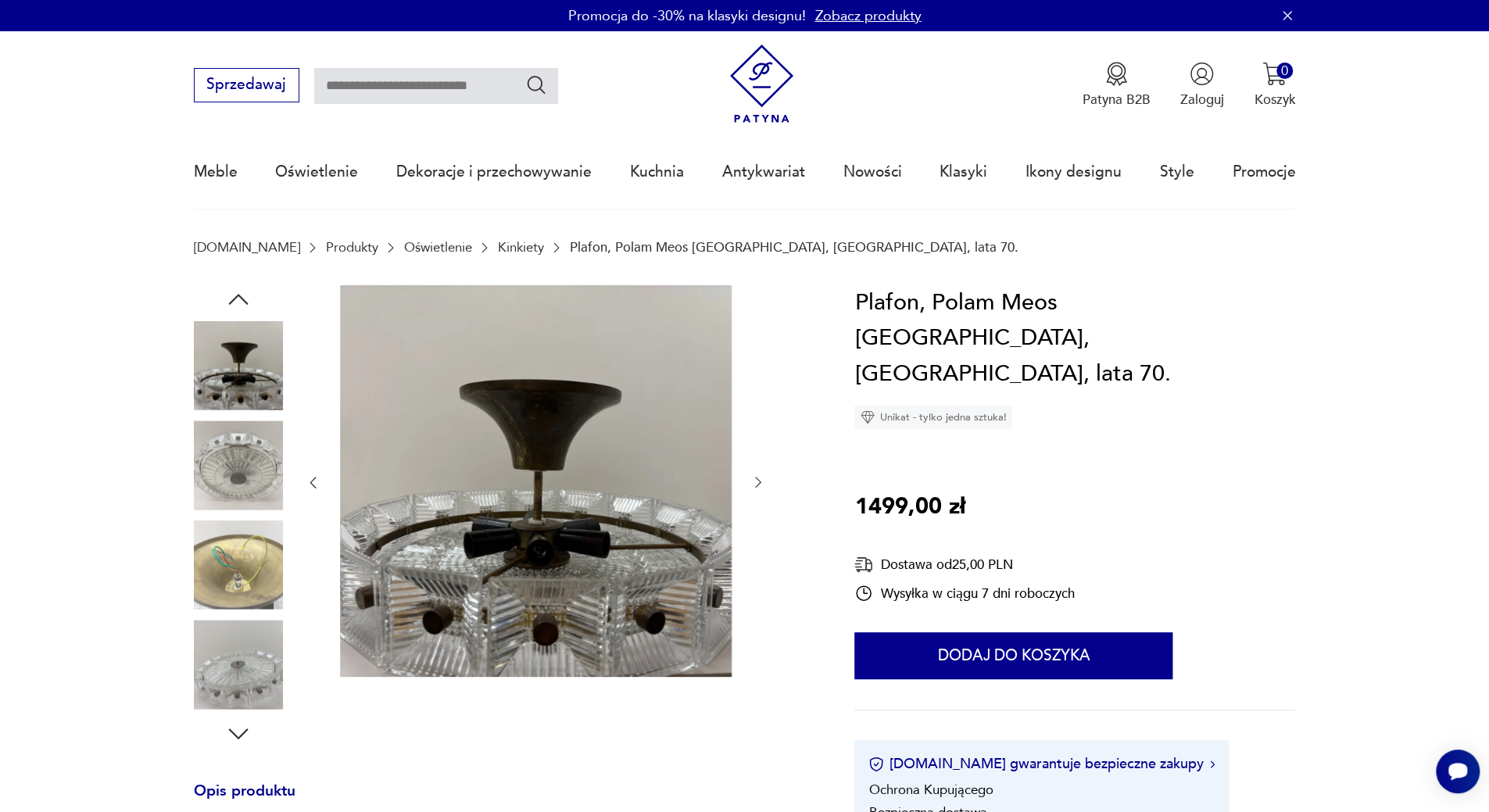
click at [243, 619] on div at bounding box center [239, 516] width 89 height 390
click at [244, 656] on img at bounding box center [239, 664] width 89 height 89
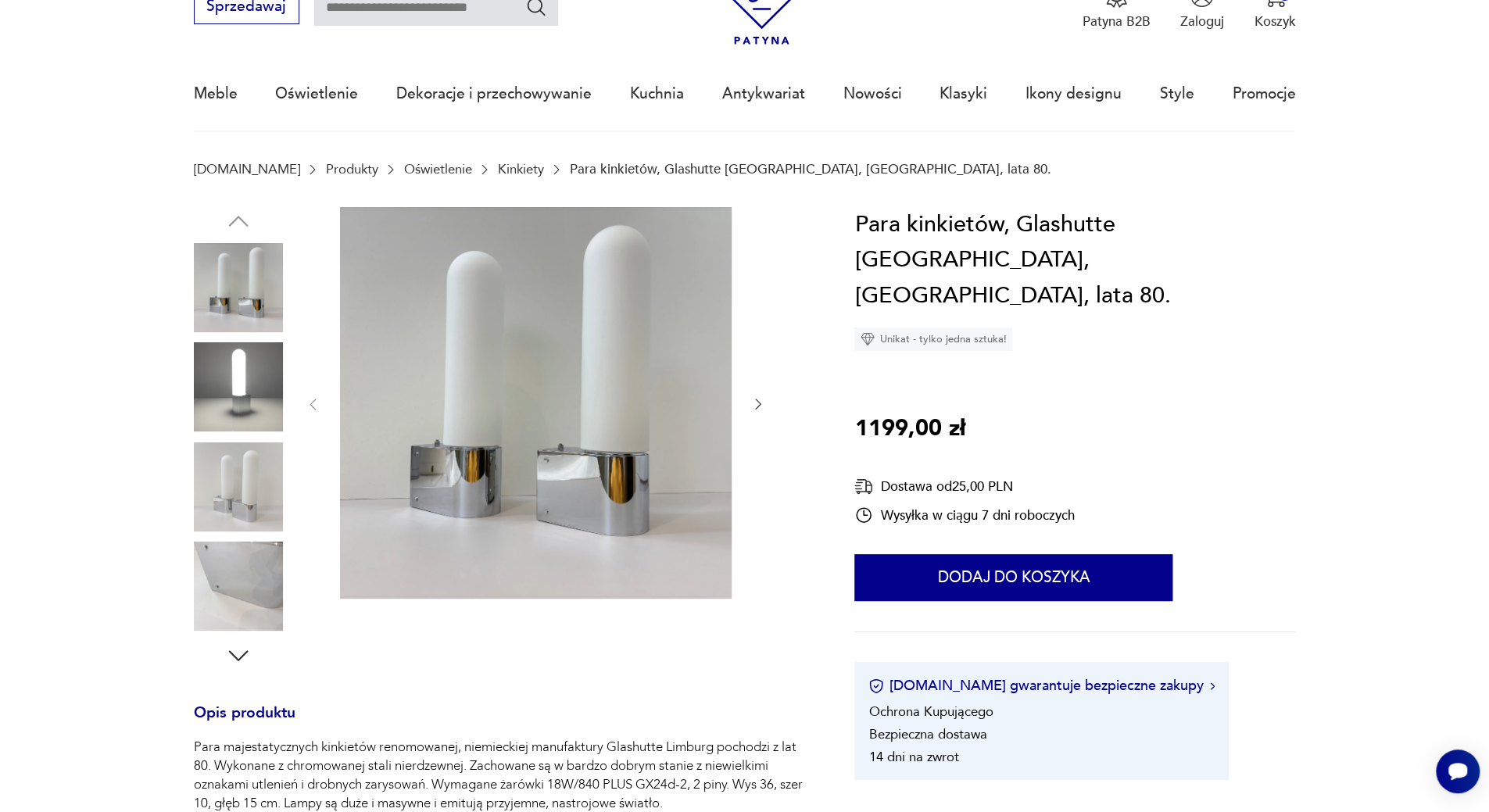
click at [267, 379] on img at bounding box center [239, 387] width 89 height 89
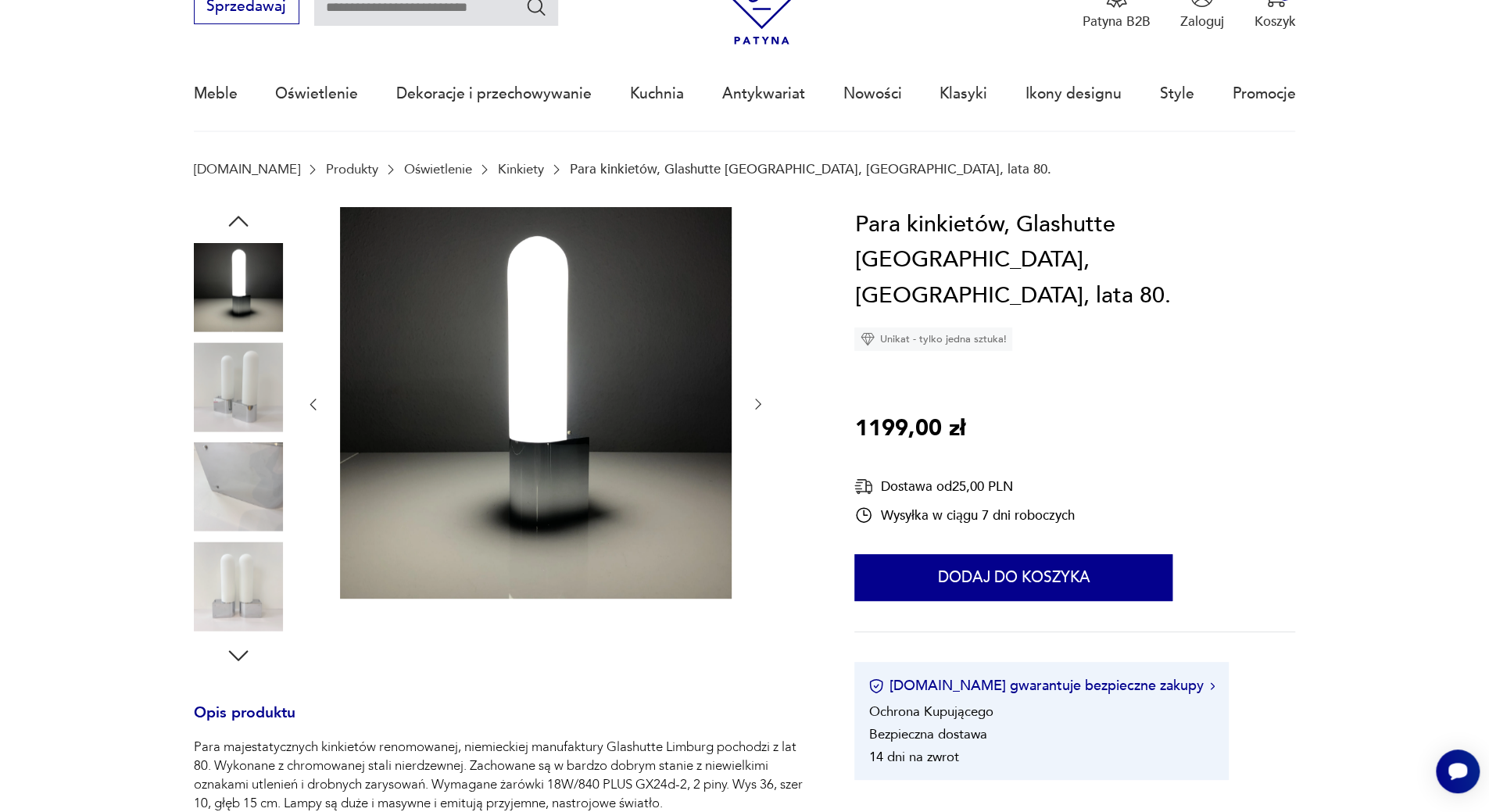
click at [268, 466] on img at bounding box center [239, 487] width 89 height 89
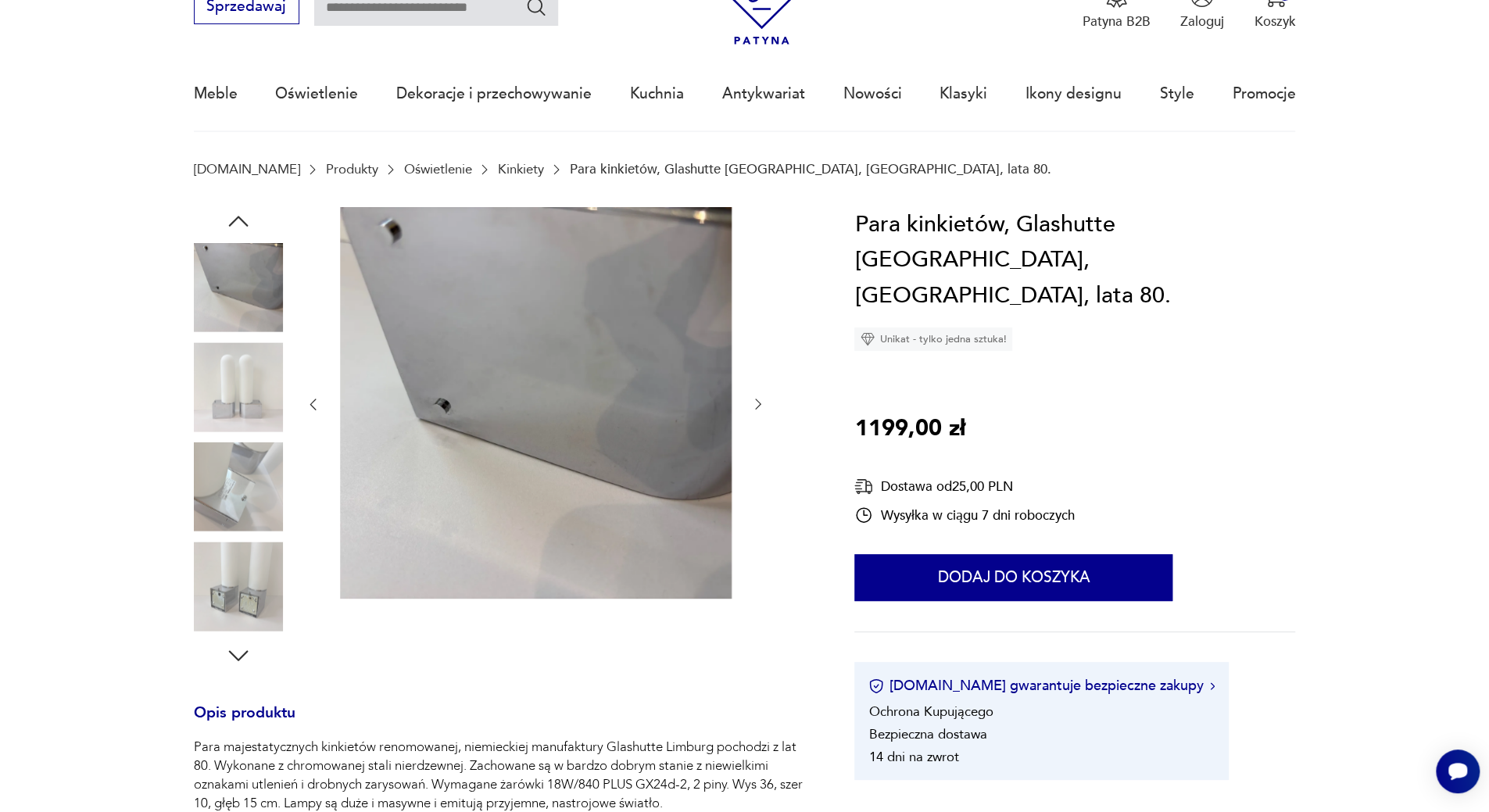
click at [269, 555] on img at bounding box center [239, 586] width 89 height 89
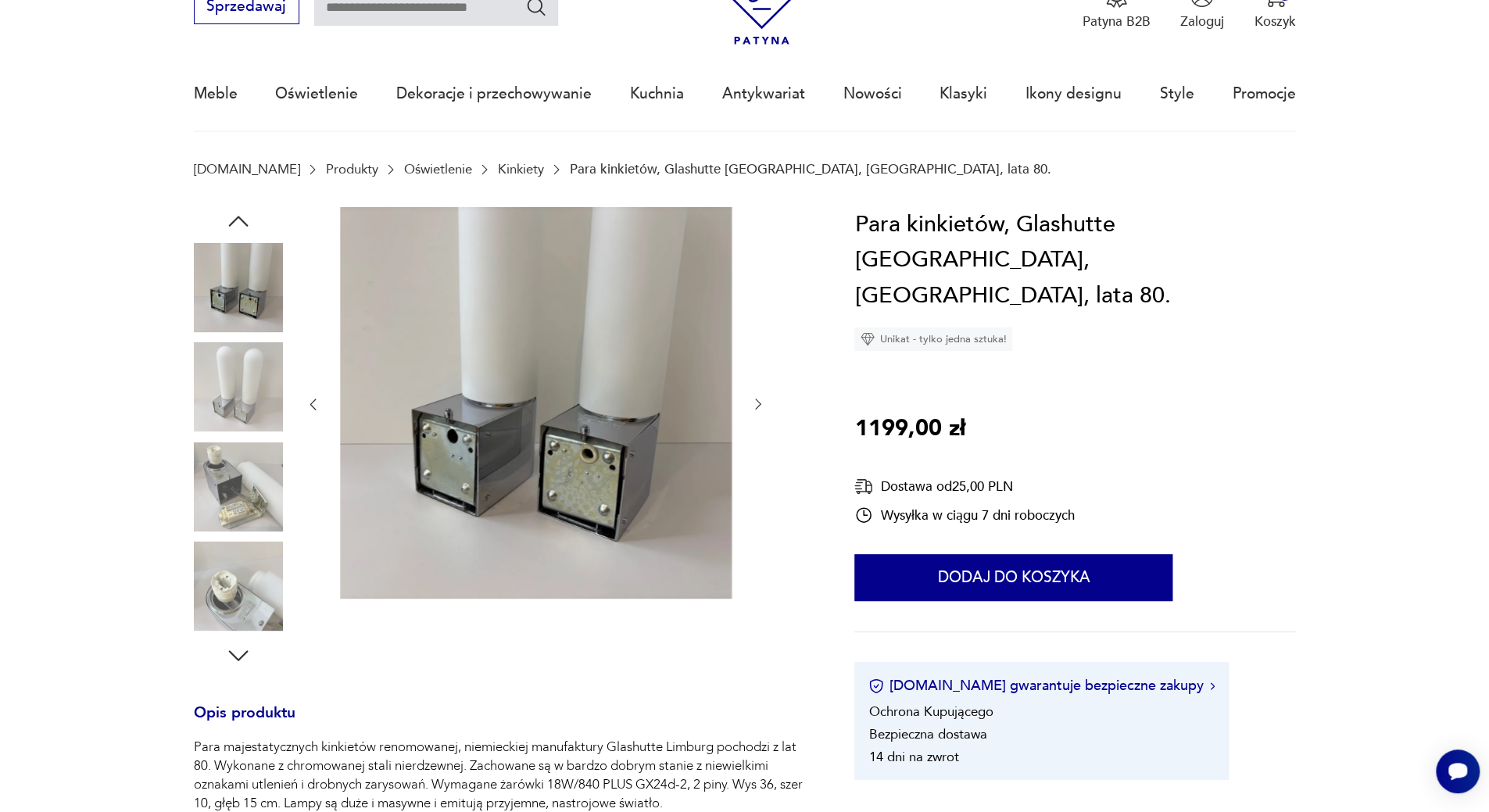
click at [250, 605] on img at bounding box center [239, 586] width 89 height 89
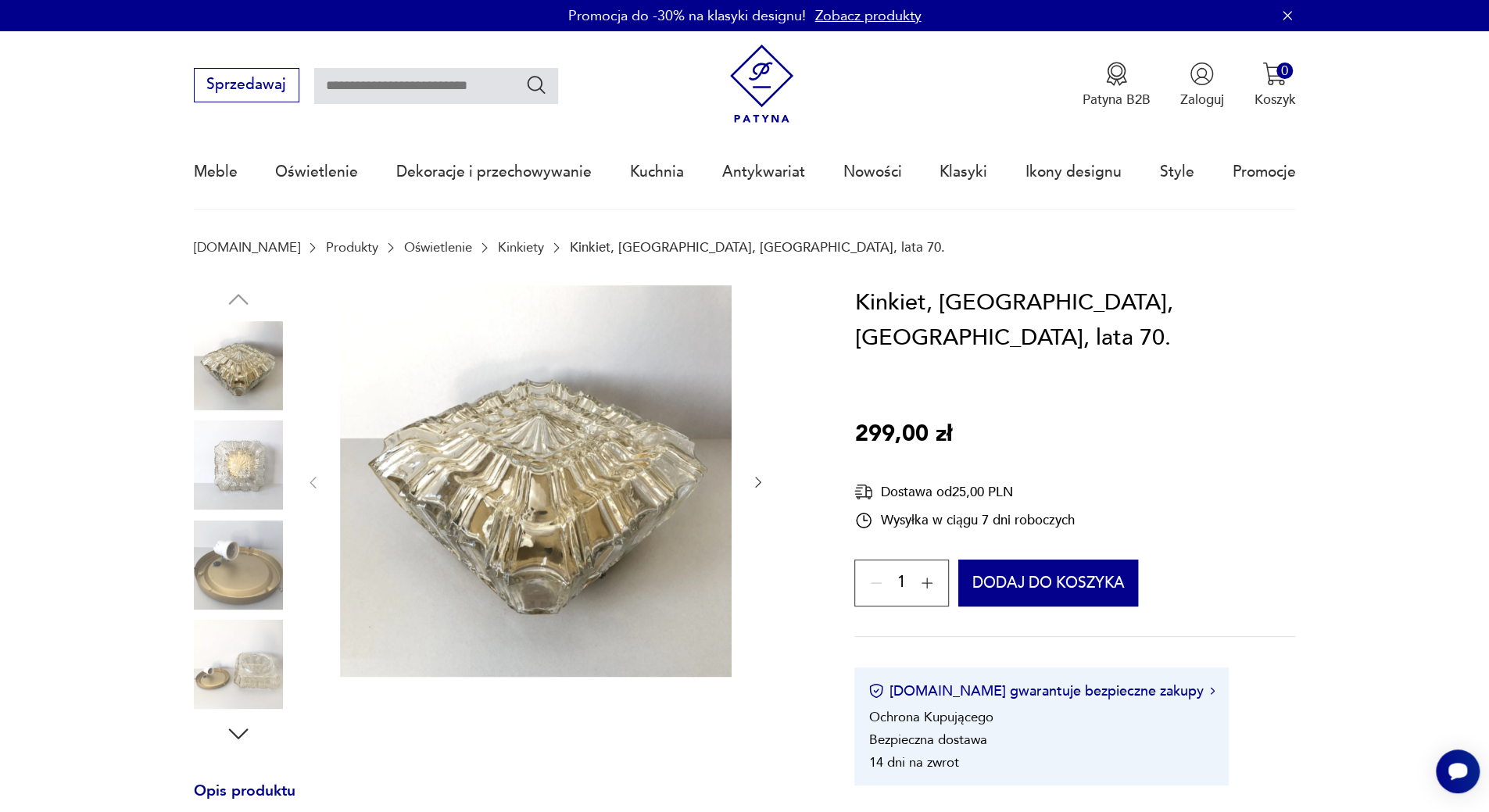
click at [230, 494] on img at bounding box center [239, 465] width 89 height 89
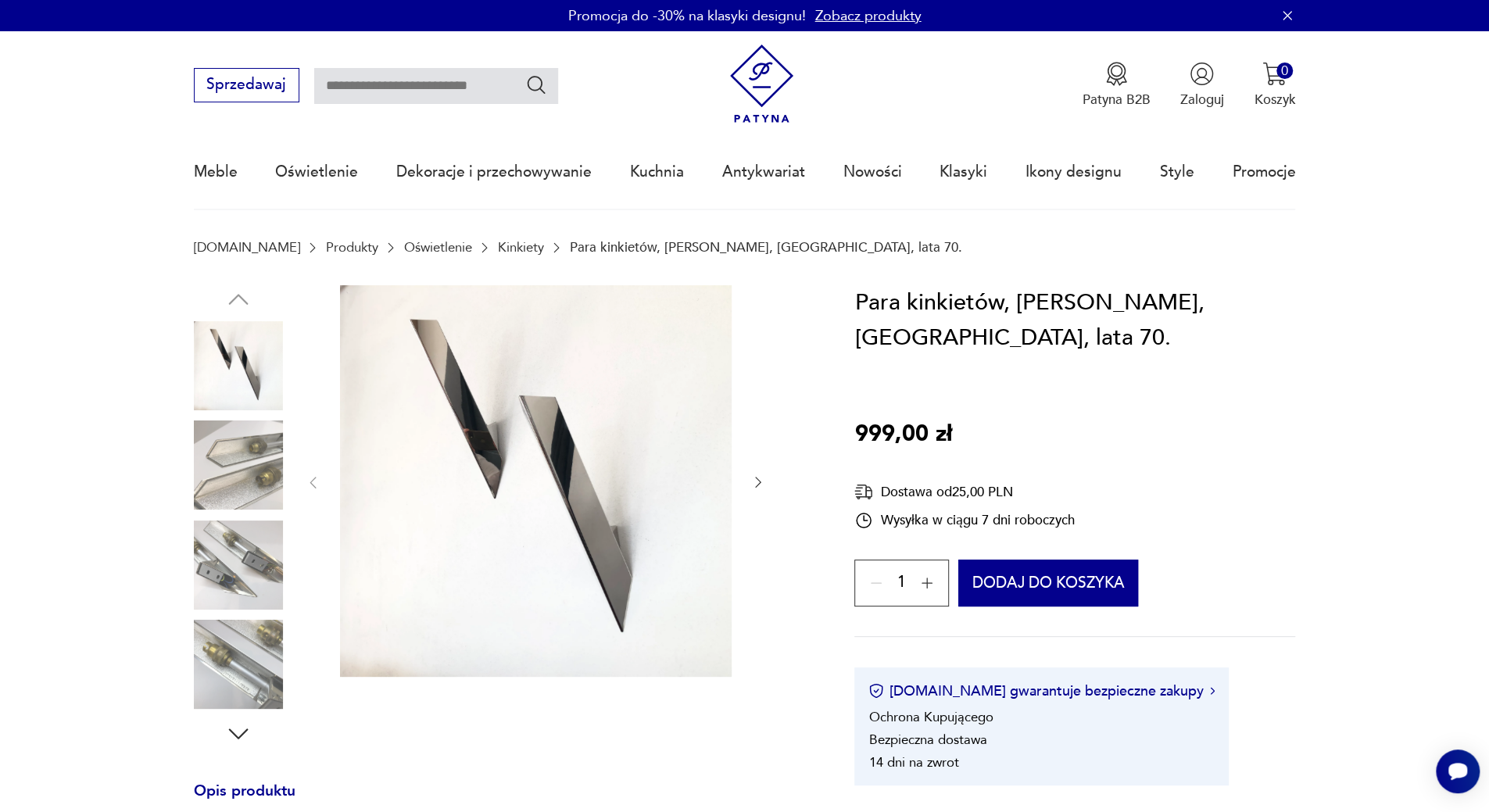
click at [258, 433] on img at bounding box center [239, 465] width 89 height 89
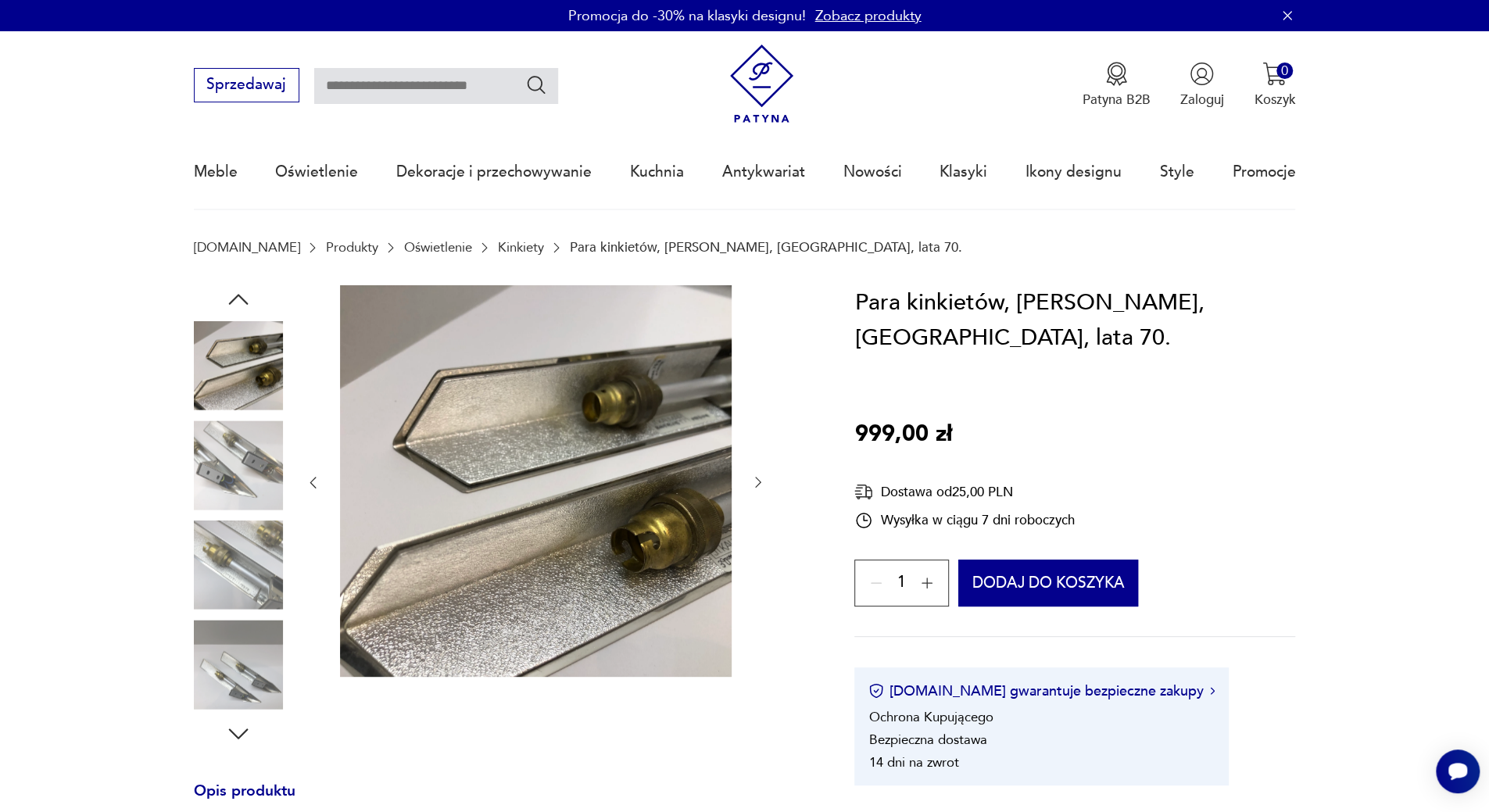
click at [260, 504] on img at bounding box center [239, 465] width 89 height 89
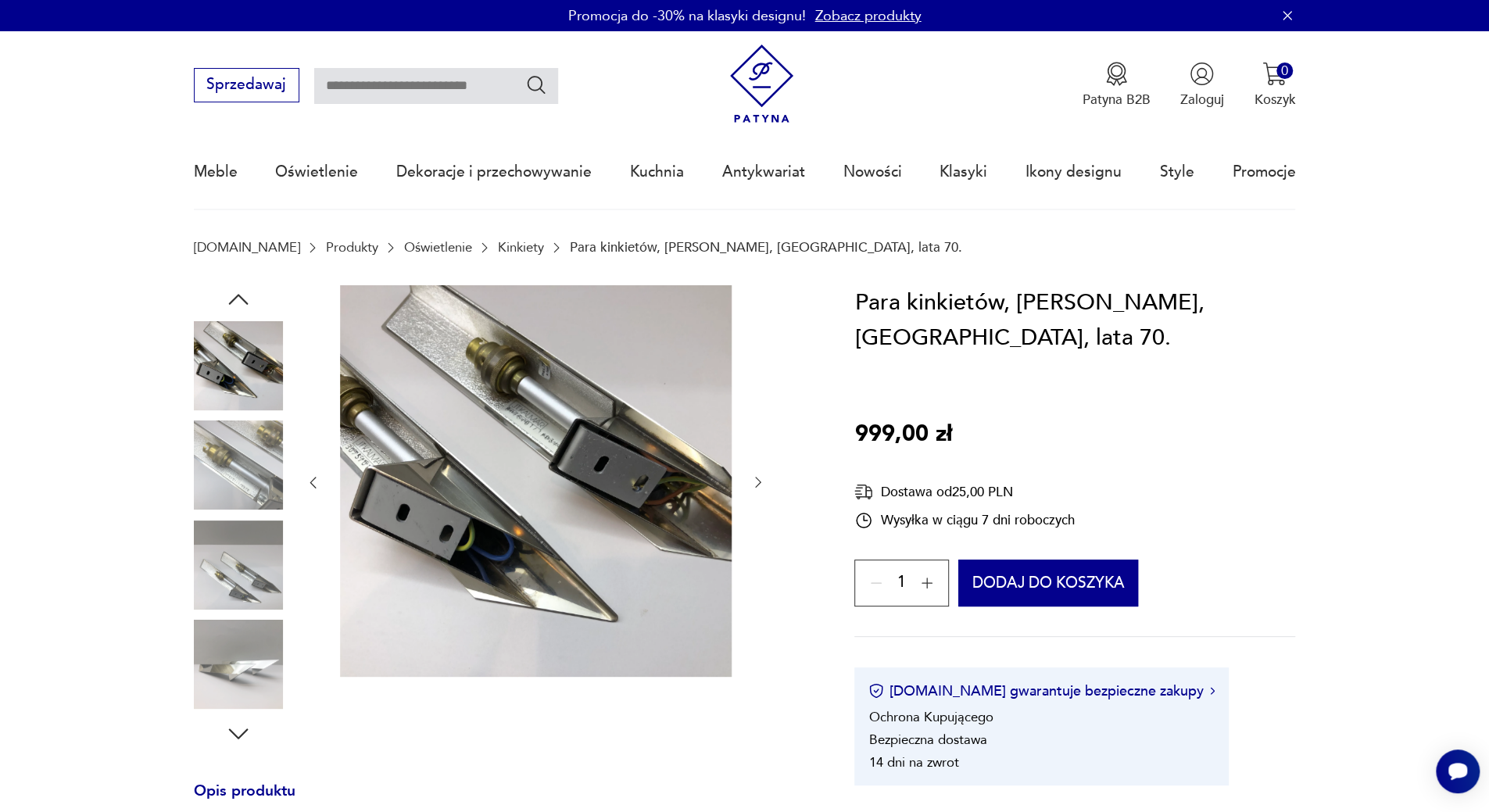
click at [243, 555] on img at bounding box center [239, 565] width 89 height 89
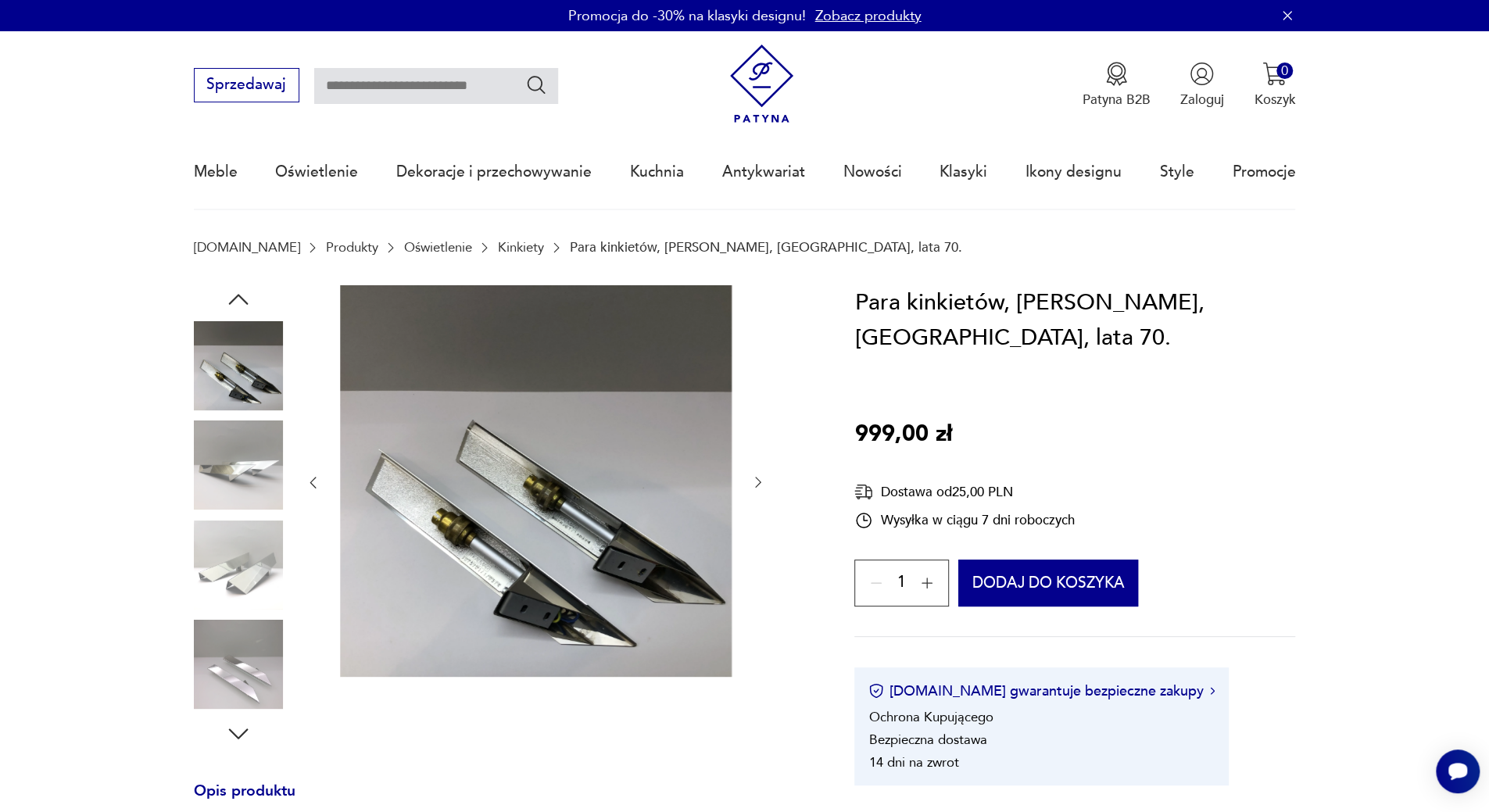
click at [242, 599] on img at bounding box center [239, 565] width 89 height 89
